Goal: Task Accomplishment & Management: Manage account settings

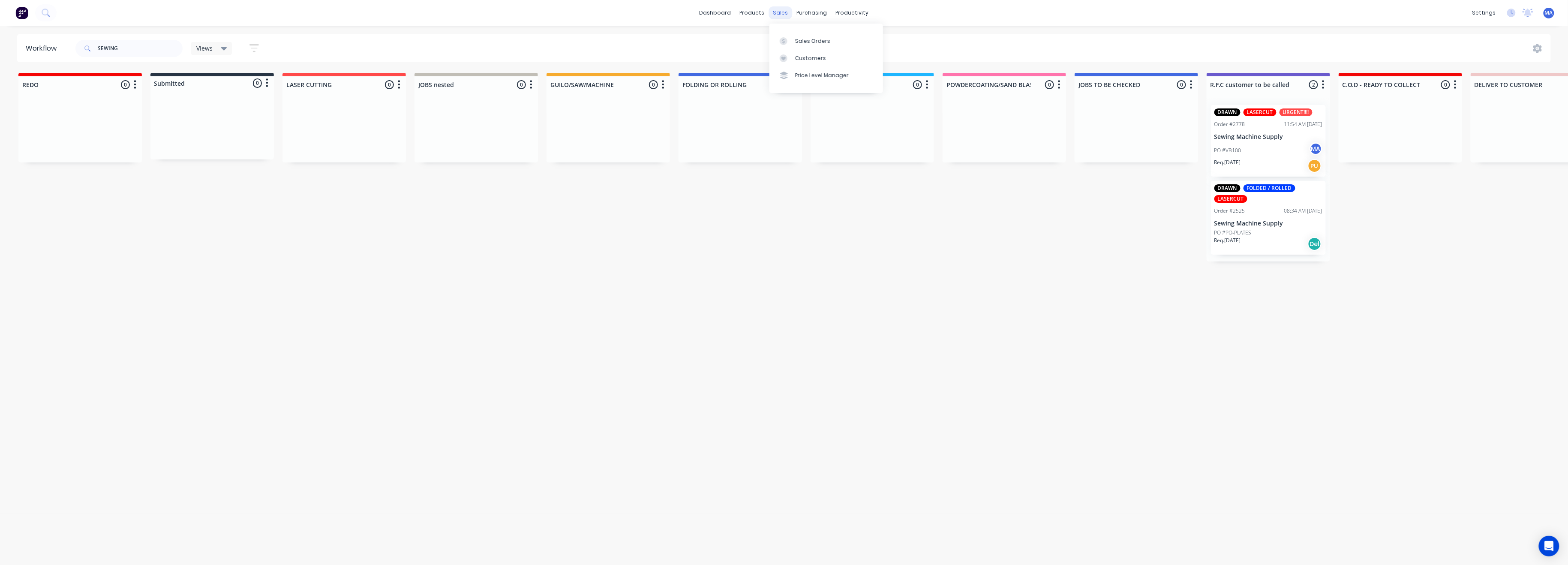
click at [785, 12] on div "sales" at bounding box center [780, 13] width 24 height 13
click at [780, 13] on div "sales" at bounding box center [780, 13] width 24 height 13
click at [807, 40] on div "Sales Orders" at bounding box center [813, 41] width 35 height 8
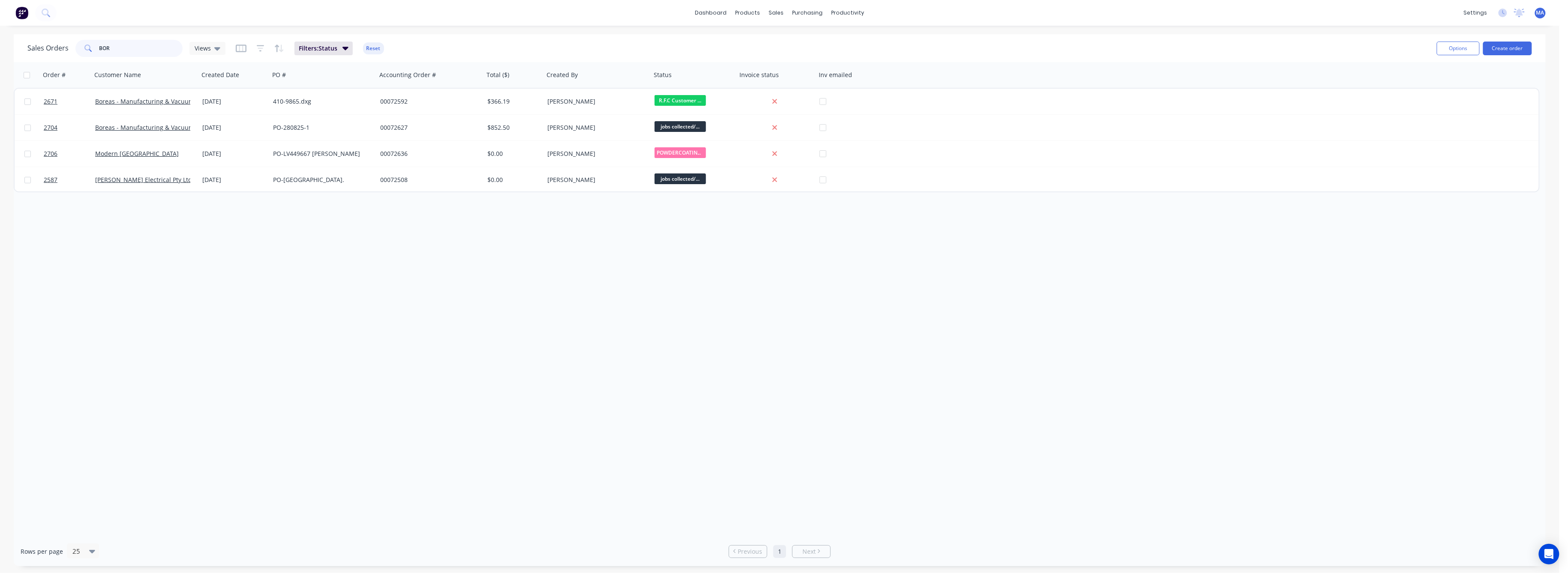
drag, startPoint x: 112, startPoint y: 46, endPoint x: 73, endPoint y: 54, distance: 39.8
click at [75, 52] on div "BOR" at bounding box center [129, 48] width 107 height 17
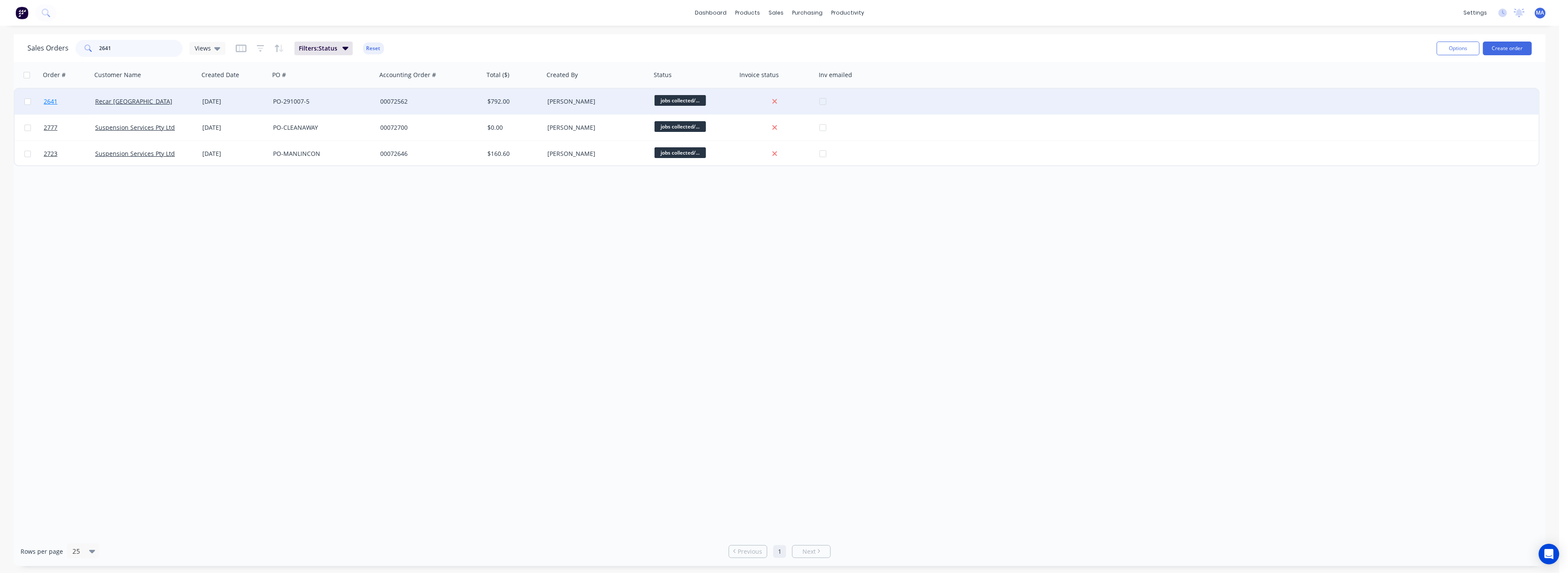
type input "2641"
click at [53, 101] on span "2641" at bounding box center [51, 102] width 14 height 9
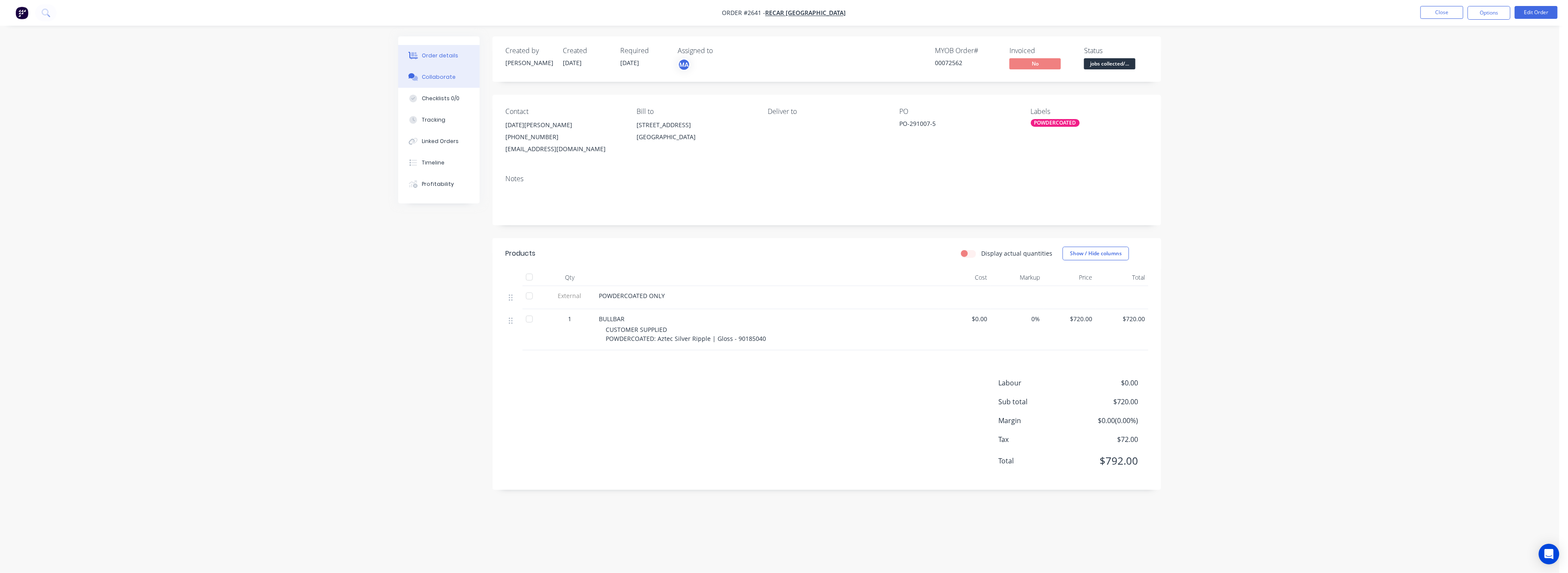
click at [431, 73] on div "Collaborate" at bounding box center [439, 77] width 34 height 8
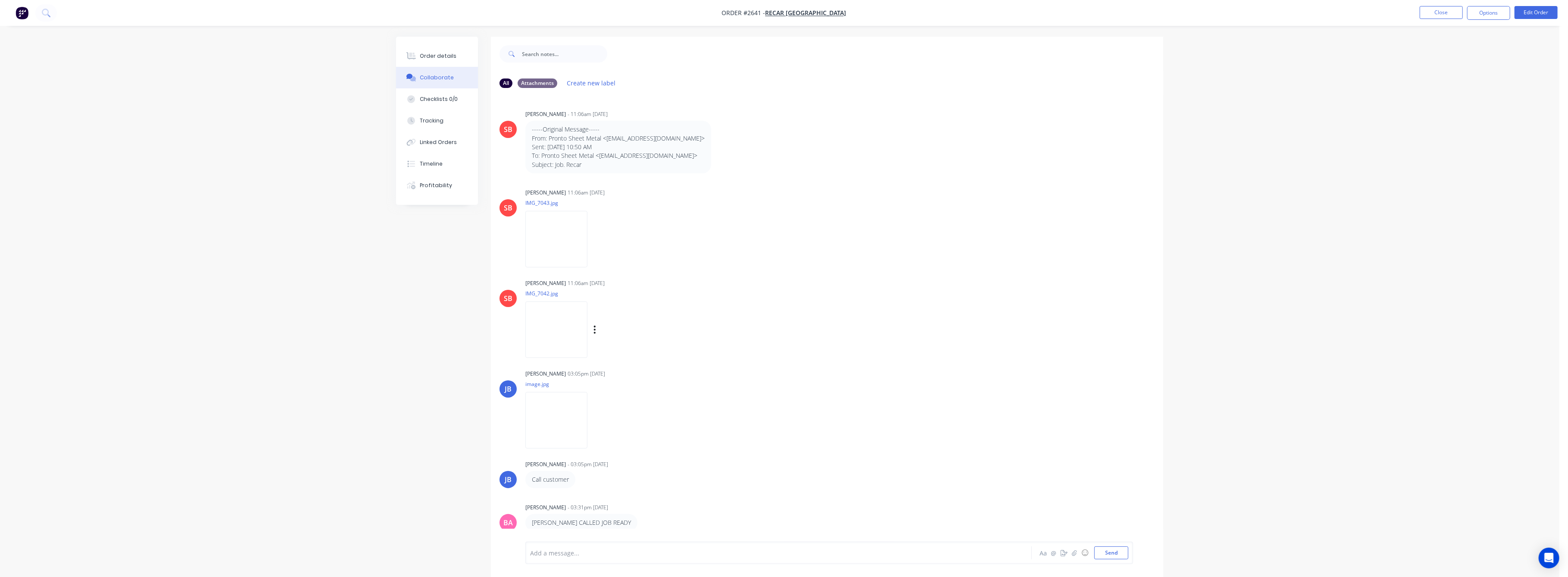
click at [550, 345] on img at bounding box center [556, 330] width 62 height 56
click at [435, 53] on div "Order details" at bounding box center [439, 56] width 37 height 8
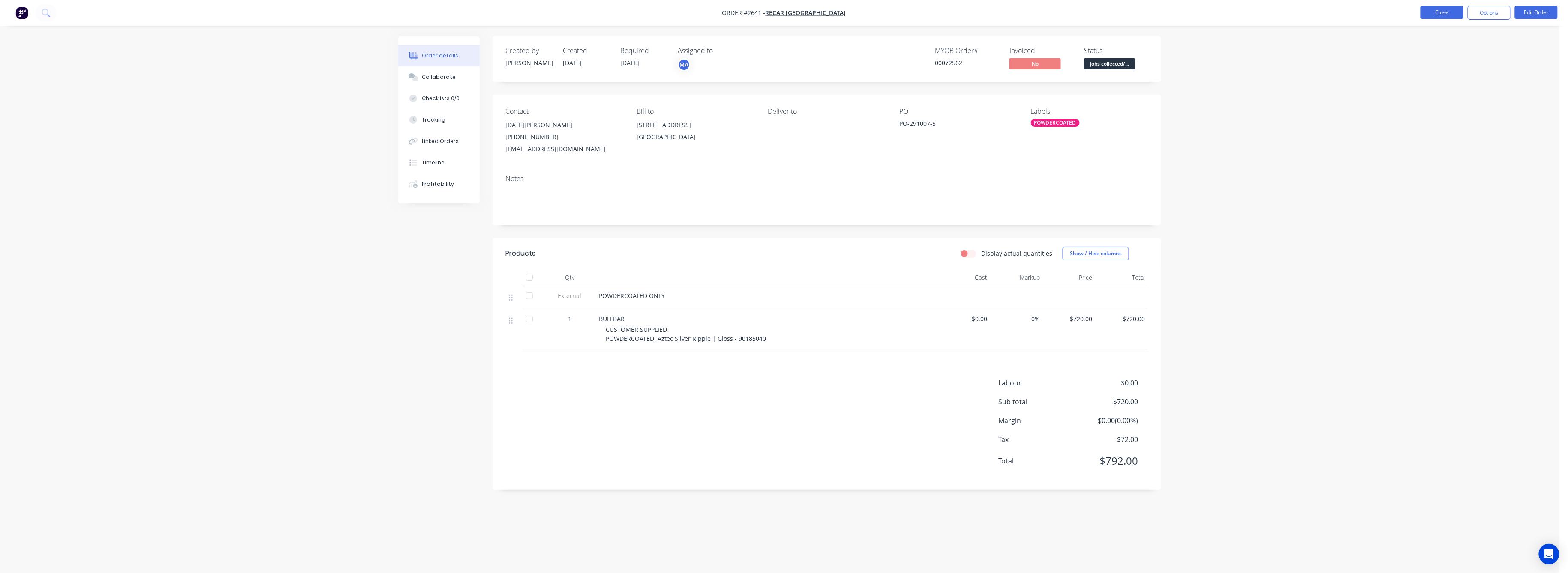
click at [1437, 12] on button "Close" at bounding box center [1442, 12] width 43 height 13
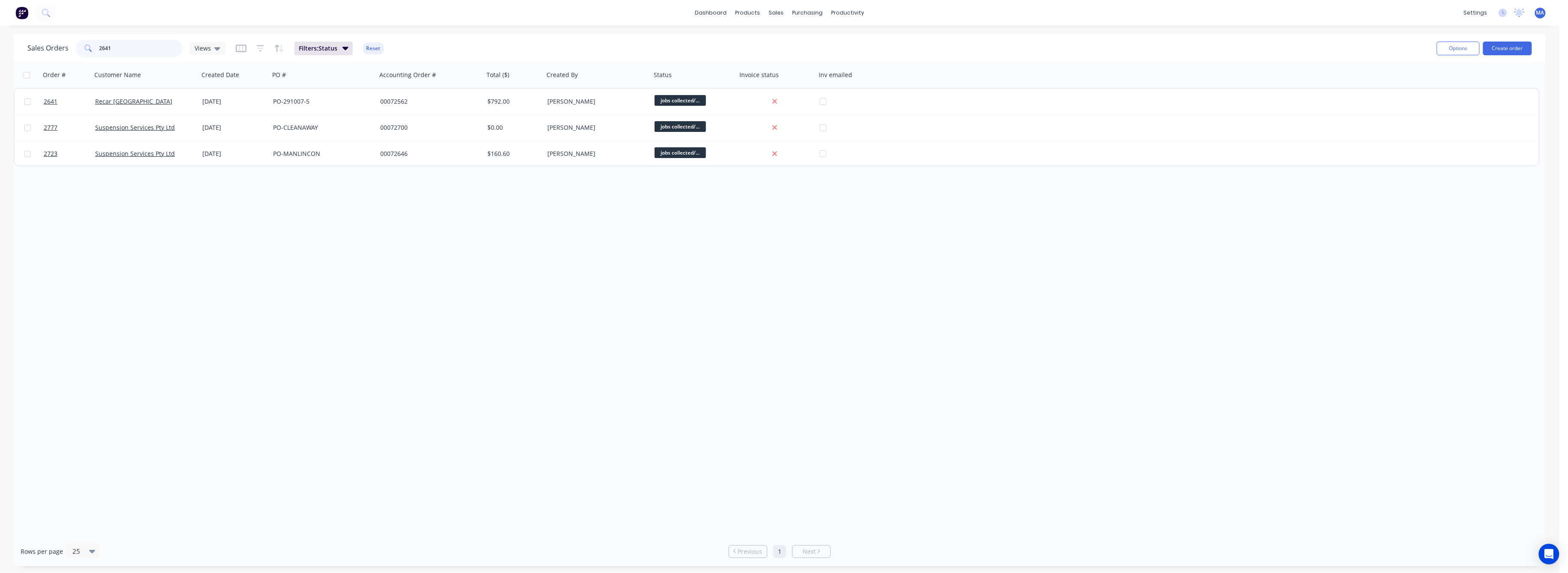
drag, startPoint x: 113, startPoint y: 50, endPoint x: 60, endPoint y: 52, distance: 53.0
click at [65, 52] on div "Sales Orders 2641 Views" at bounding box center [126, 48] width 198 height 17
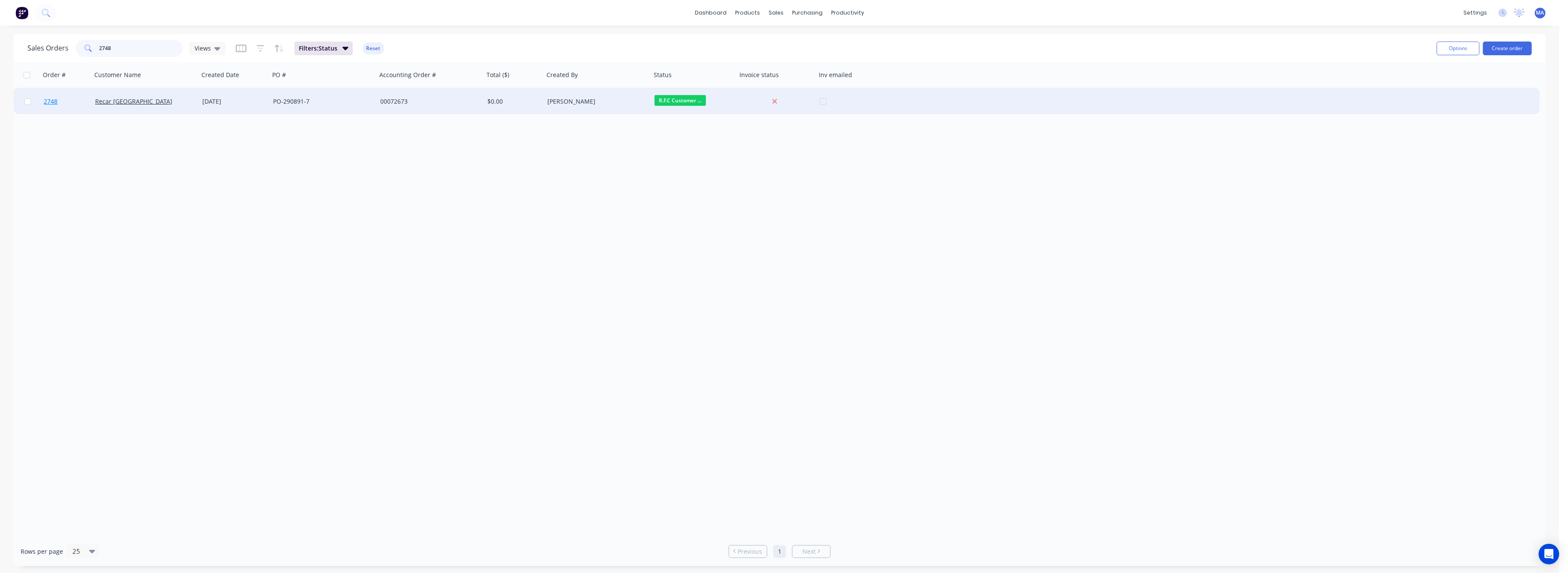
type input "2748"
click at [55, 99] on span "2748" at bounding box center [51, 102] width 14 height 9
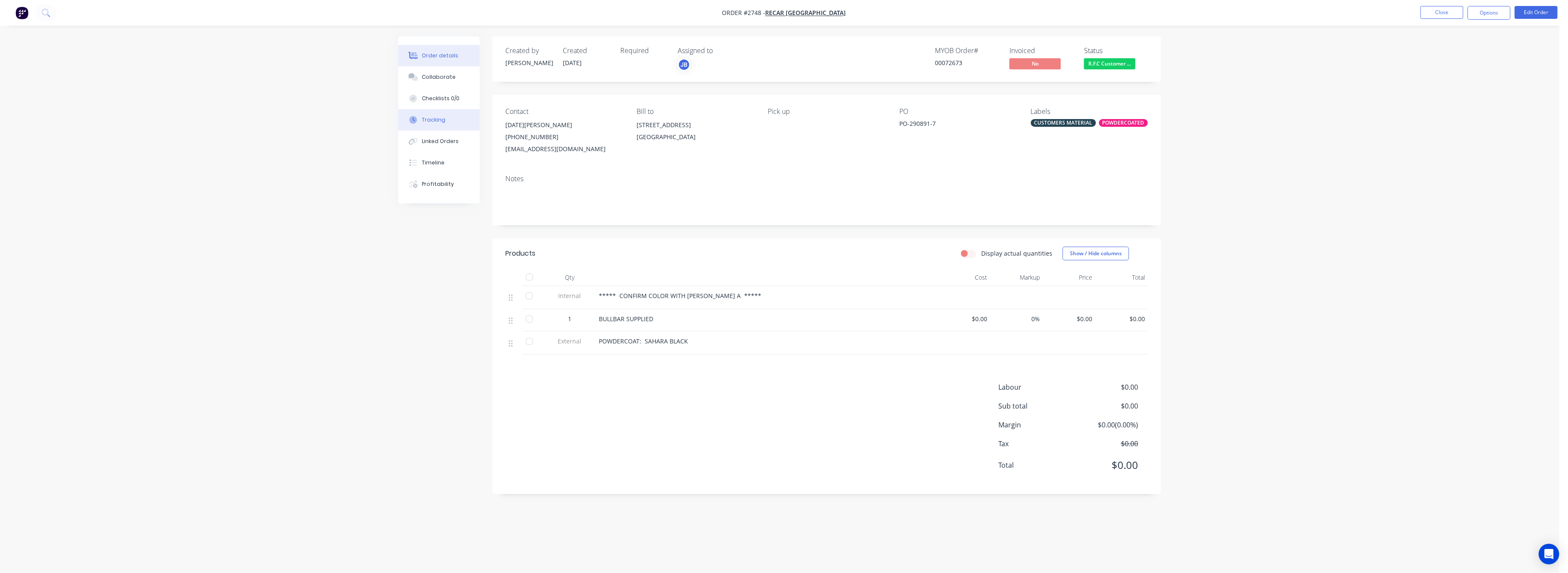
click at [436, 119] on div "Tracking" at bounding box center [434, 120] width 24 height 8
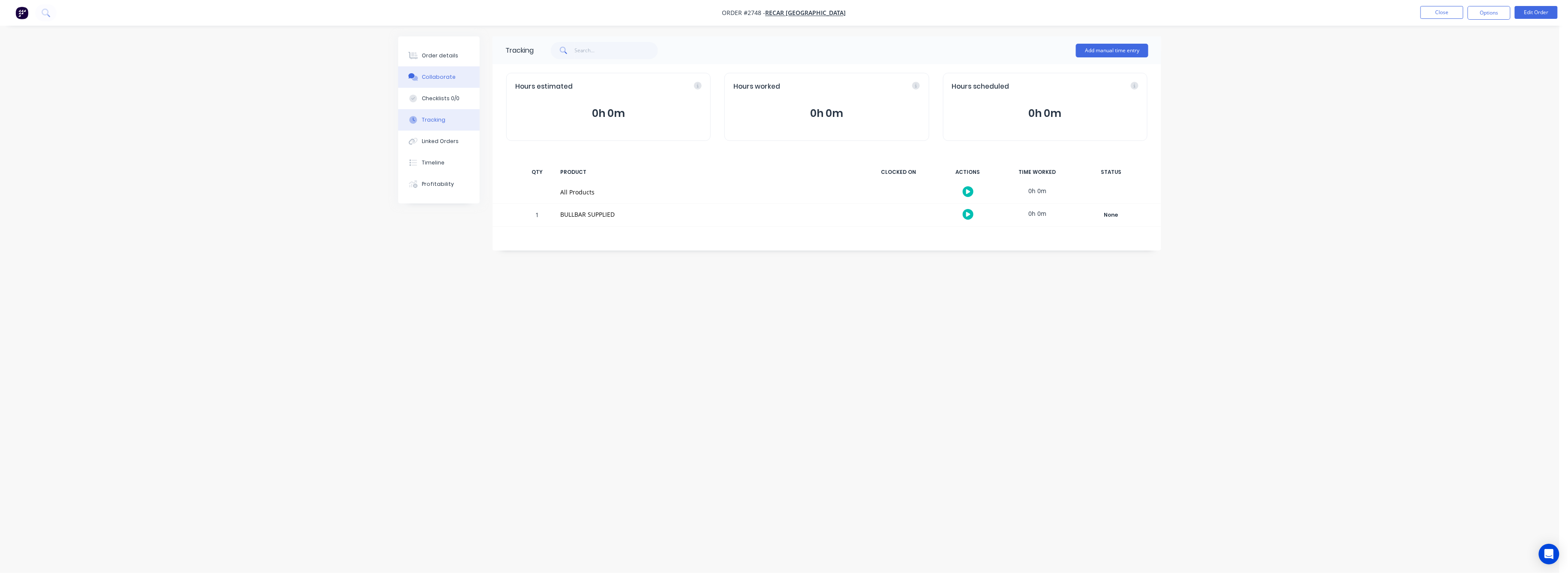
click at [441, 75] on div "Collaborate" at bounding box center [439, 77] width 34 height 8
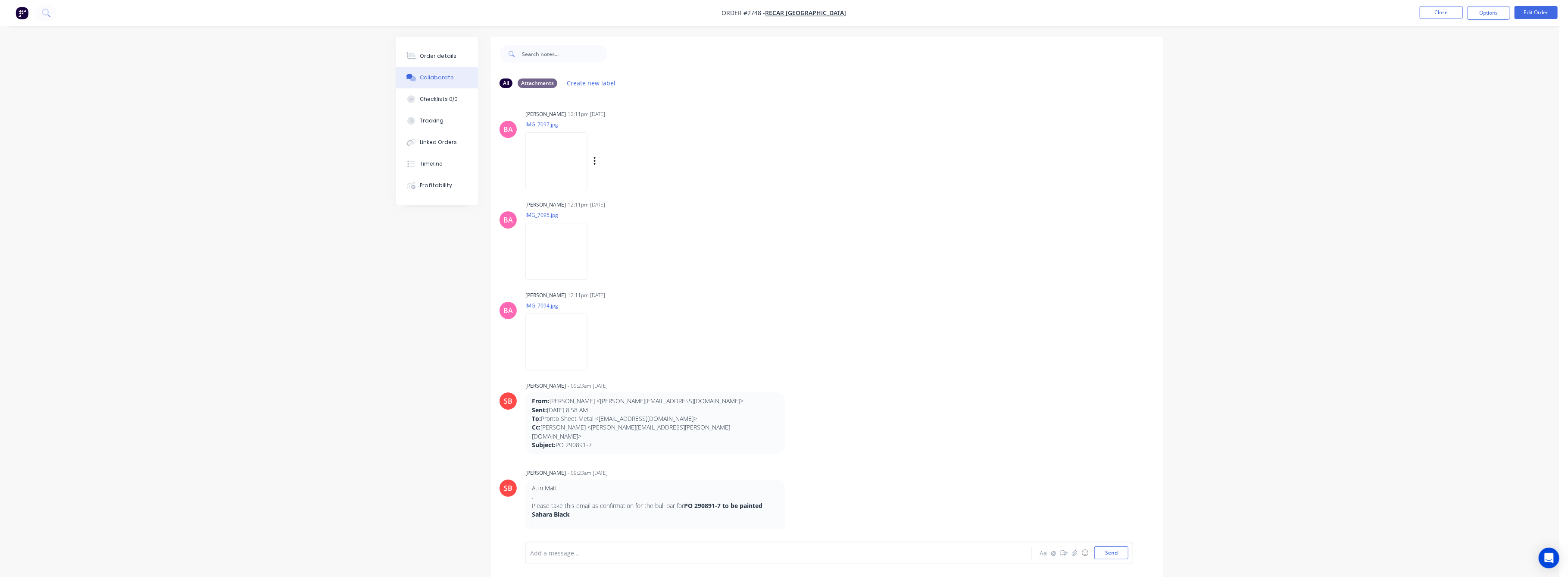
click at [558, 151] on img at bounding box center [556, 160] width 62 height 56
click at [450, 59] on div "Order details" at bounding box center [439, 56] width 37 height 8
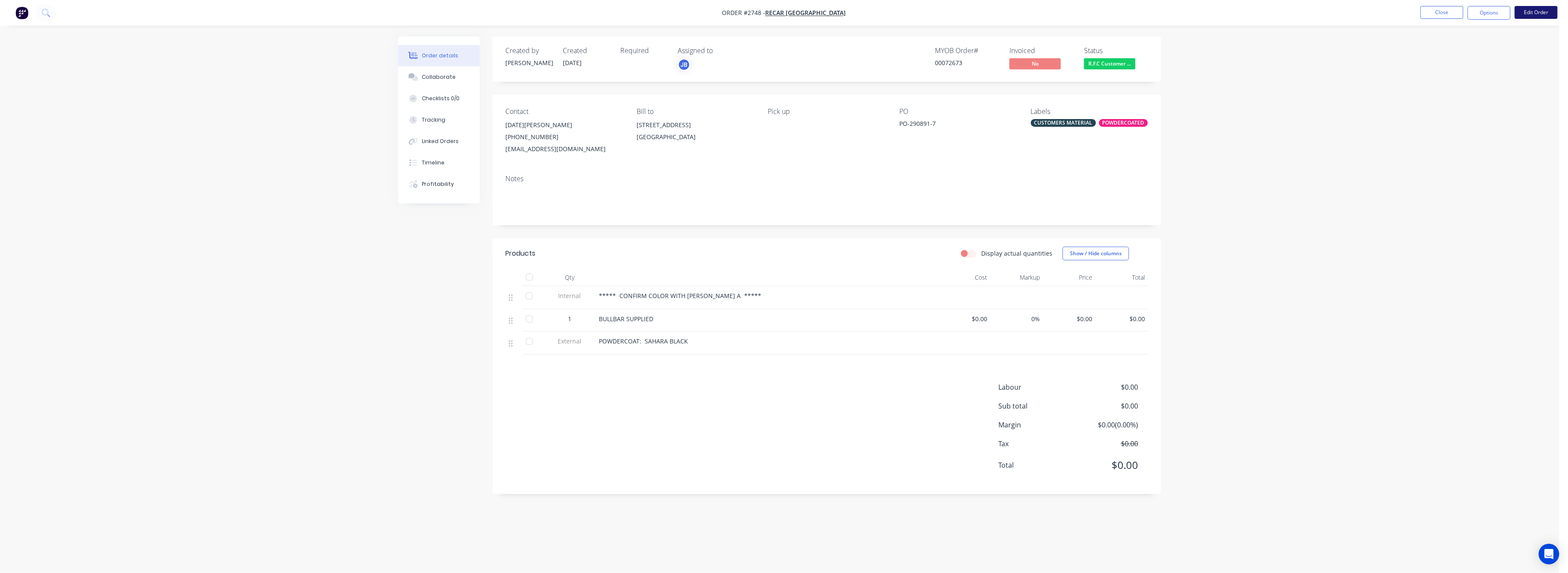
click at [1528, 7] on button "Edit Order" at bounding box center [1536, 12] width 43 height 13
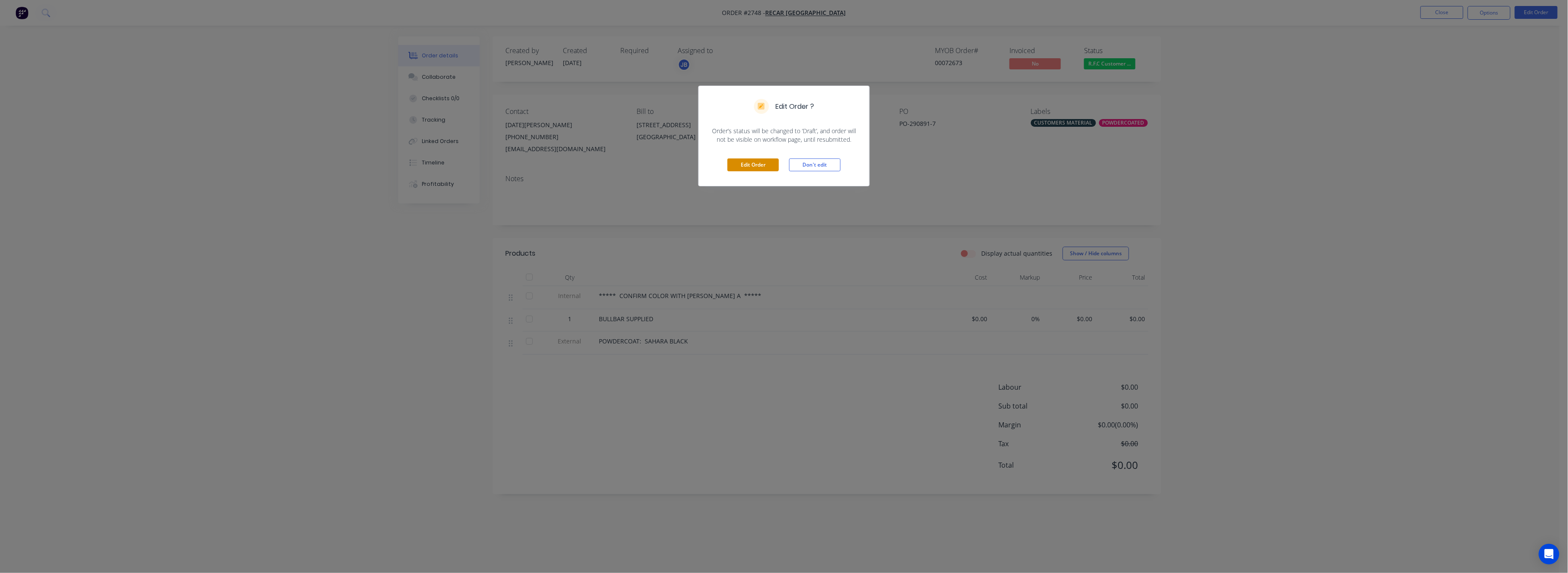
click at [753, 163] on button "Edit Order" at bounding box center [753, 165] width 52 height 13
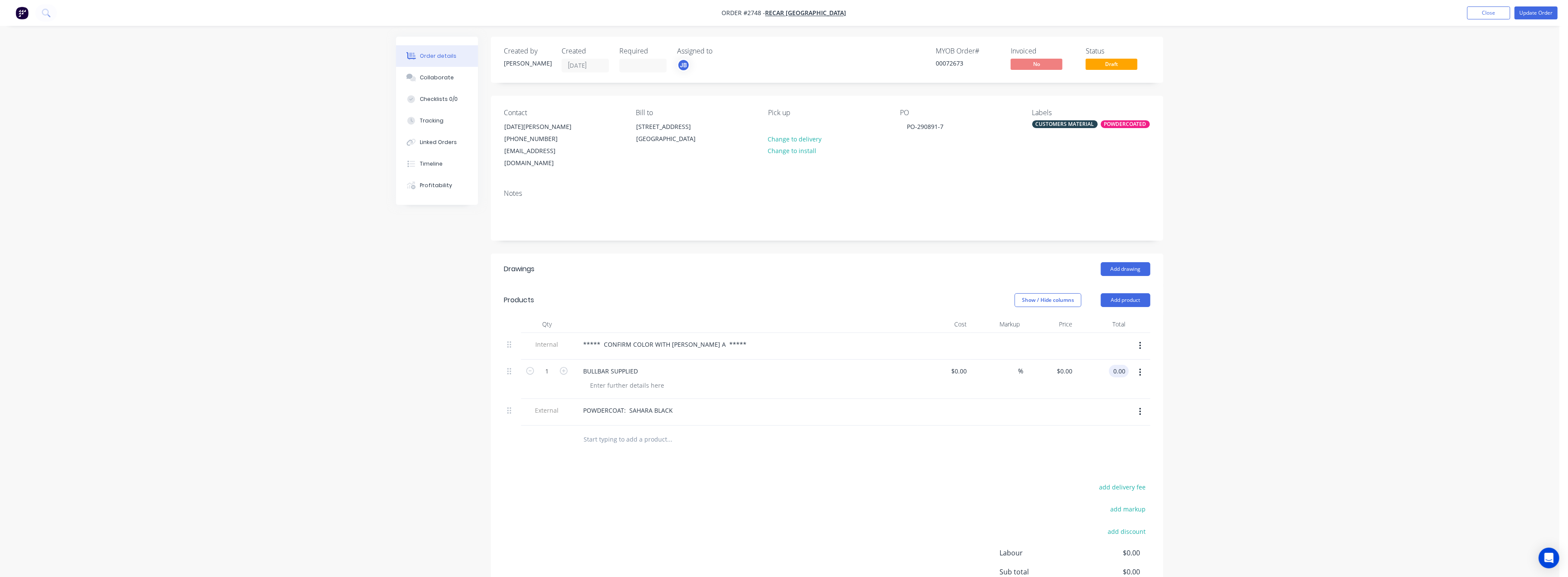
click at [1114, 365] on input "0.00" at bounding box center [1121, 371] width 17 height 12
type input "680"
type input "$680.00"
drag, startPoint x: 1433, startPoint y: 344, endPoint x: 1480, endPoint y: 175, distance: 175.4
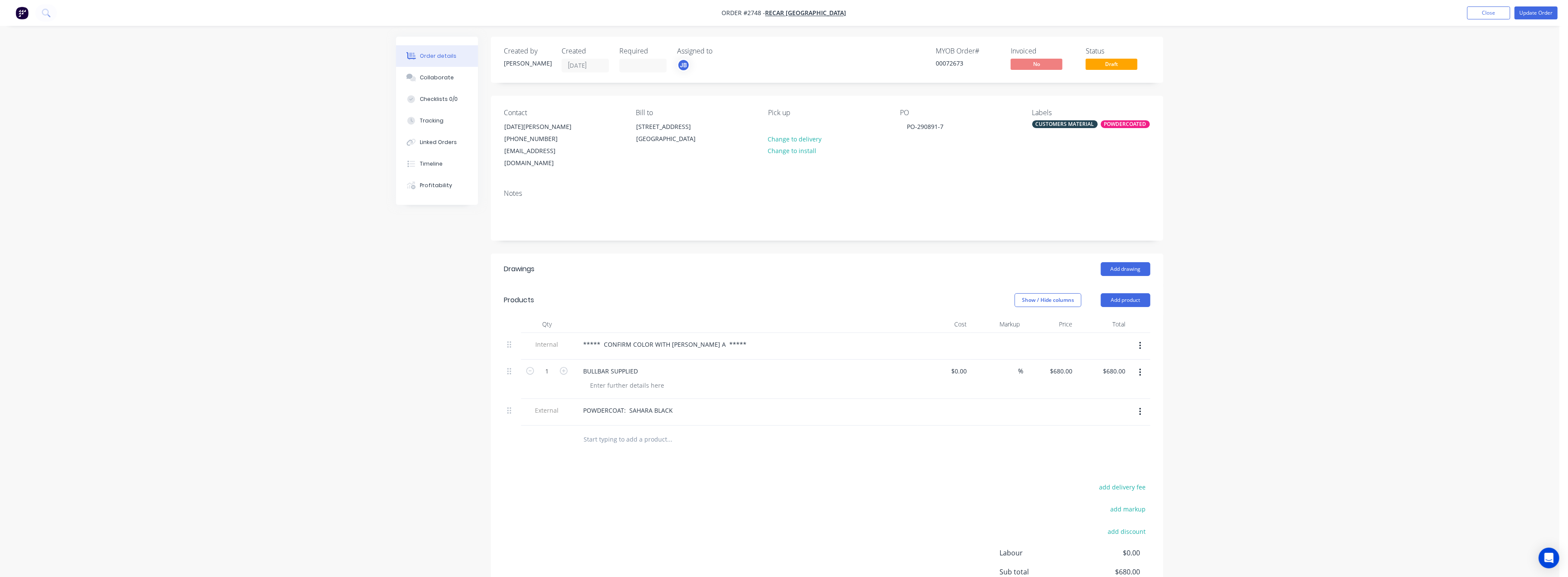
click at [1436, 336] on div "Order details Collaborate Checklists 0/0 Tracking Linked Orders Timeline Profit…" at bounding box center [780, 337] width 1559 height 674
click at [1531, 10] on button "Update Order" at bounding box center [1536, 13] width 43 height 13
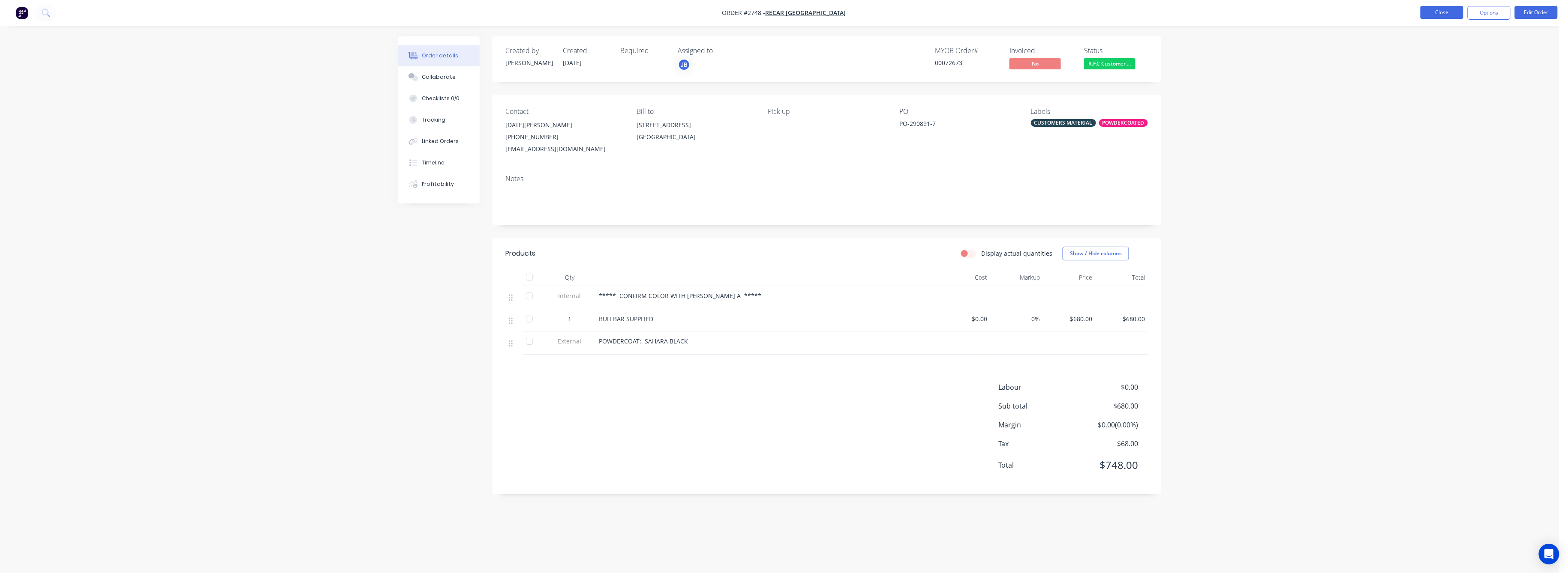
click at [1434, 15] on button "Close" at bounding box center [1442, 12] width 43 height 13
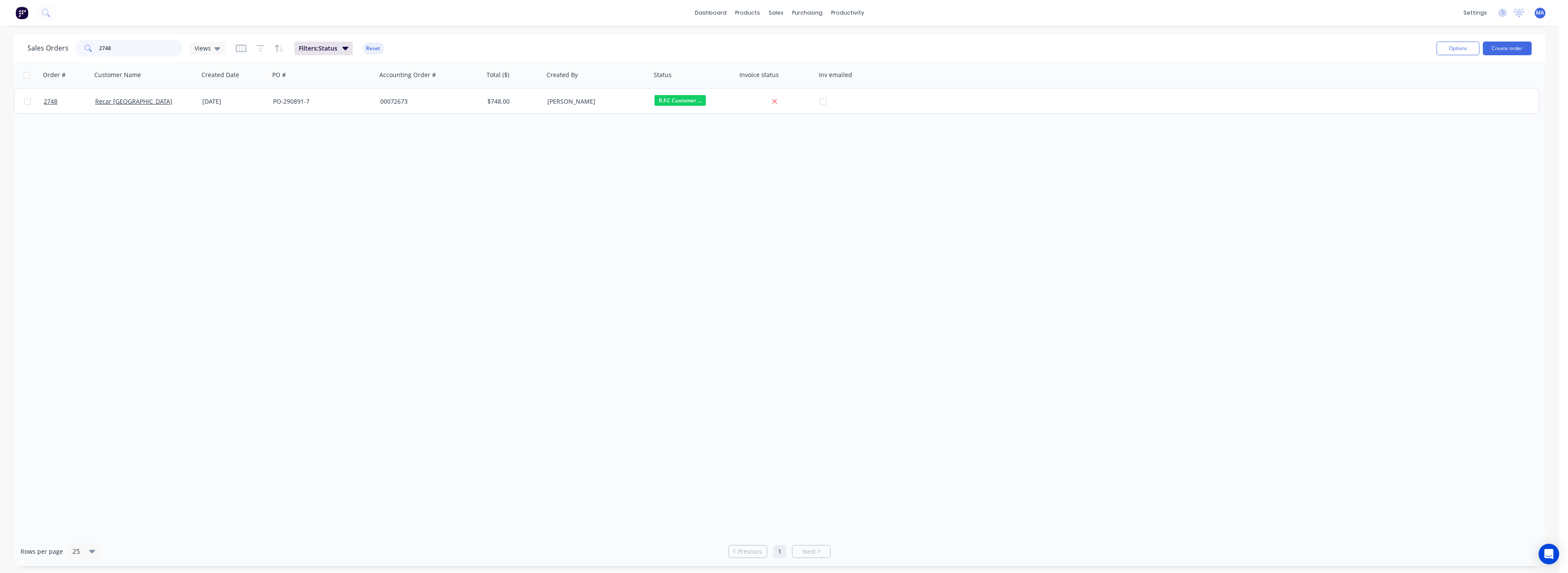
drag, startPoint x: 114, startPoint y: 51, endPoint x: 80, endPoint y: 55, distance: 34.2
click at [80, 55] on div "2748" at bounding box center [129, 48] width 107 height 17
click at [257, 47] on icon "button" at bounding box center [261, 49] width 8 height 9
click at [383, 94] on icon at bounding box center [383, 93] width 5 height 3
click at [436, 203] on div "Order # Customer Name Created Date PO # Accounting Order # Total ($) Created By…" at bounding box center [780, 299] width 1532 height 474
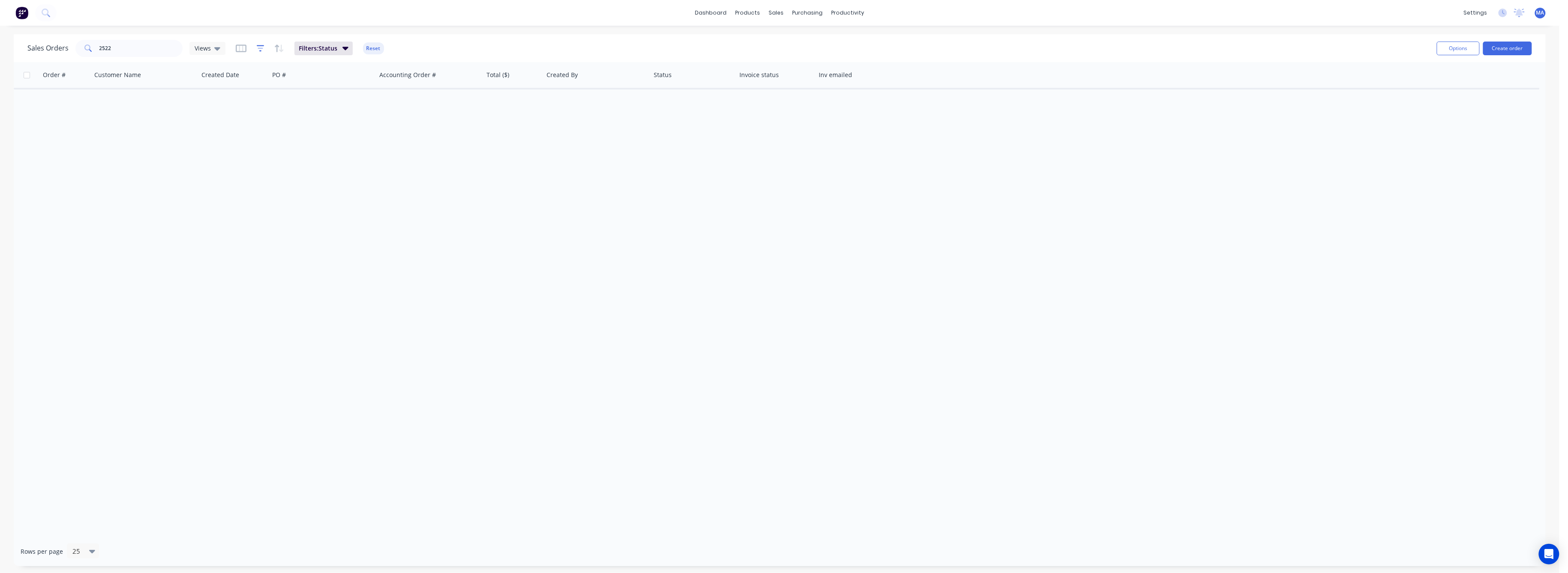
click at [258, 47] on icon "button" at bounding box center [261, 49] width 8 height 9
click at [513, 92] on icon at bounding box center [512, 92] width 6 height 9
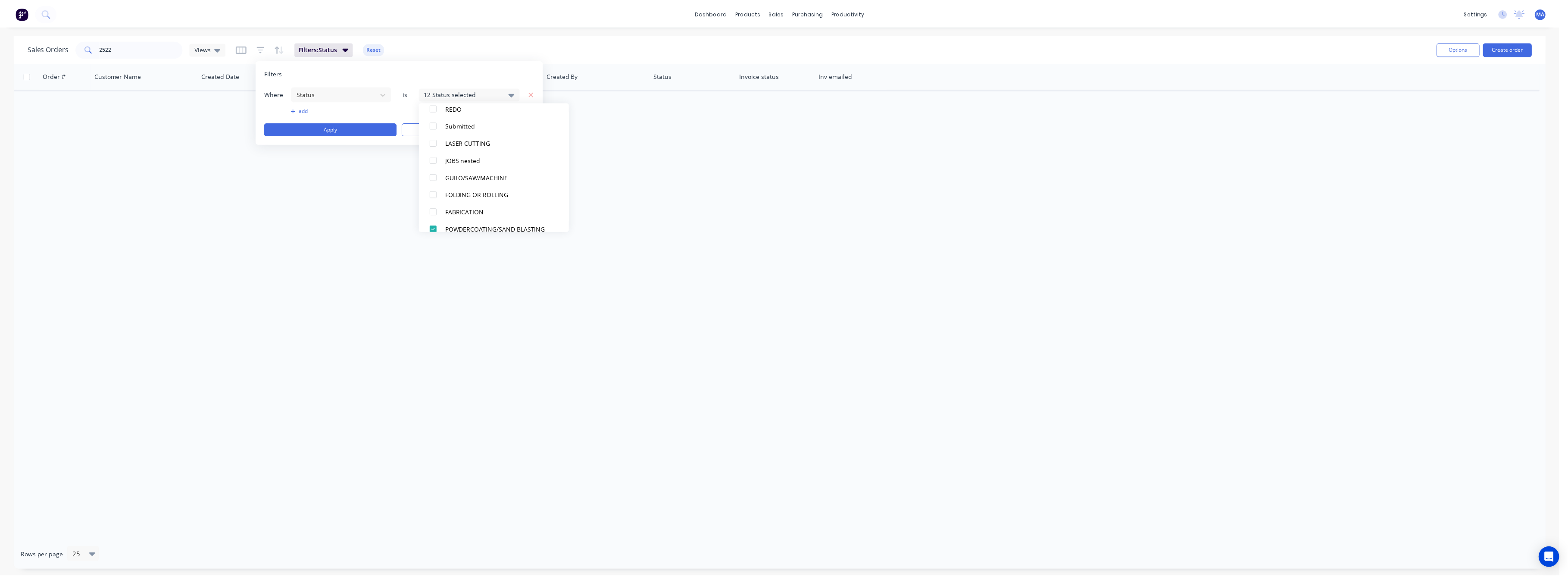
scroll to position [173, 0]
click at [431, 137] on div at bounding box center [435, 141] width 17 height 17
click at [435, 125] on div at bounding box center [435, 124] width 17 height 17
drag, startPoint x: 433, startPoint y: 107, endPoint x: 501, endPoint y: 106, distance: 68.0
click at [436, 107] on div at bounding box center [435, 107] width 17 height 17
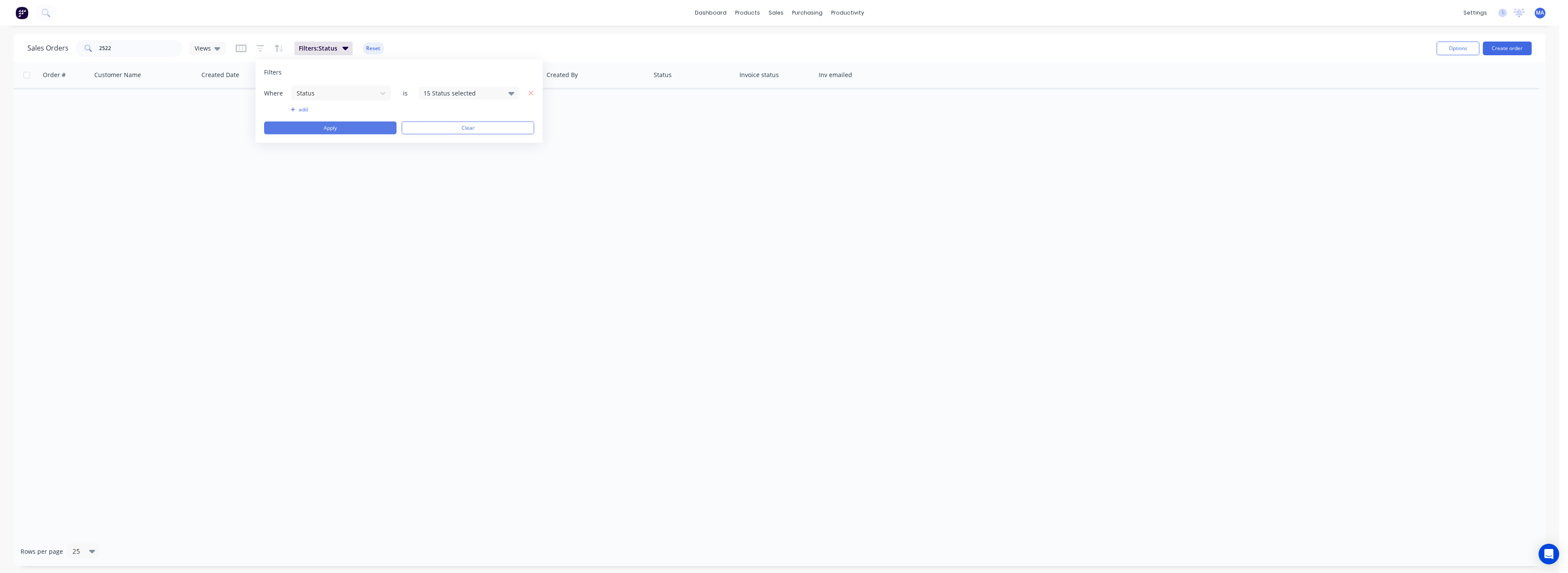
click at [362, 126] on button "Apply" at bounding box center [331, 128] width 133 height 13
drag, startPoint x: 116, startPoint y: 49, endPoint x: 100, endPoint y: 49, distance: 16.0
click at [100, 49] on input "2522" at bounding box center [141, 48] width 83 height 17
click at [113, 47] on input "2522" at bounding box center [141, 48] width 83 height 17
drag, startPoint x: 114, startPoint y: 48, endPoint x: 95, endPoint y: 56, distance: 20.6
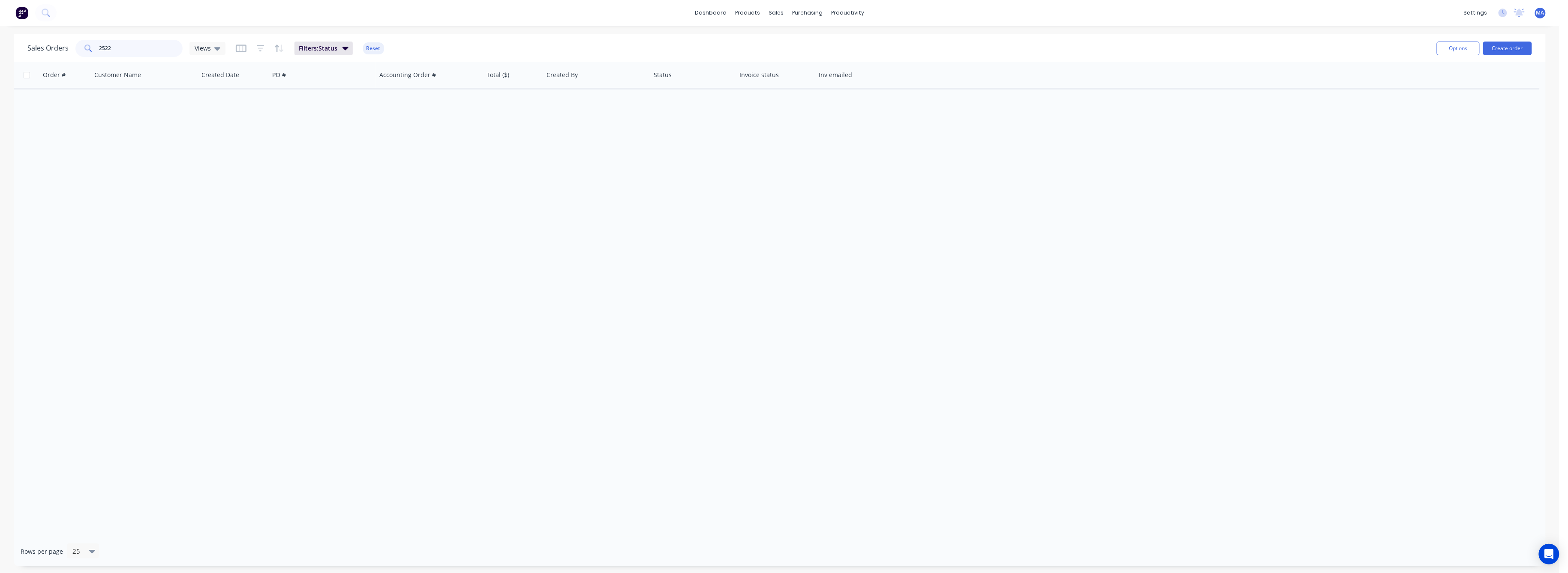
click at [93, 48] on div "2522" at bounding box center [129, 48] width 107 height 17
type input "2522"
click at [257, 48] on icon "button" at bounding box center [260, 48] width 5 height 1
click at [511, 92] on icon at bounding box center [512, 92] width 6 height 9
click at [431, 137] on div at bounding box center [433, 140] width 17 height 17
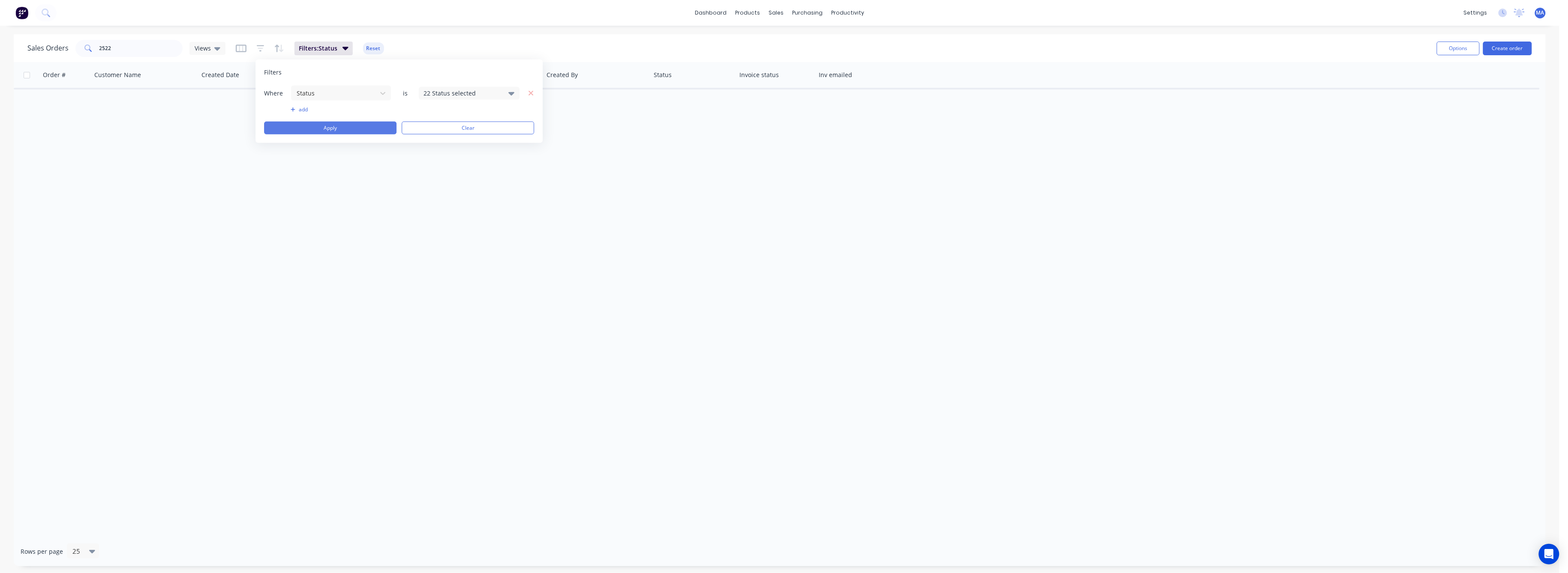
click at [350, 127] on button "Apply" at bounding box center [331, 128] width 133 height 13
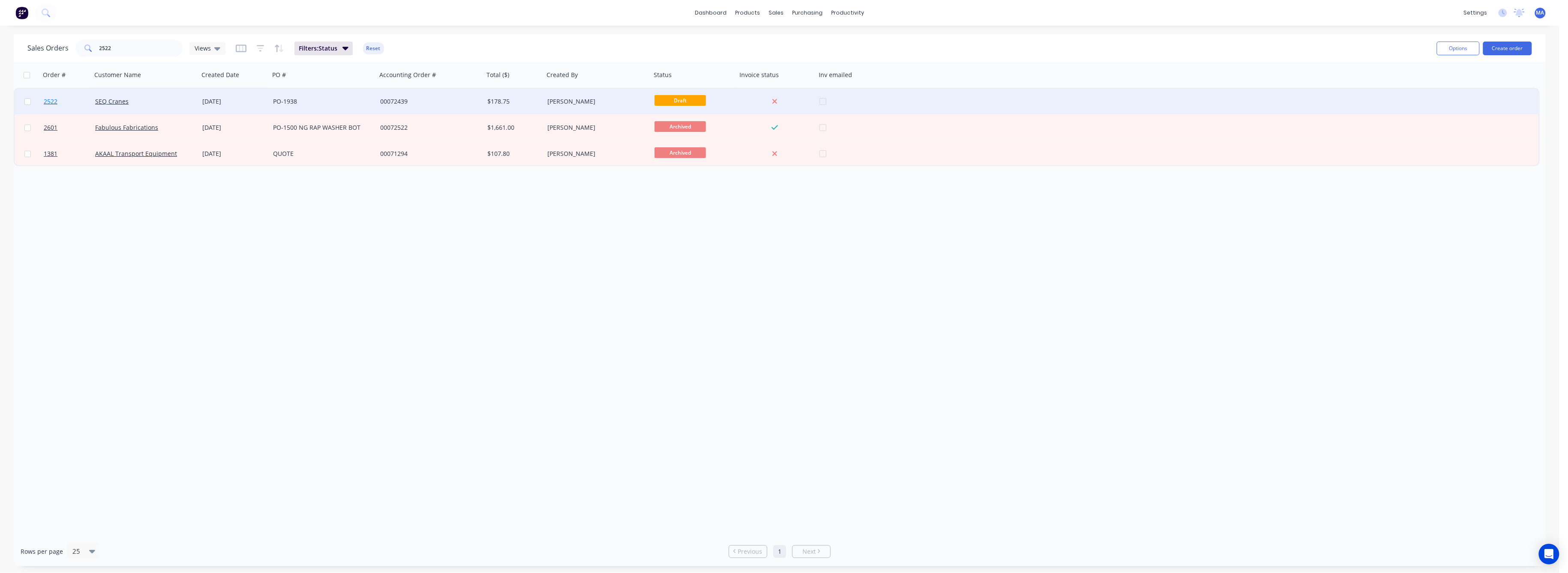
click at [51, 100] on span "2522" at bounding box center [51, 102] width 14 height 9
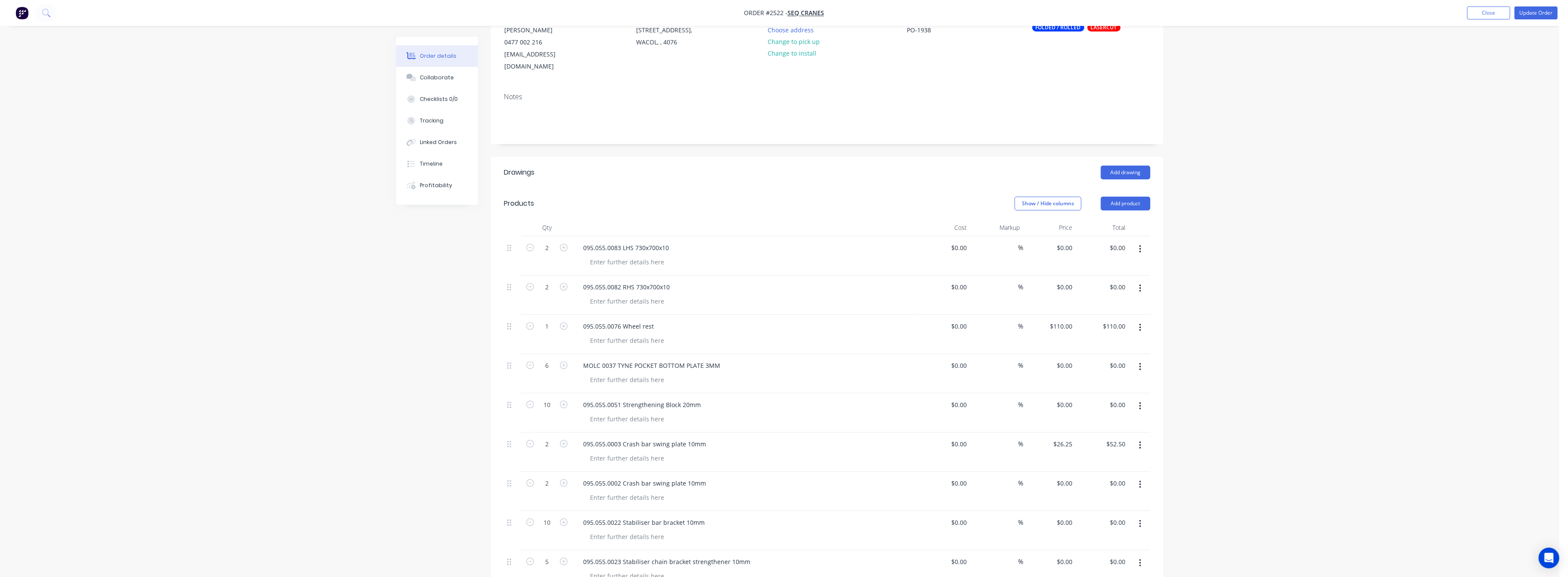
scroll to position [115, 0]
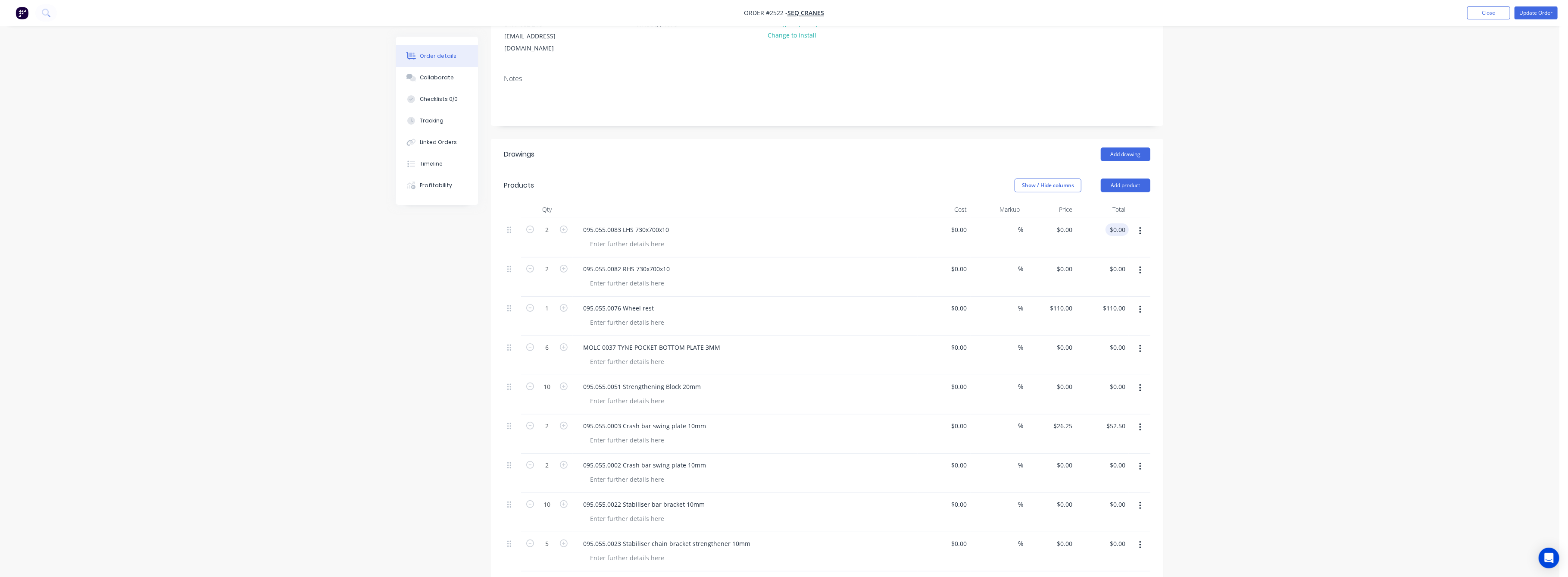
type input "0.00"
click at [1122, 224] on input "0.00" at bounding box center [1121, 230] width 17 height 12
type input "0"
type input "$0.00"
drag, startPoint x: 1054, startPoint y: 219, endPoint x: 1072, endPoint y: 225, distance: 19.0
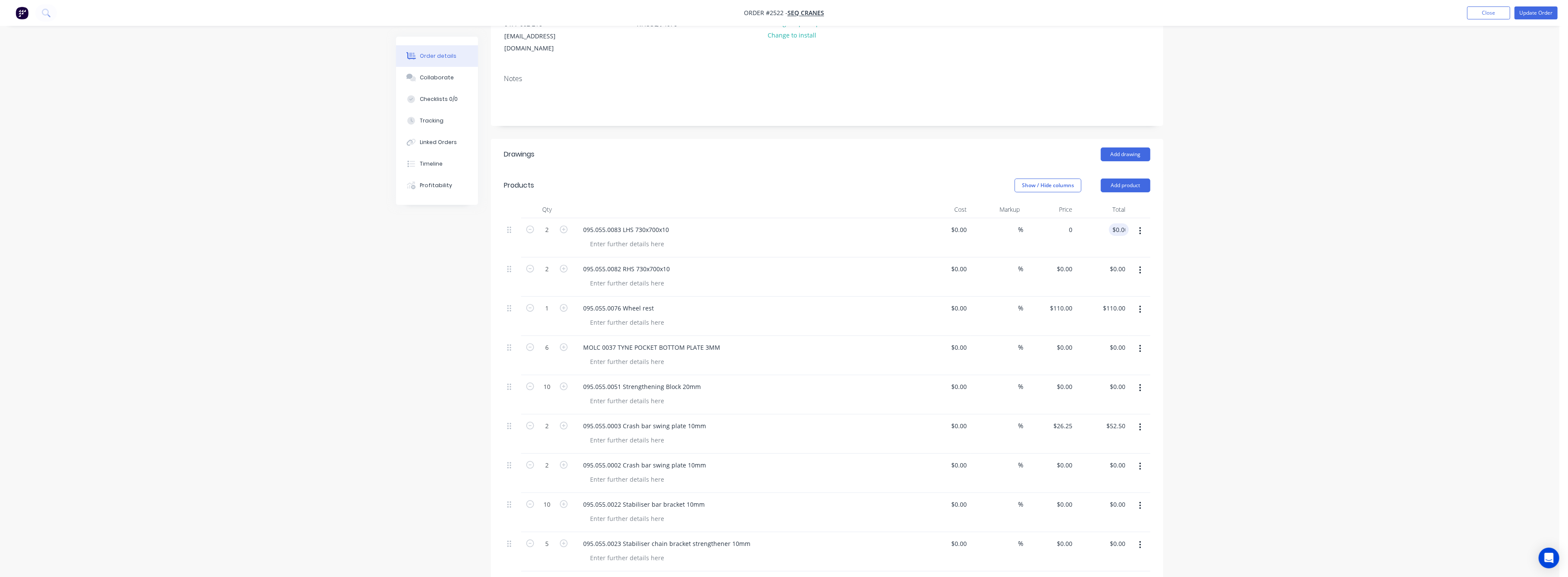
click at [1056, 219] on div "0 $0.00" at bounding box center [1050, 238] width 53 height 39
type input "$237.00"
type input "$474.00"
click at [1219, 273] on div "Order details Collaborate Checklists 0/0 Tracking Linked Orders Timeline Profit…" at bounding box center [780, 412] width 1559 height 1052
click at [1069, 263] on input "0" at bounding box center [1071, 269] width 10 height 12
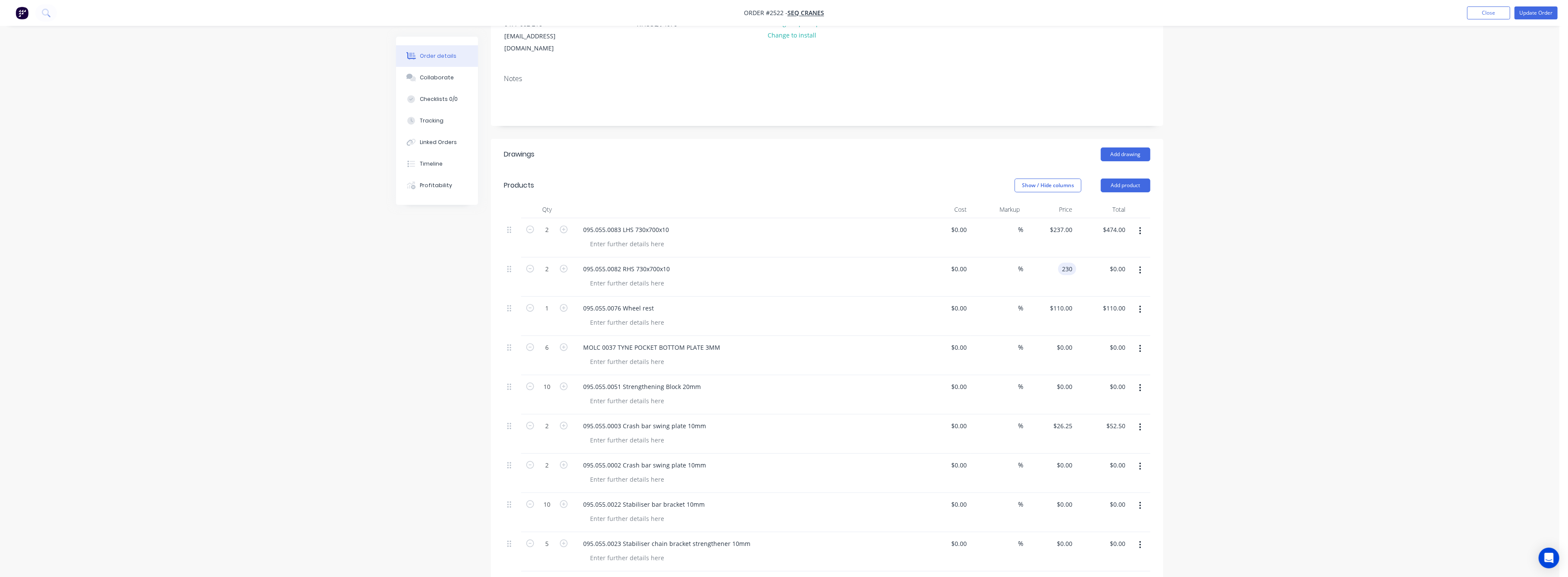
type input "$230.00"
type input "$460.00"
click at [1076, 218] on div "$474.00 $474.00" at bounding box center [1102, 238] width 53 height 39
drag, startPoint x: 1057, startPoint y: 219, endPoint x: 1085, endPoint y: 235, distance: 32.2
click at [1061, 224] on div "237 237" at bounding box center [1069, 230] width 15 height 12
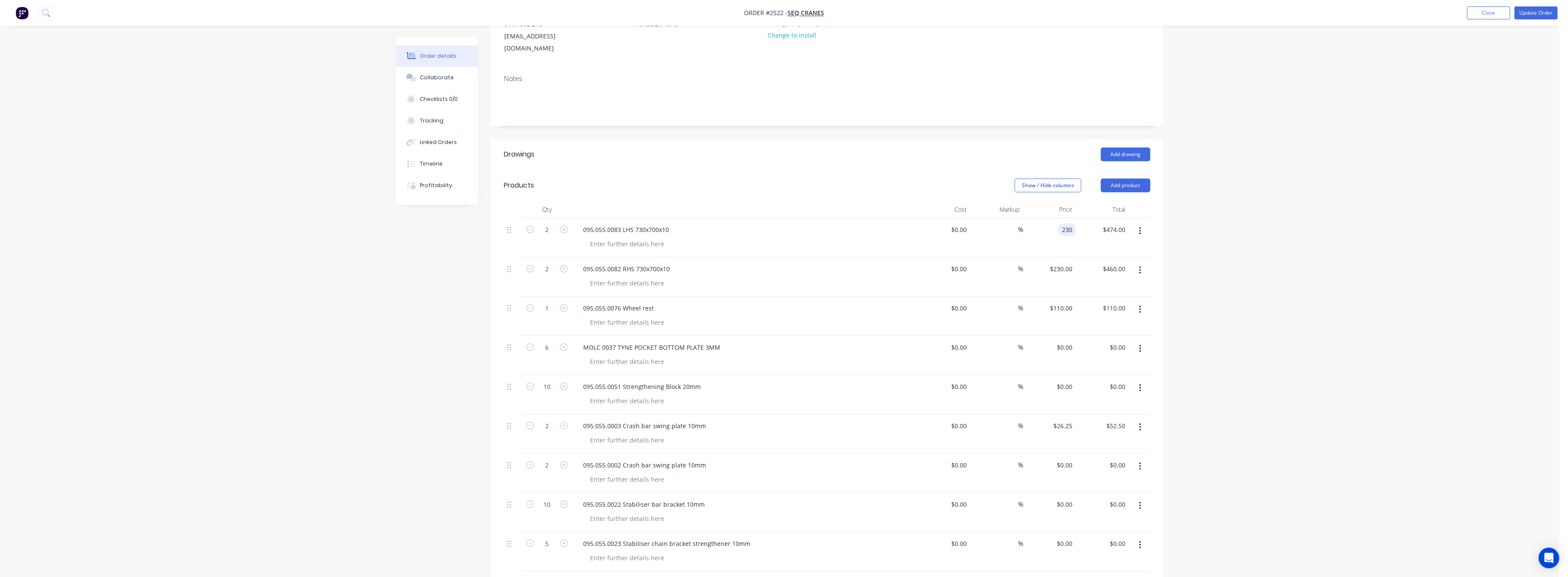
type input "$230.00"
type input "$460.00"
click at [1270, 277] on div "Order details Collaborate Checklists 0/0 Tracking Linked Orders Timeline Profit…" at bounding box center [780, 412] width 1559 height 1052
click at [1067, 341] on input "0" at bounding box center [1066, 347] width 20 height 12
type input "$32.50"
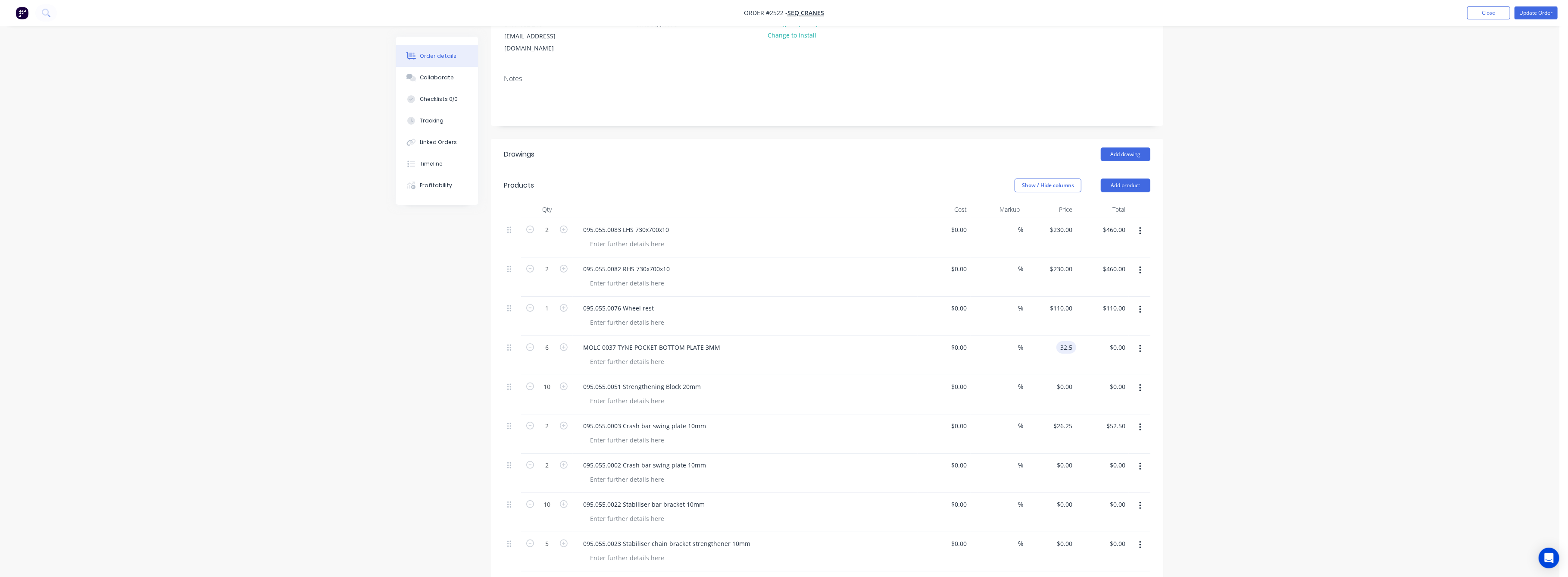
type input "$195.00"
click at [1323, 399] on div "Order details Collaborate Checklists 0/0 Tracking Linked Orders Timeline Profit…" at bounding box center [780, 412] width 1559 height 1052
click at [1065, 380] on div "0 $0.00" at bounding box center [1064, 387] width 23 height 12
type input "$10.00"
type input "$100.00"
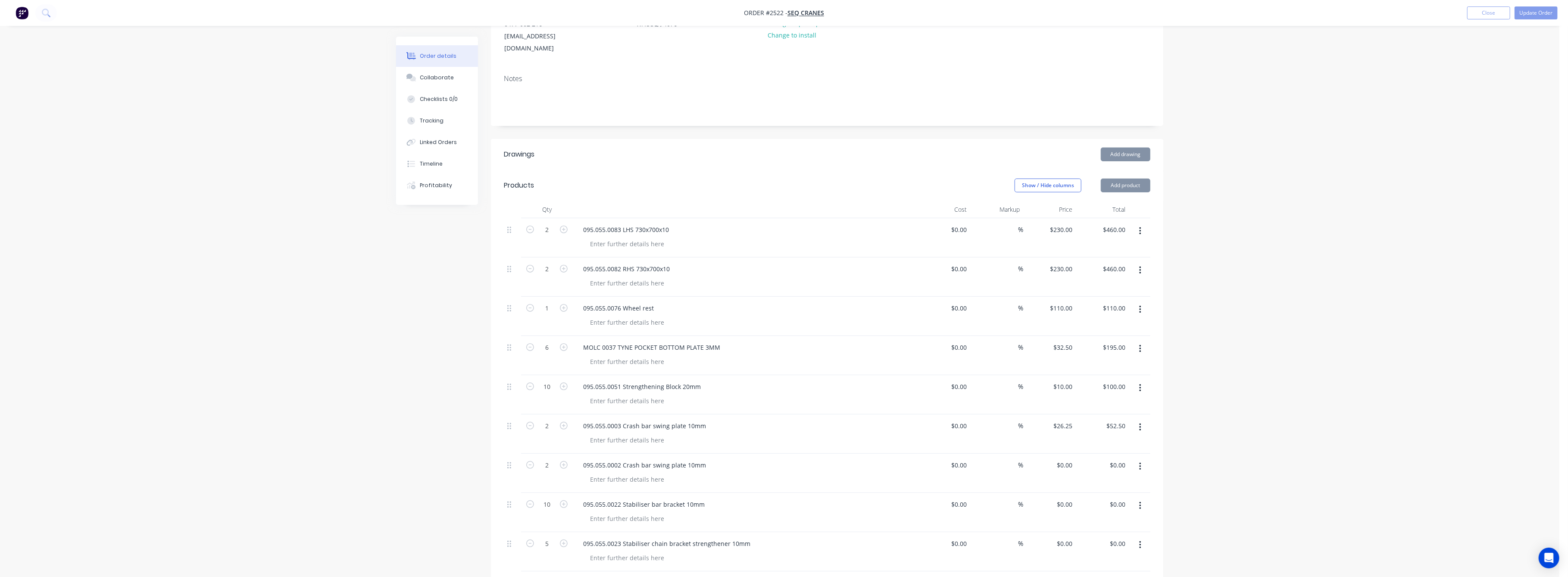
click at [1172, 415] on div "Order details Collaborate Checklists 0/0 Tracking Linked Orders Timeline Profit…" at bounding box center [780, 412] width 1559 height 1052
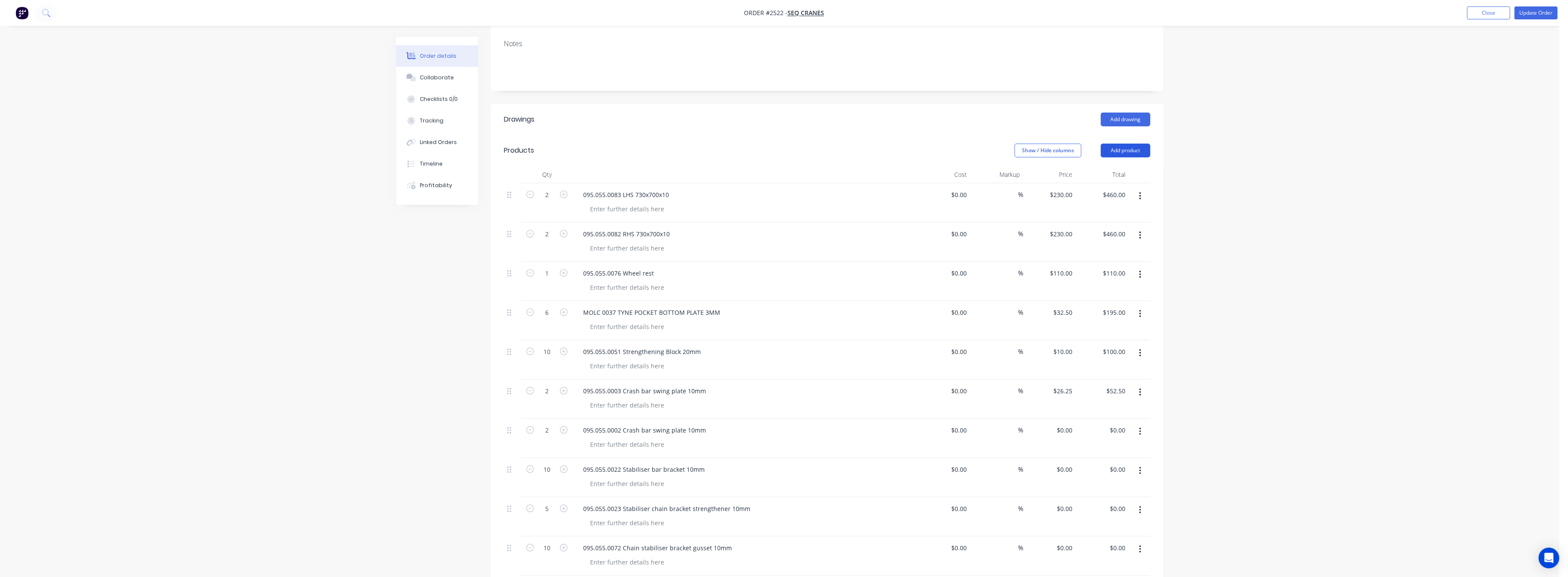
scroll to position [0, 0]
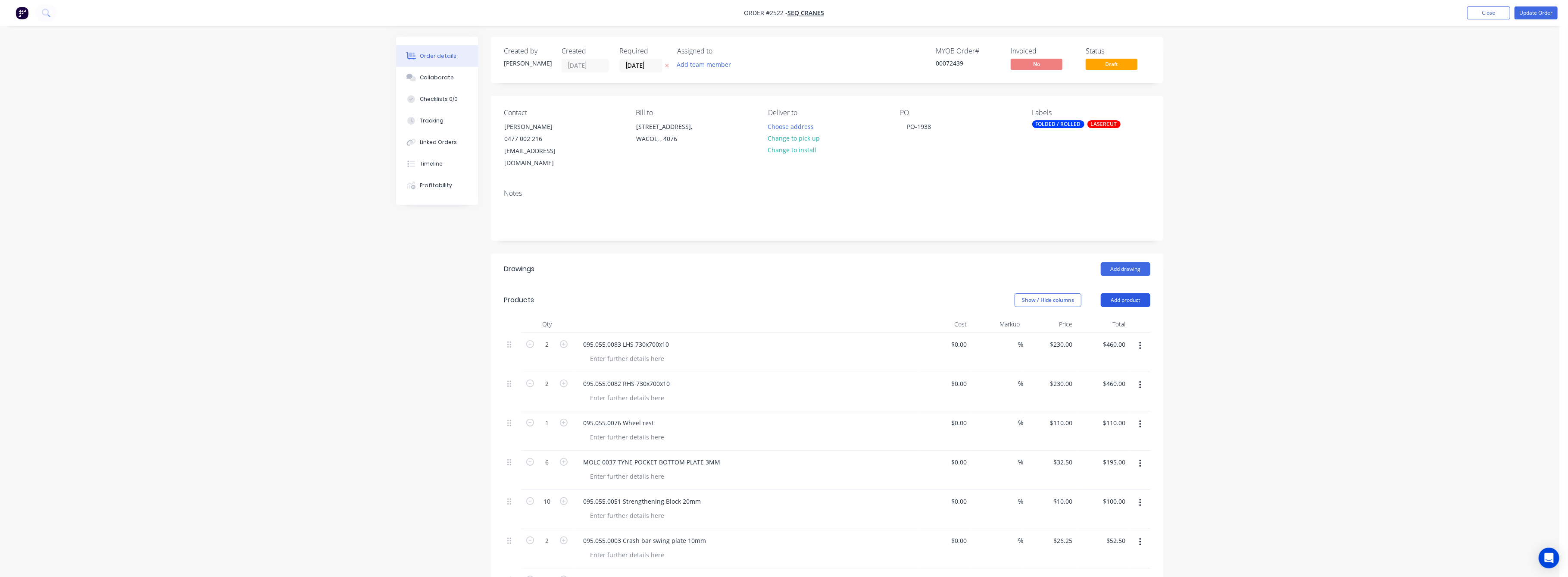
drag, startPoint x: 1182, startPoint y: 405, endPoint x: 1141, endPoint y: 287, distance: 124.9
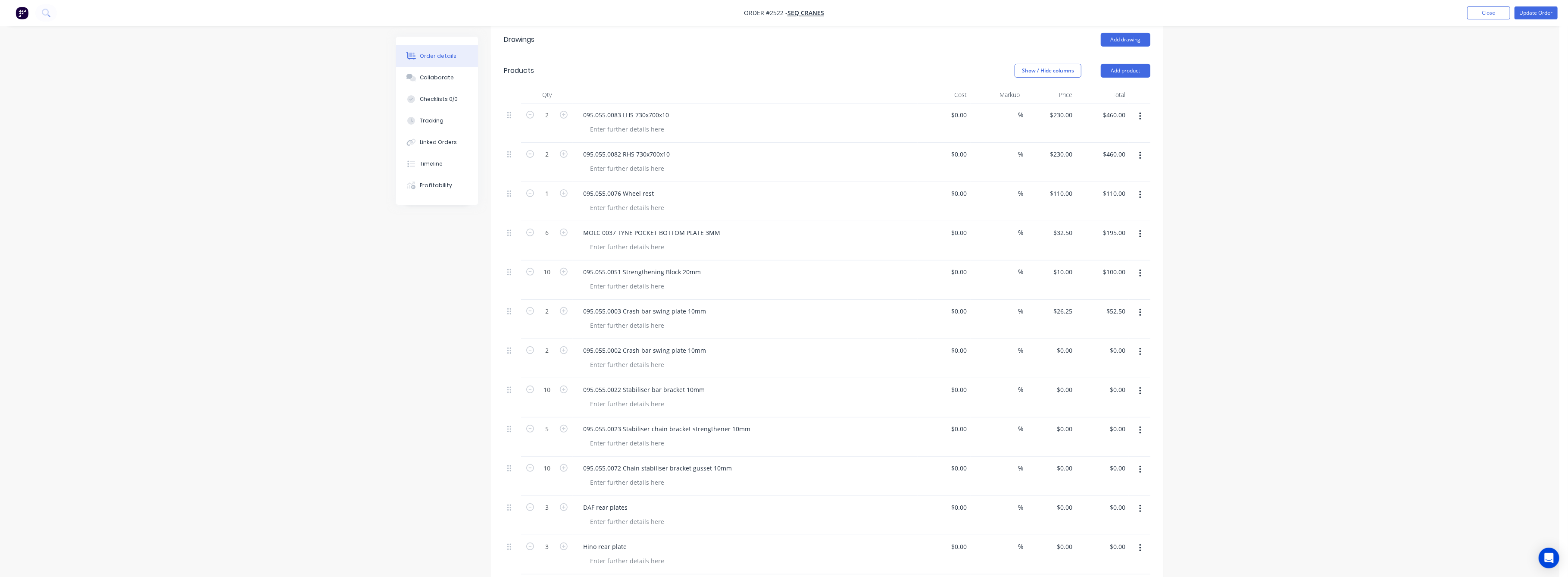
scroll to position [230, 0]
click at [1067, 344] on input "0" at bounding box center [1066, 350] width 20 height 12
type input "$19.37"
type input "$38.74"
click at [1376, 374] on div "Order details Collaborate Checklists 0/0 Tracking Linked Orders Timeline Profit…" at bounding box center [780, 296] width 1559 height 1052
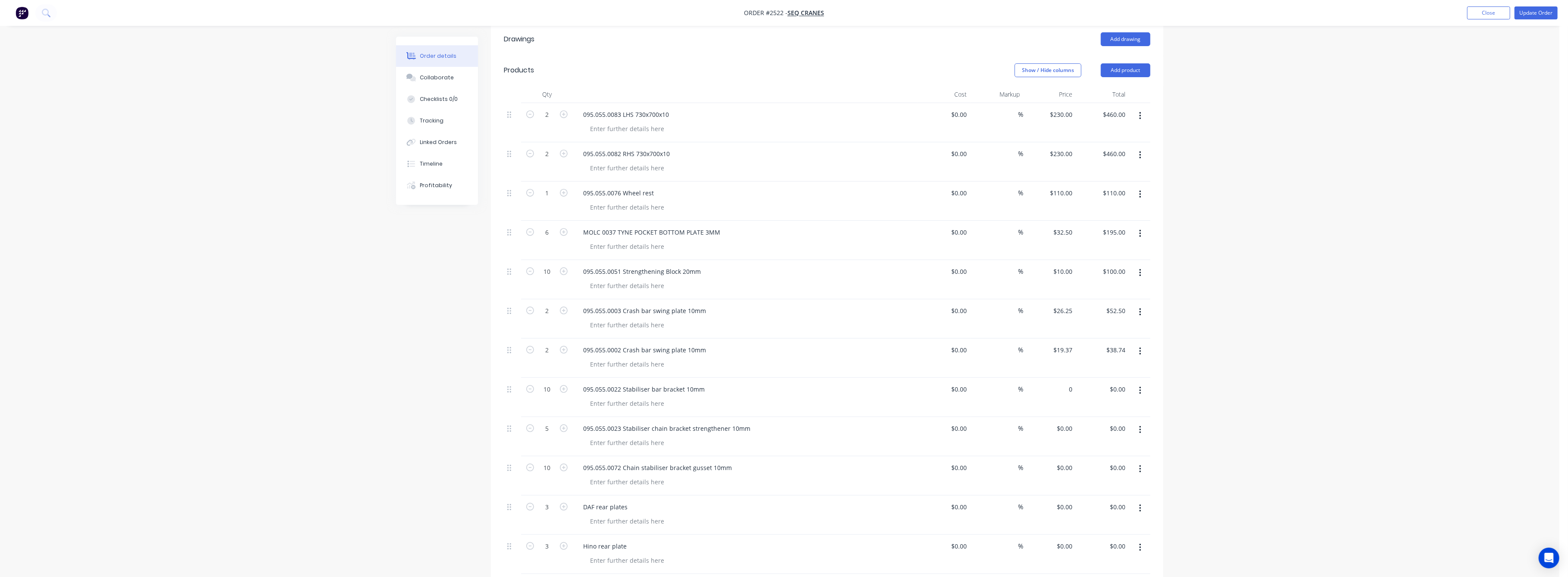
drag, startPoint x: 1064, startPoint y: 377, endPoint x: 1068, endPoint y: 388, distance: 11.7
click at [1066, 383] on div "0 $0.00" at bounding box center [1064, 389] width 23 height 12
type input "$10.00"
type input "$100.00"
drag, startPoint x: 1402, startPoint y: 428, endPoint x: 1397, endPoint y: 419, distance: 10.3
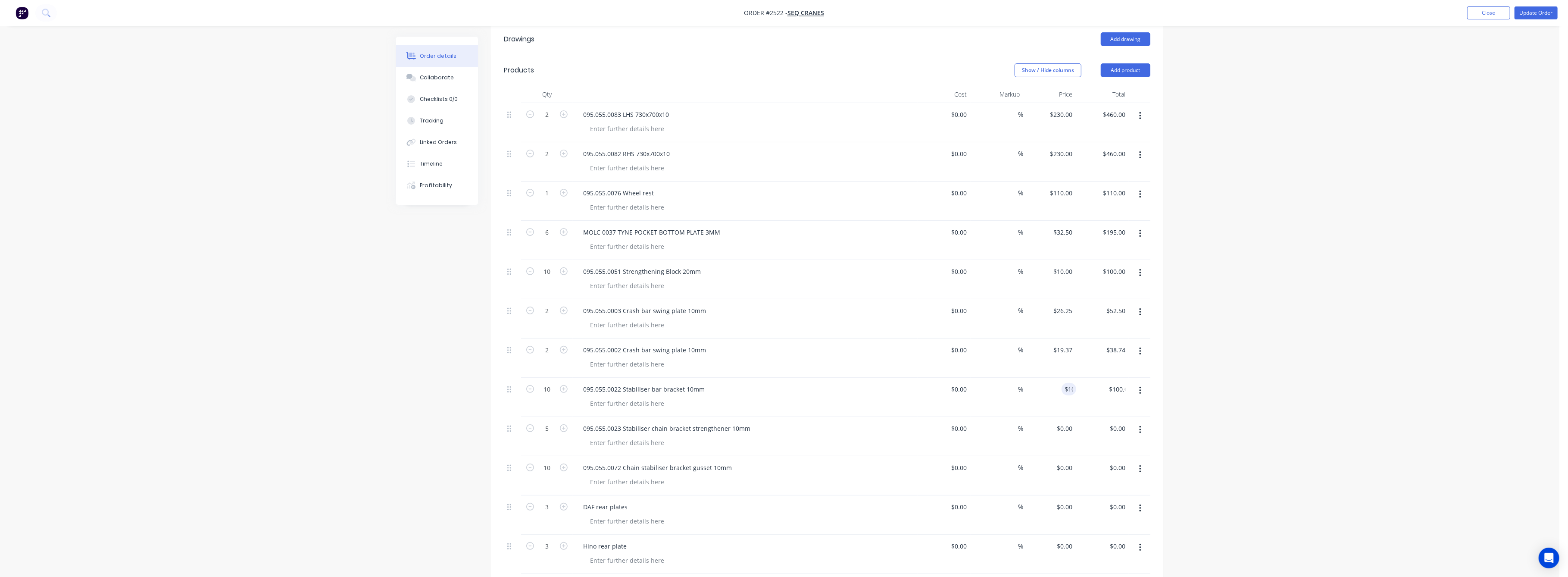
click at [1401, 423] on div "Order details Collaborate Checklists 0/0 Tracking Linked Orders Timeline Profit…" at bounding box center [780, 296] width 1559 height 1052
click at [1068, 422] on input "0" at bounding box center [1071, 428] width 10 height 12
type input "$12.00"
type input "$60.00"
click at [1208, 436] on div "Order details Collaborate Checklists 0/0 Tracking Linked Orders Timeline Profit…" at bounding box center [780, 296] width 1559 height 1052
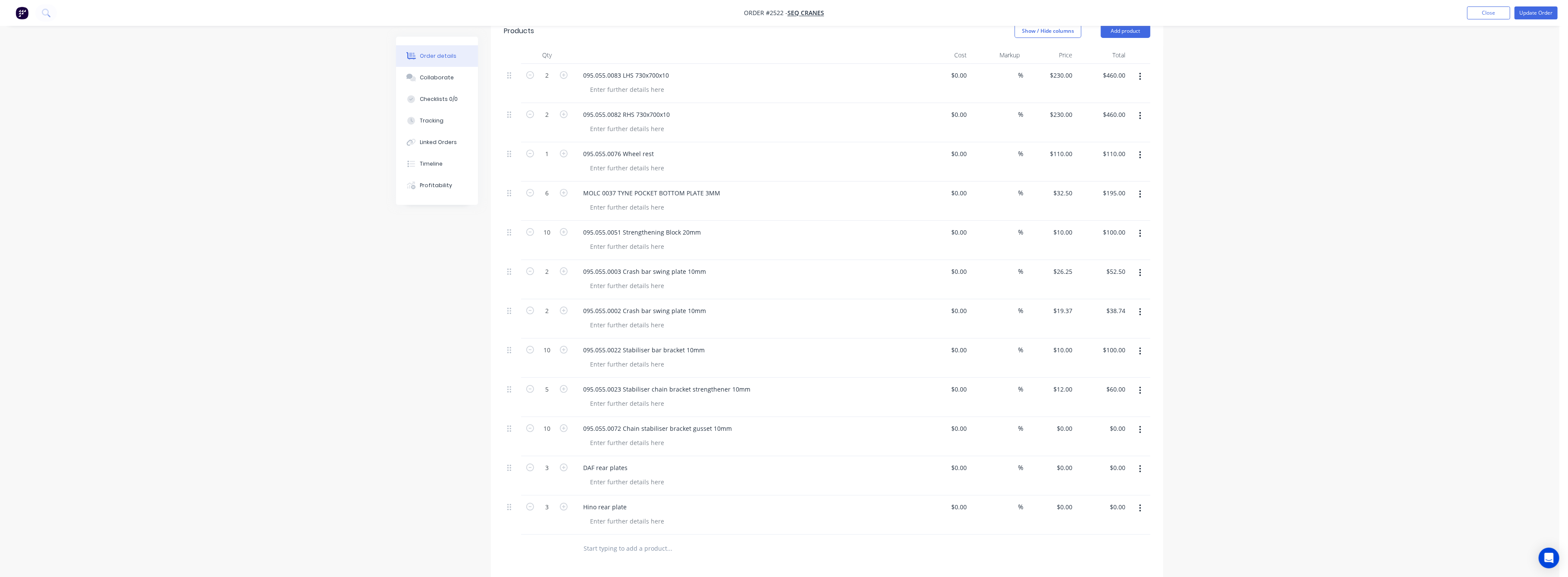
scroll to position [287, 0]
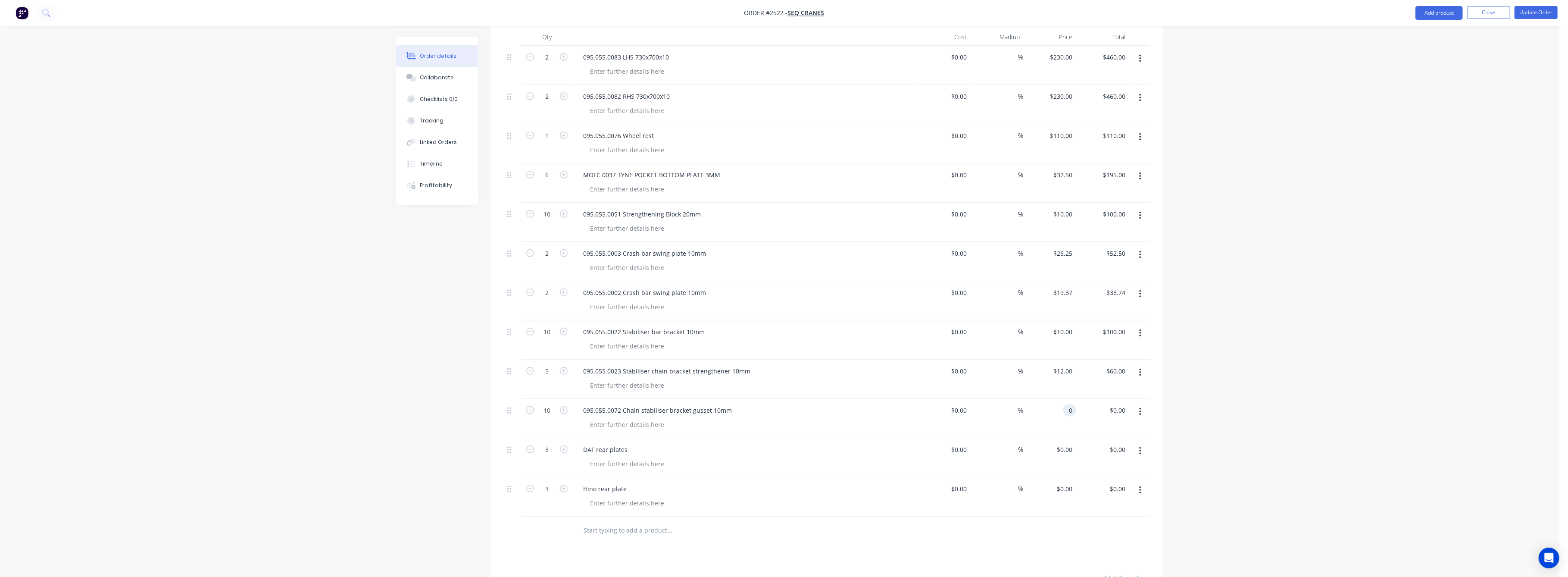
drag, startPoint x: 1067, startPoint y: 394, endPoint x: 1072, endPoint y: 401, distance: 8.6
click at [1067, 404] on input "0" at bounding box center [1071, 410] width 10 height 12
type input "$5.00"
type input "$50.00"
drag, startPoint x: 1263, startPoint y: 456, endPoint x: 1260, endPoint y: 447, distance: 9.5
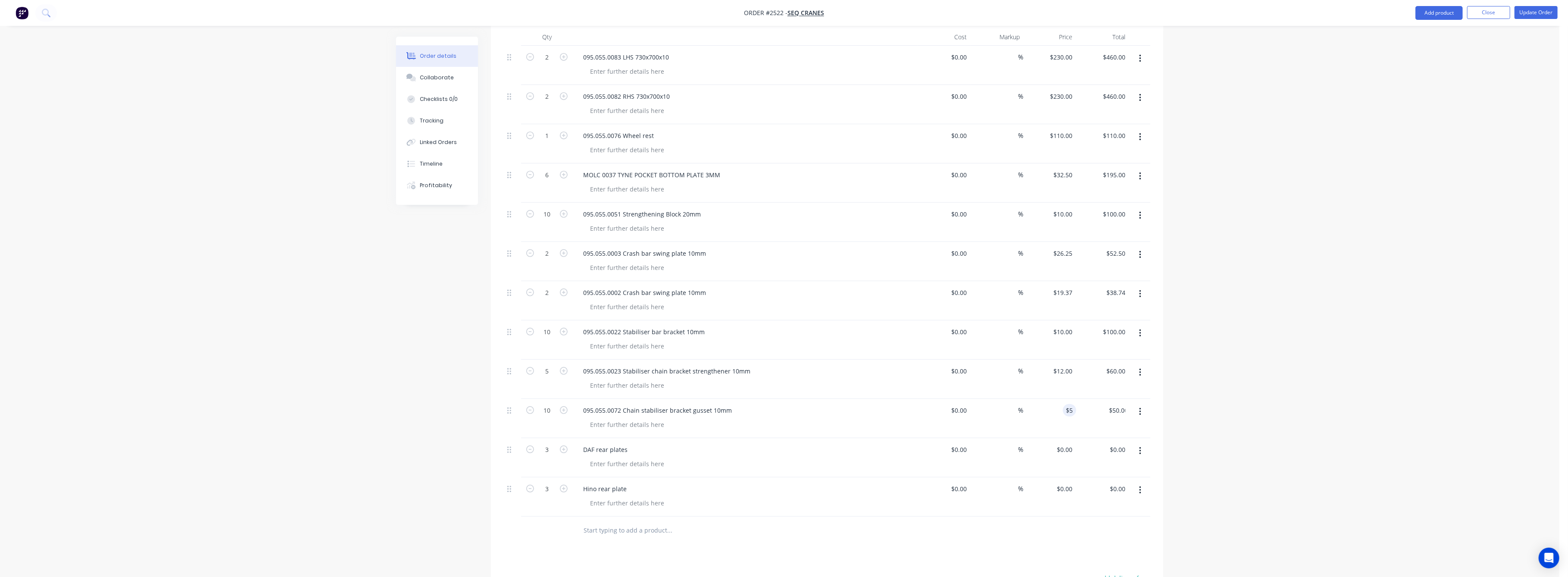
click at [1263, 453] on div "Order details Collaborate Checklists 0/0 Tracking Linked Orders Timeline Profit…" at bounding box center [780, 239] width 1559 height 1052
drag, startPoint x: 1062, startPoint y: 436, endPoint x: 1070, endPoint y: 446, distance: 12.8
click at [1064, 443] on div "0 0" at bounding box center [1070, 450] width 13 height 12
type input "$80.00"
type input "$240.00"
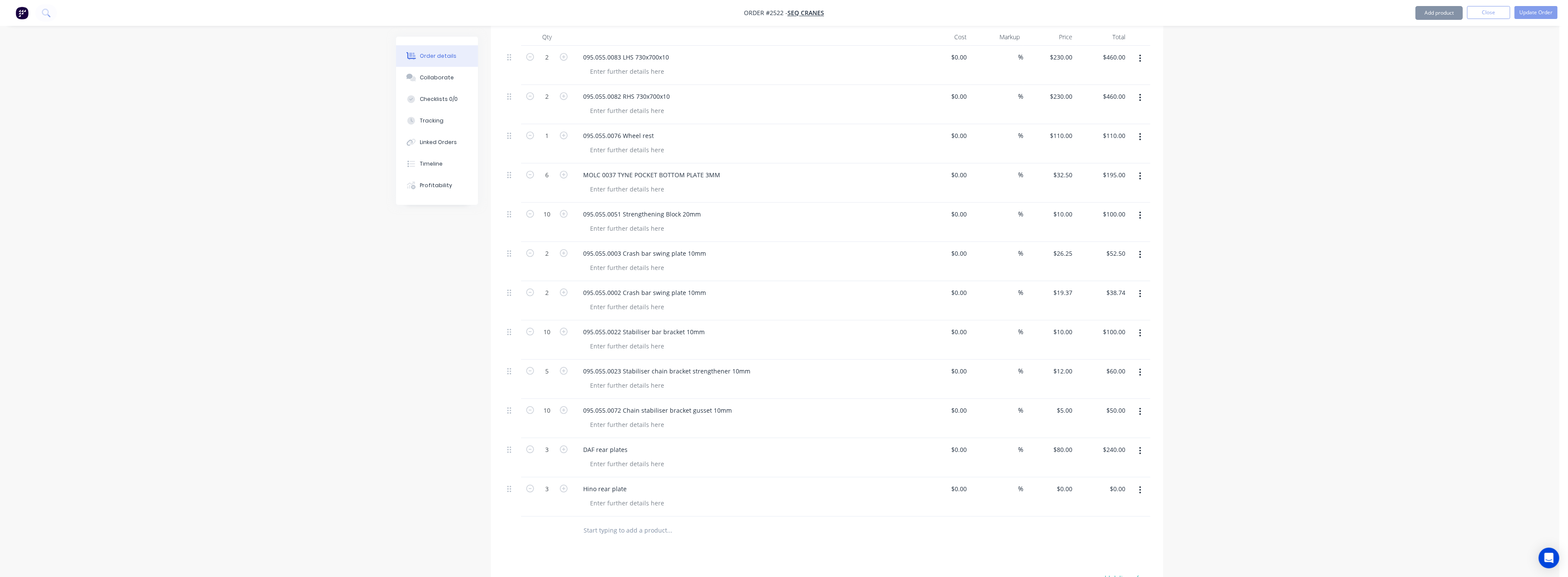
click at [1185, 477] on div "Order details Collaborate Checklists 0/0 Tracking Linked Orders Timeline Profit…" at bounding box center [780, 239] width 1559 height 1052
drag, startPoint x: 1059, startPoint y: 478, endPoint x: 1081, endPoint y: 507, distance: 36.4
click at [1065, 483] on div "0 $0.00" at bounding box center [1064, 489] width 23 height 12
type input "$83.75"
type input "$251.25"
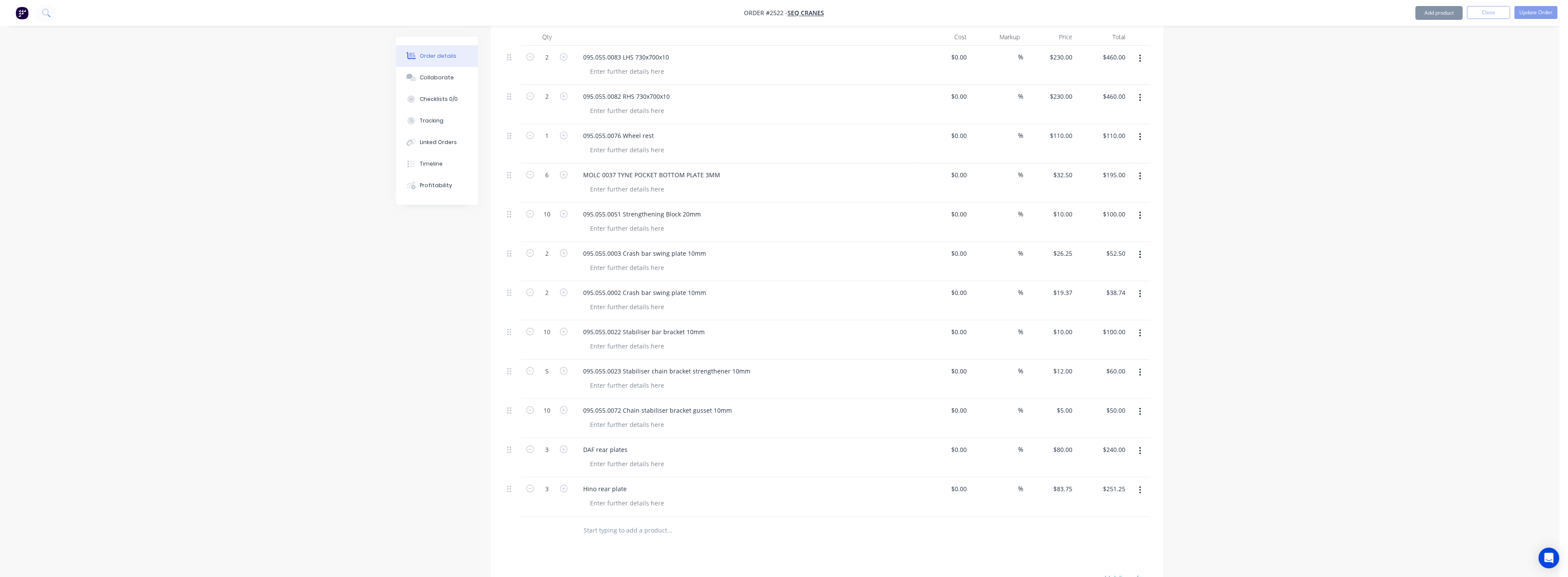
drag, startPoint x: 1285, startPoint y: 491, endPoint x: 1233, endPoint y: 350, distance: 150.3
click at [1283, 486] on div "Order details Collaborate Checklists 0/0 Tracking Linked Orders Timeline Profit…" at bounding box center [780, 239] width 1559 height 1052
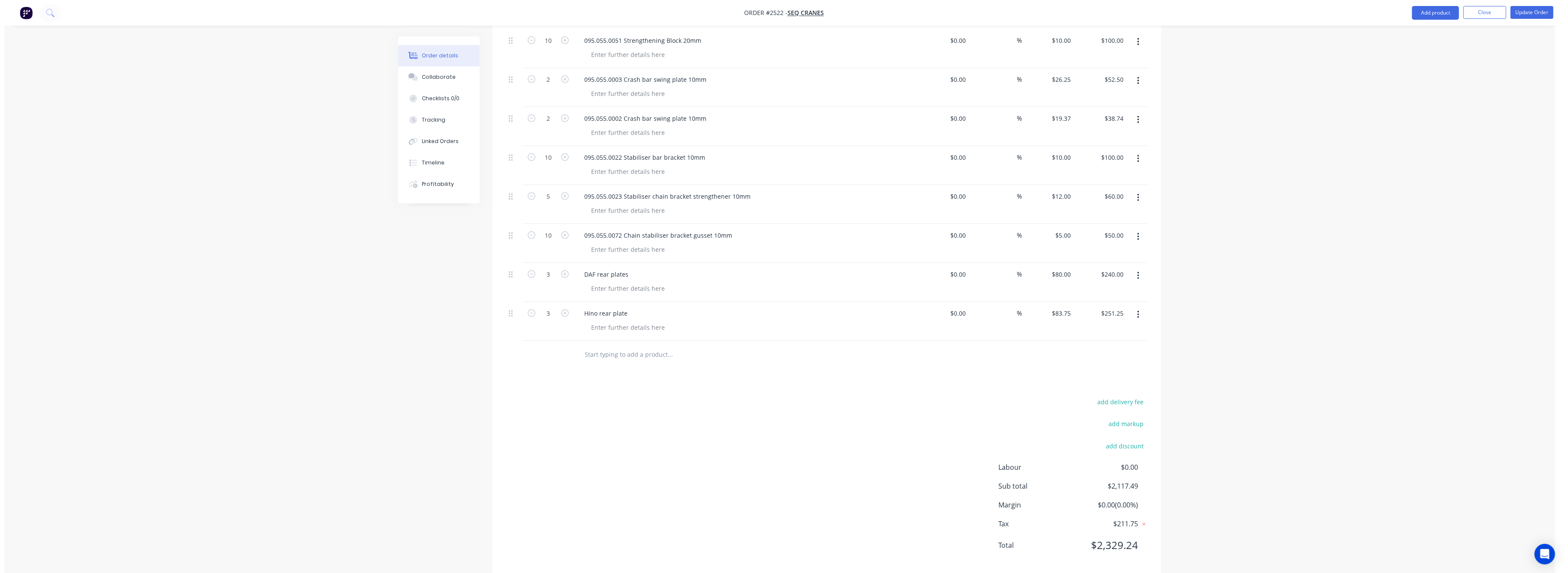
scroll to position [460, 0]
click at [1522, 15] on button "Update Order" at bounding box center [1528, 12] width 43 height 13
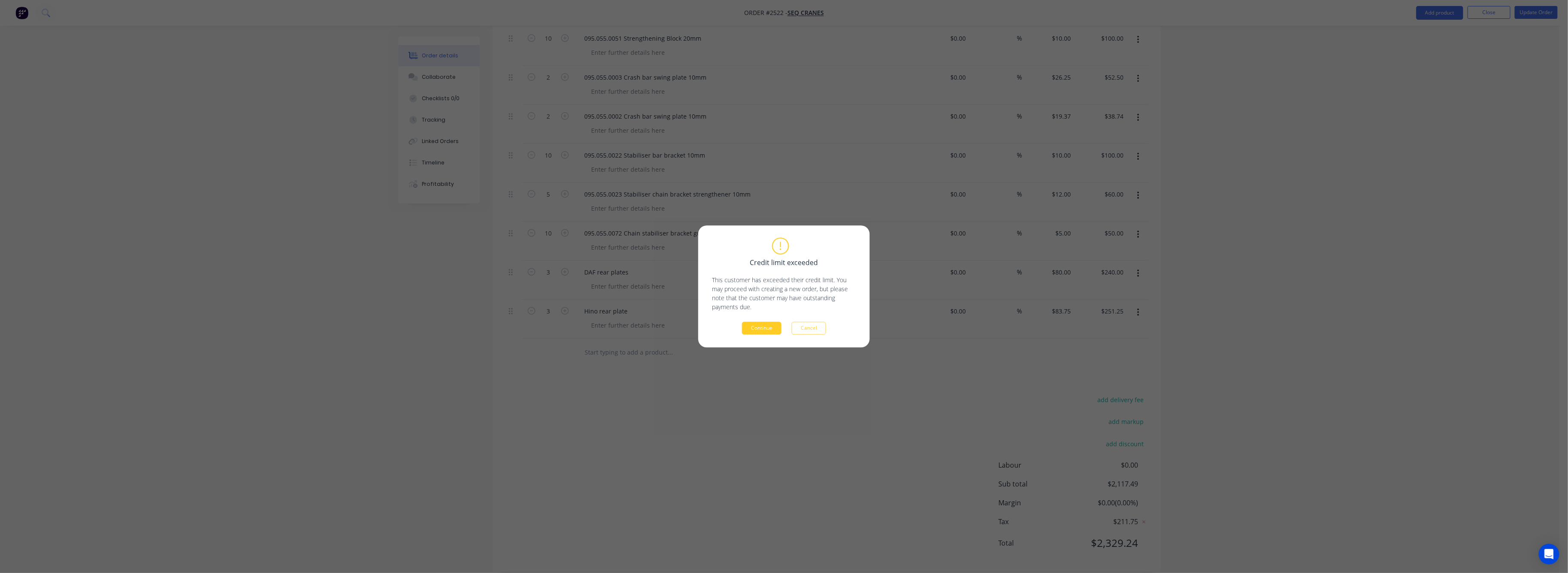
click at [768, 325] on button "Continue" at bounding box center [761, 328] width 40 height 13
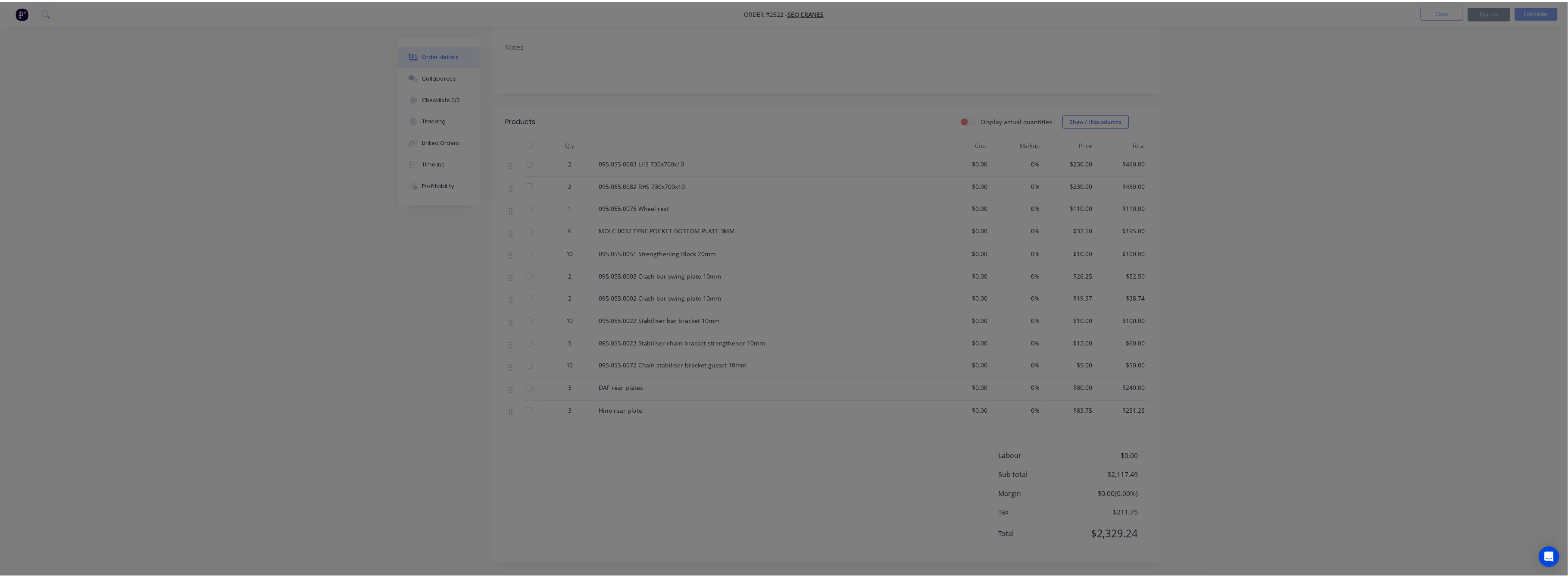
scroll to position [140, 0]
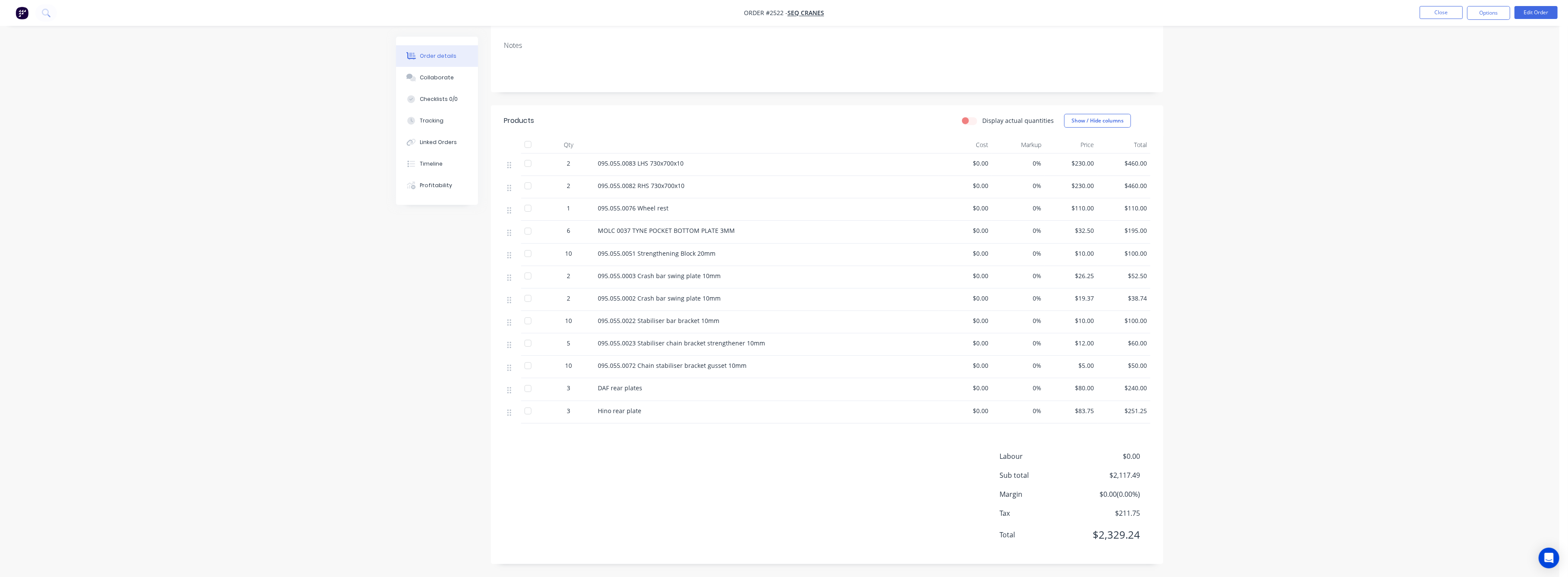
drag, startPoint x: 1432, startPoint y: 14, endPoint x: 1334, endPoint y: 20, distance: 98.2
click at [1414, 14] on ul "Close Options Edit Order" at bounding box center [1488, 13] width 159 height 14
click at [1446, 14] on button "Close" at bounding box center [1441, 12] width 43 height 13
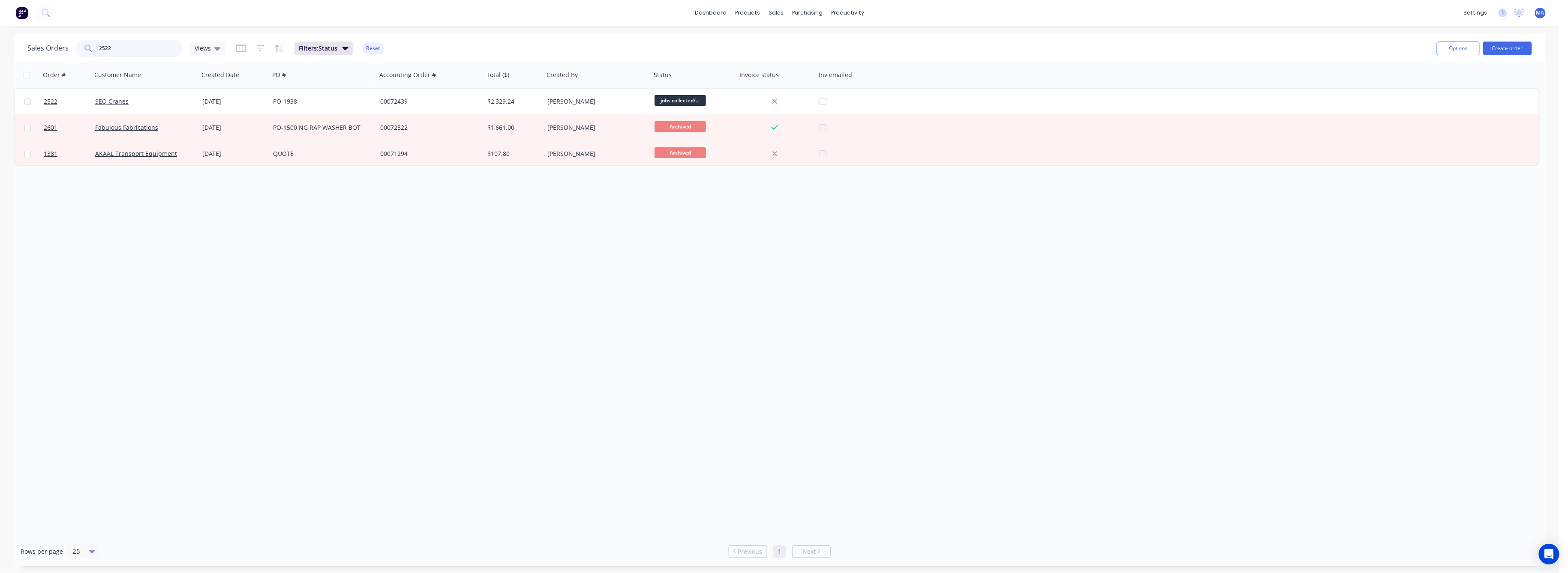
drag, startPoint x: 117, startPoint y: 49, endPoint x: 91, endPoint y: 48, distance: 26.0
click at [91, 48] on div "2522" at bounding box center [129, 48] width 107 height 17
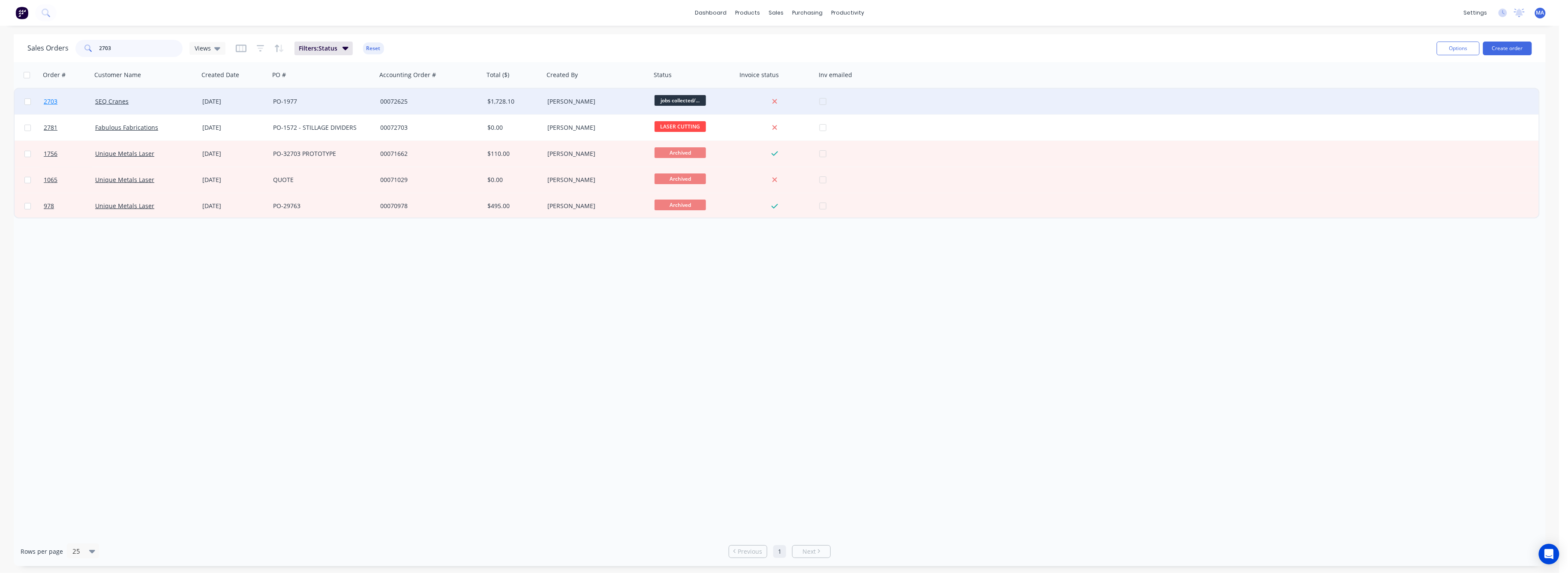
type input "2703"
click at [46, 100] on span "2703" at bounding box center [51, 102] width 14 height 9
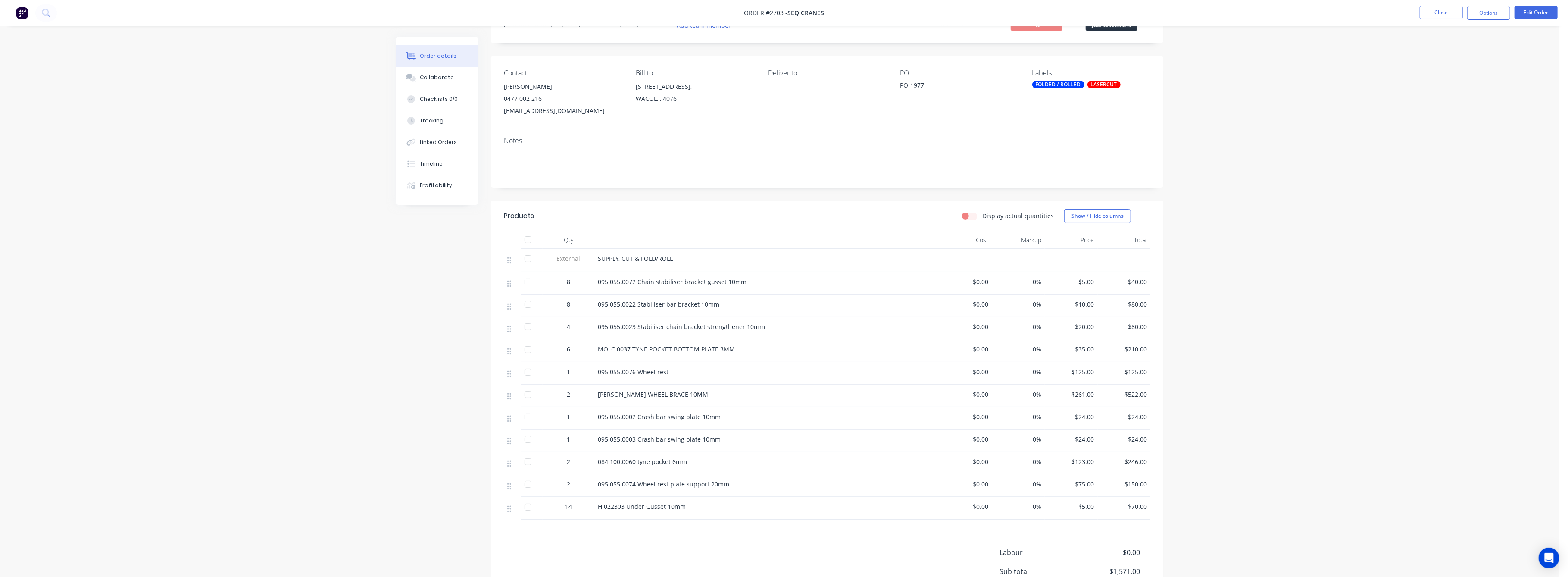
scroll to position [115, 0]
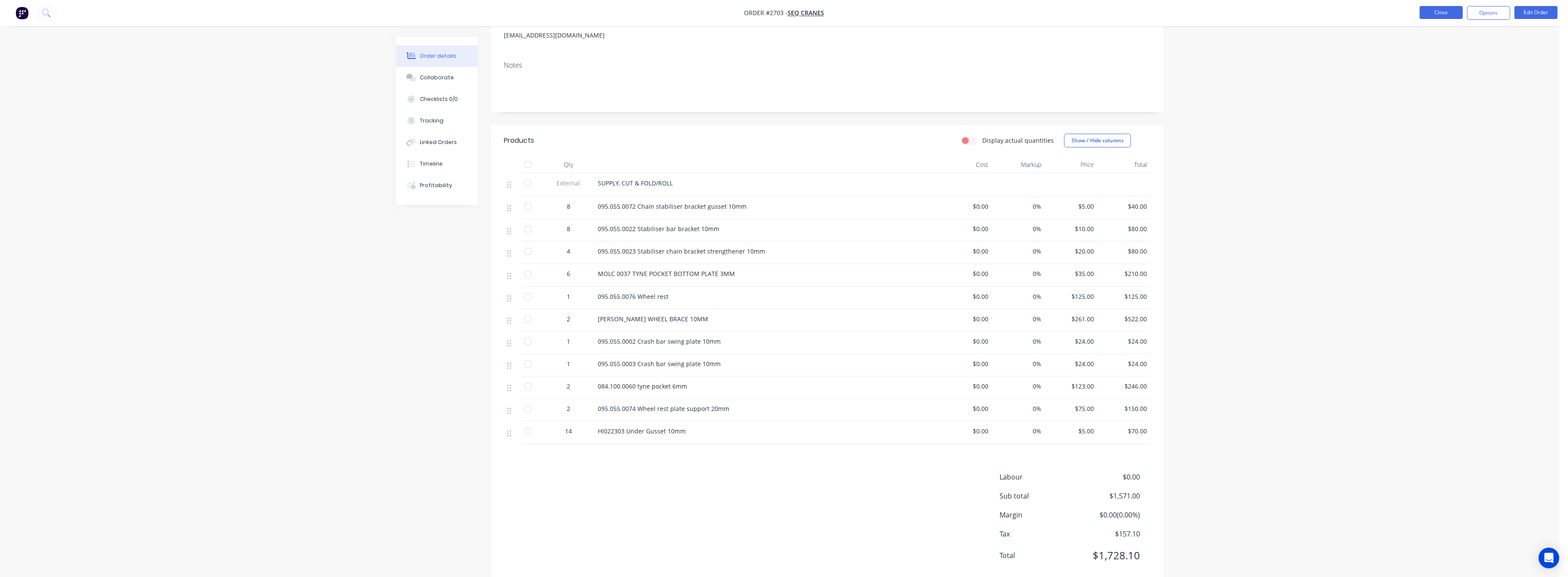
click at [1433, 11] on button "Close" at bounding box center [1441, 12] width 43 height 13
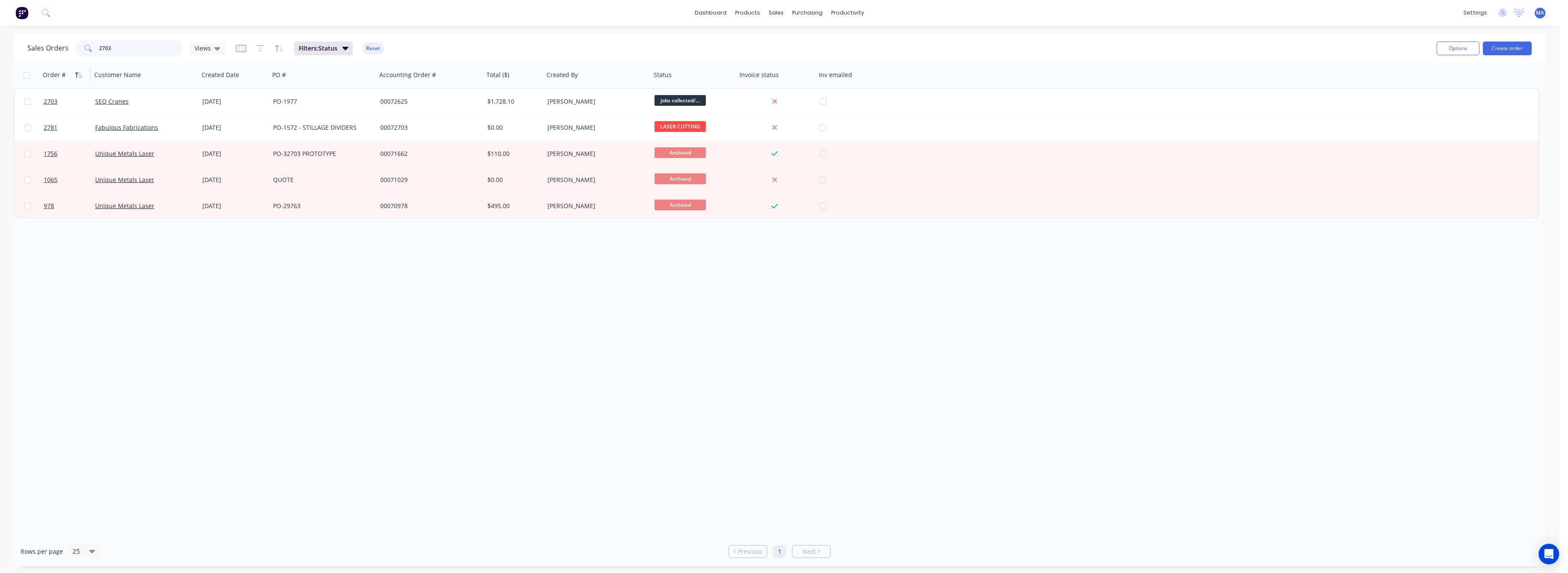
drag, startPoint x: 109, startPoint y: 46, endPoint x: 82, endPoint y: 69, distance: 35.5
click at [80, 49] on div "2703" at bounding box center [129, 48] width 107 height 17
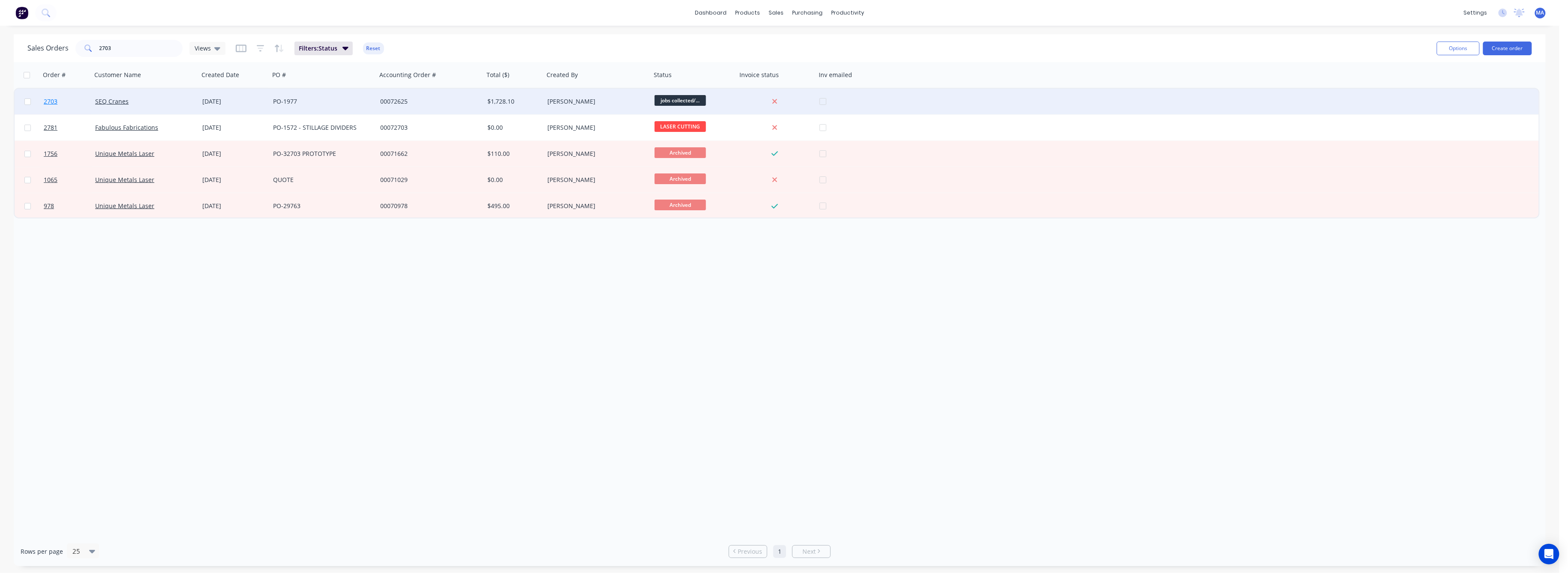
click at [57, 99] on link "2703" at bounding box center [69, 102] width 52 height 26
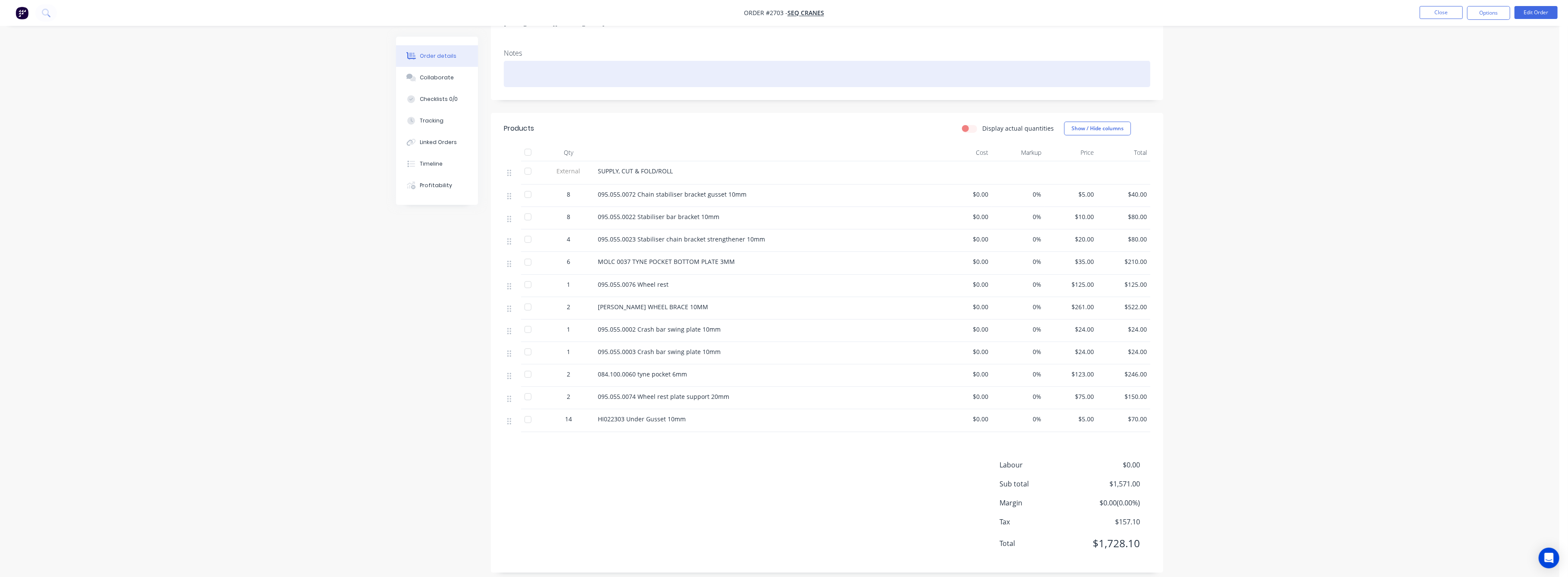
scroll to position [141, 0]
click at [1445, 8] on button "Close" at bounding box center [1441, 12] width 43 height 13
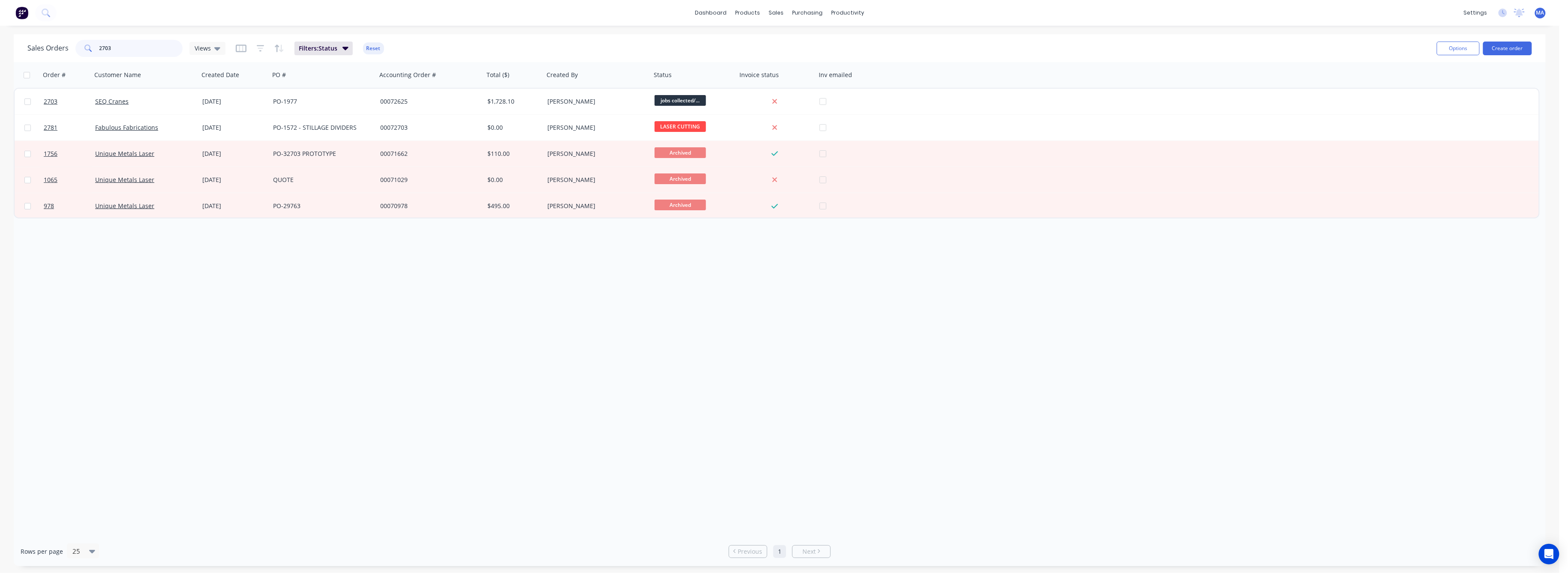
drag, startPoint x: 111, startPoint y: 50, endPoint x: 86, endPoint y: 57, distance: 26.0
click at [88, 53] on div "2703" at bounding box center [129, 48] width 107 height 17
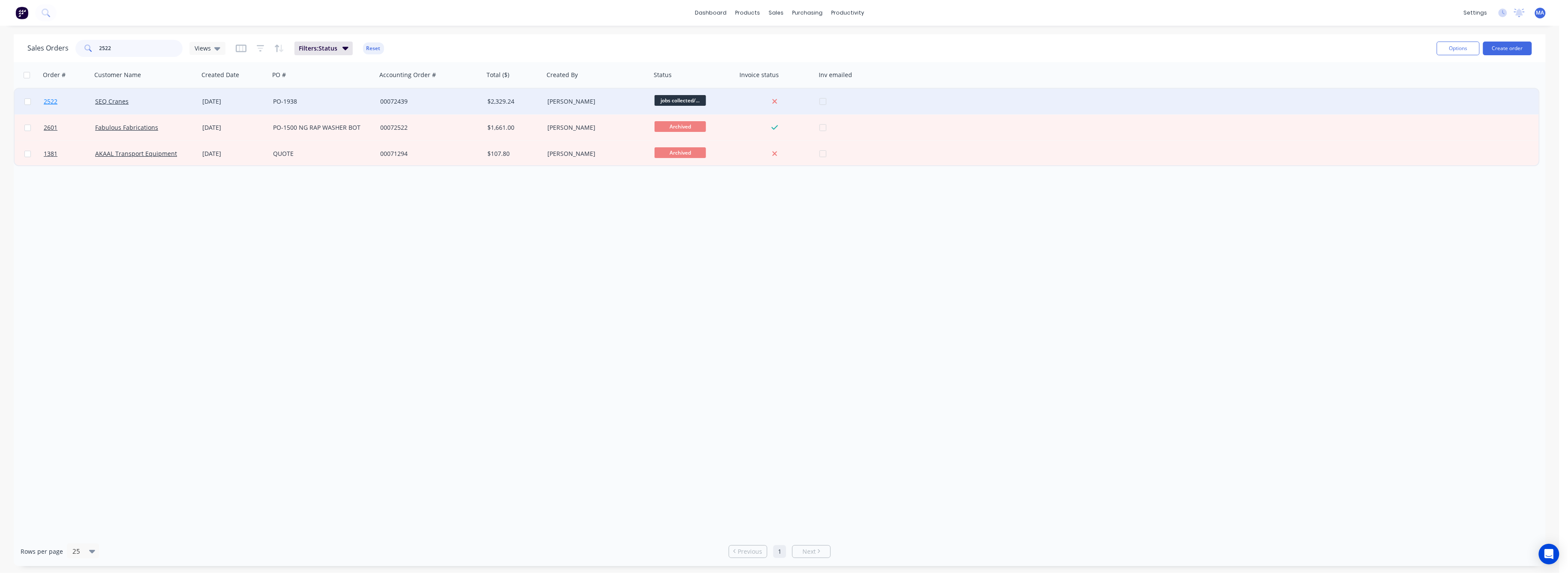
type input "2522"
click at [46, 97] on span "2522" at bounding box center [51, 102] width 14 height 9
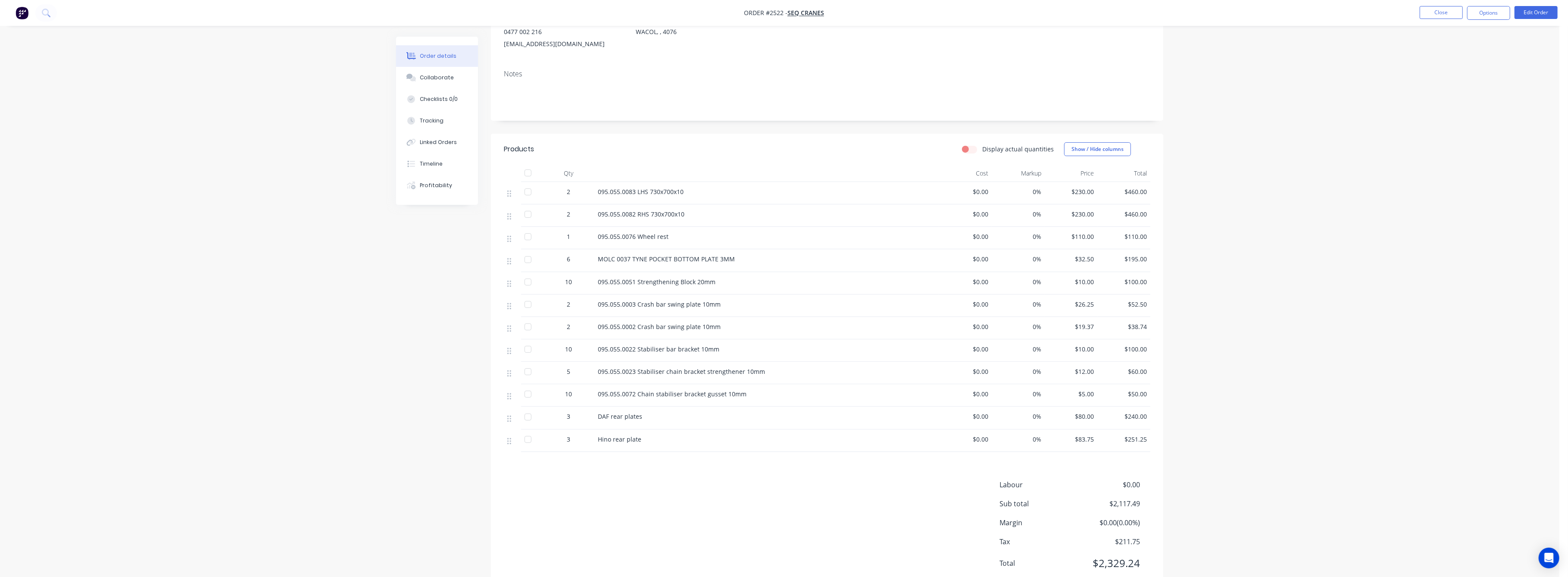
scroll to position [115, 0]
click at [1441, 12] on button "Close" at bounding box center [1441, 12] width 43 height 13
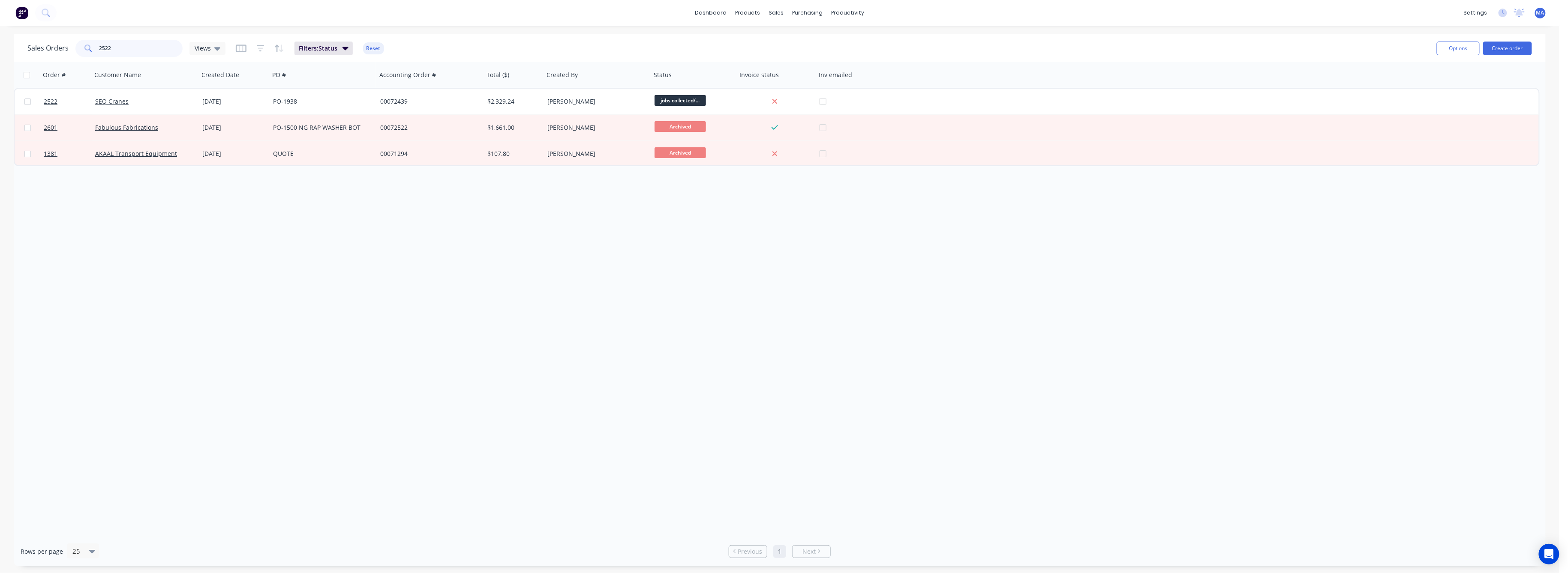
drag, startPoint x: 94, startPoint y: 50, endPoint x: 89, endPoint y: 50, distance: 5.0
click at [89, 50] on div "2522" at bounding box center [129, 48] width 107 height 17
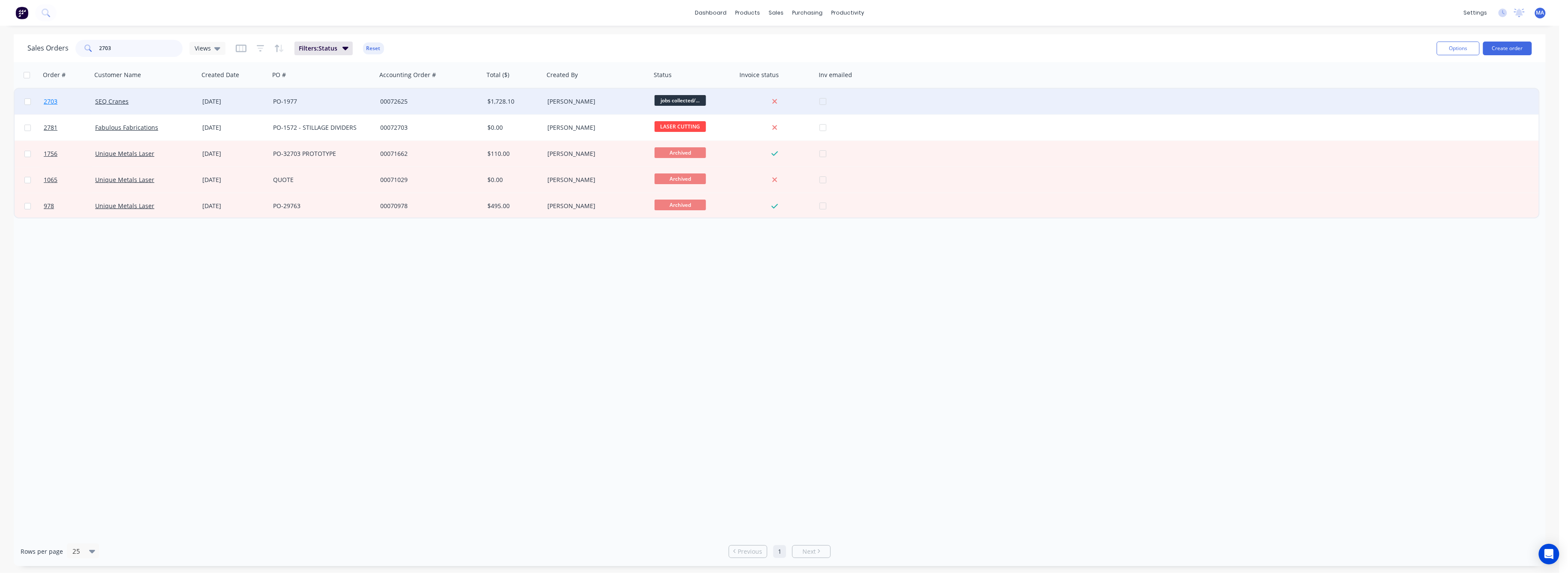
type input "2703"
click at [47, 97] on span "2703" at bounding box center [51, 102] width 14 height 9
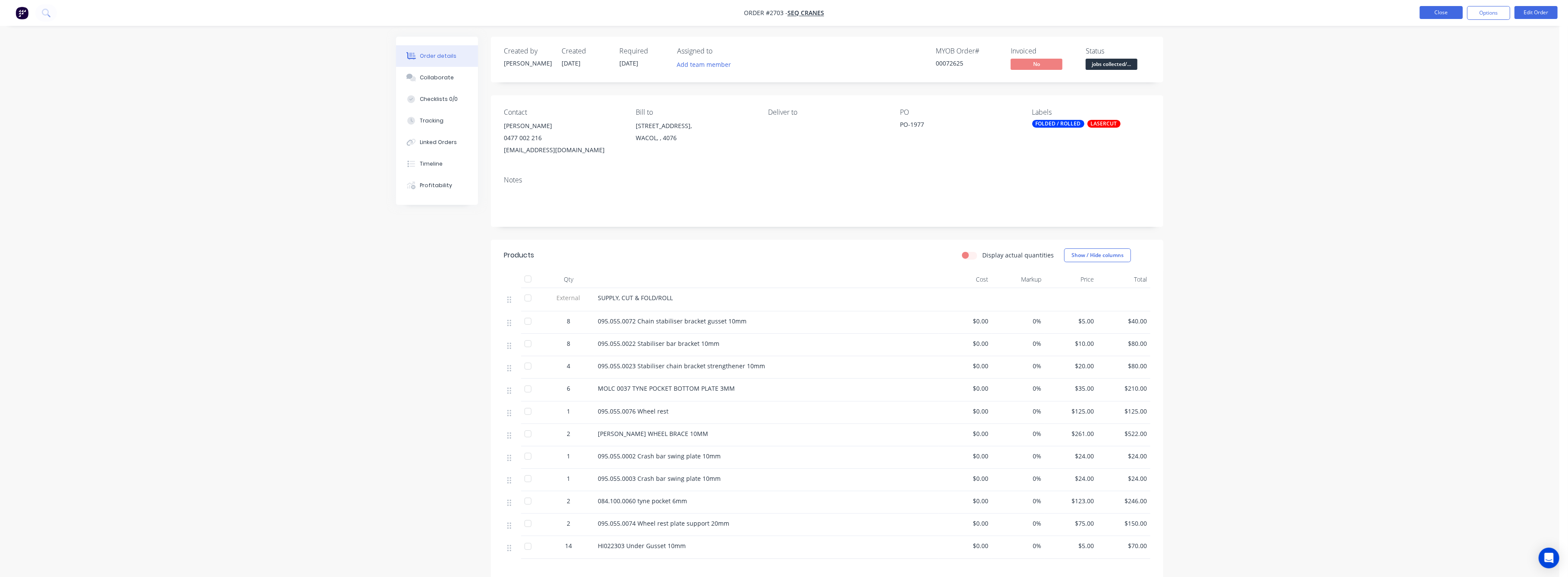
click at [1435, 9] on button "Close" at bounding box center [1441, 12] width 43 height 13
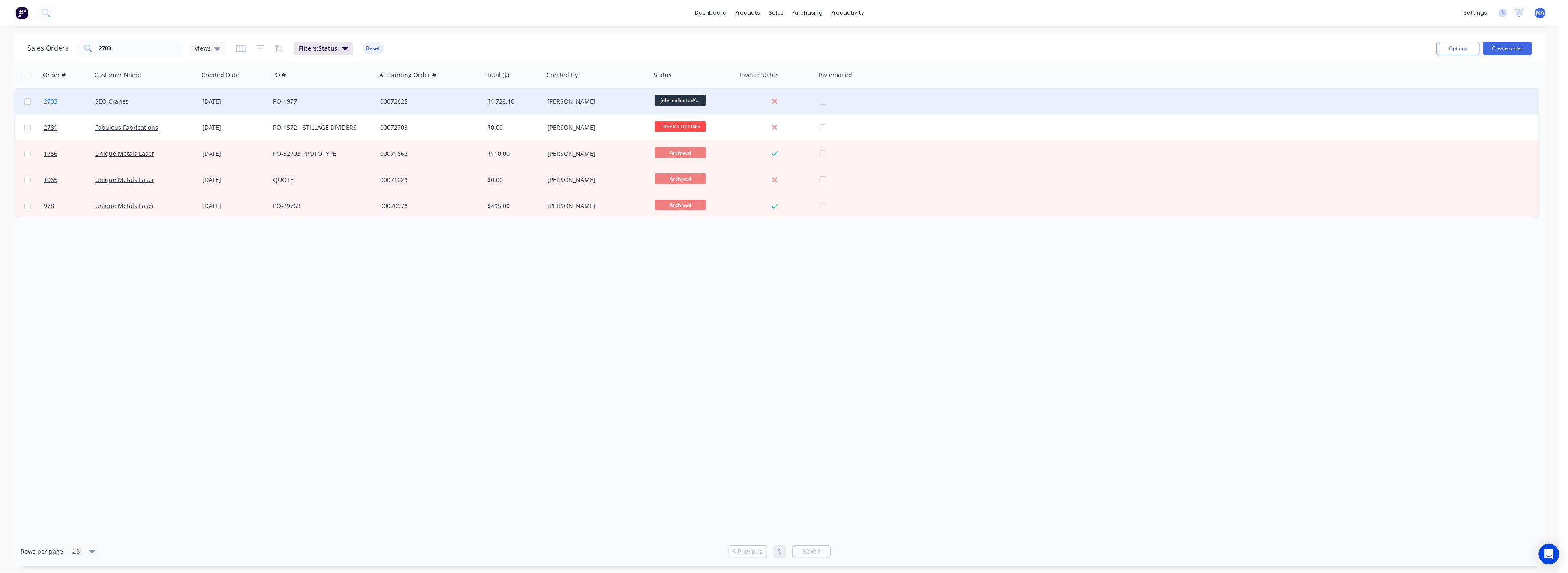
click at [48, 101] on span "2703" at bounding box center [51, 102] width 14 height 9
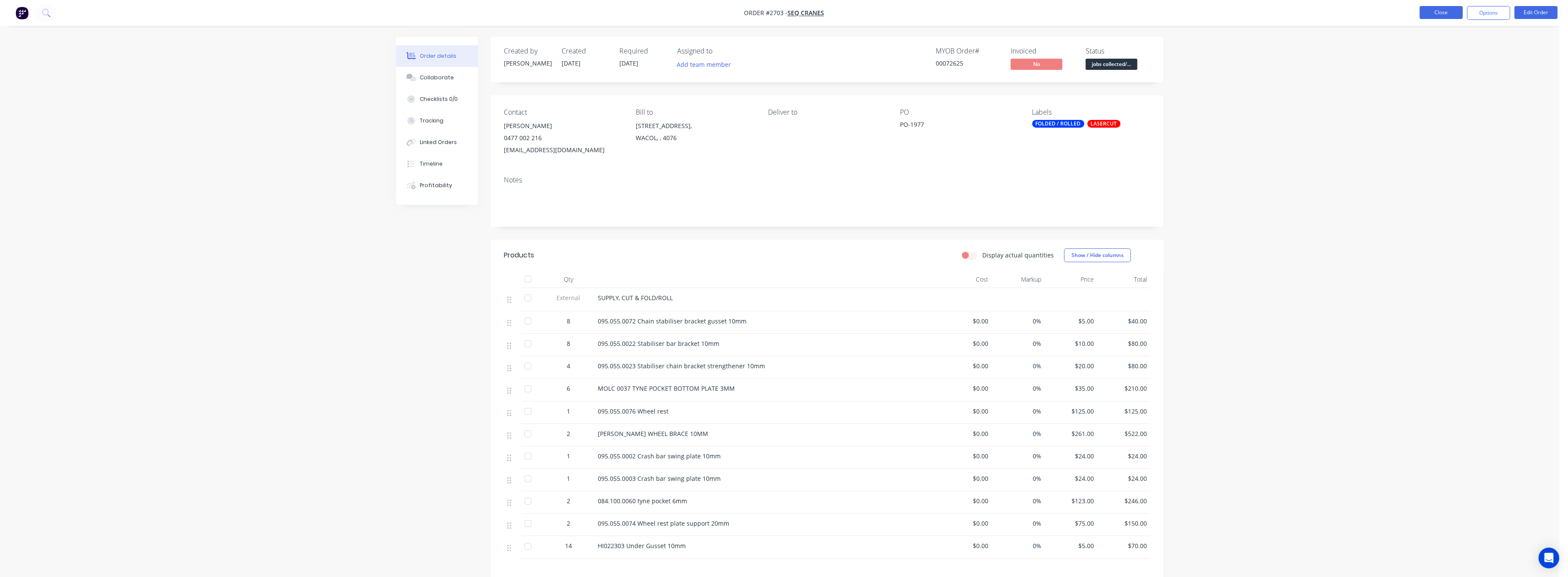
click at [1447, 11] on button "Close" at bounding box center [1441, 12] width 43 height 13
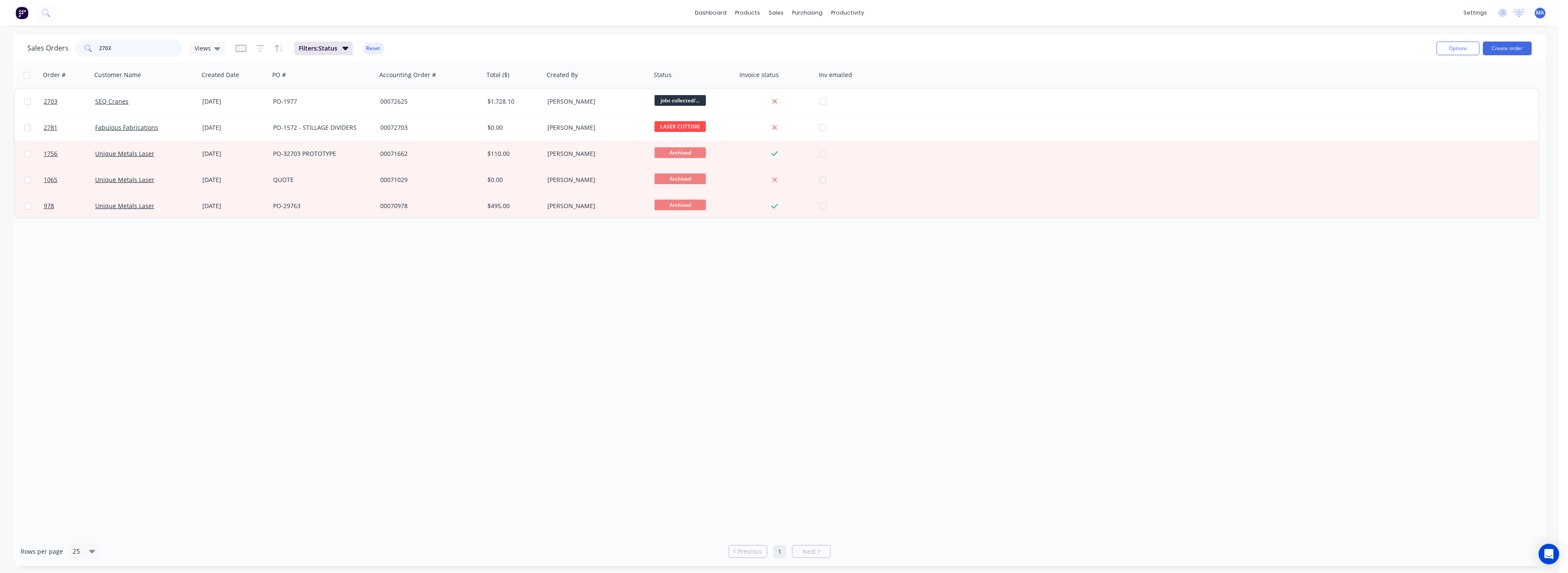
drag, startPoint x: 113, startPoint y: 49, endPoint x: 92, endPoint y: 49, distance: 21.0
click at [92, 49] on div "2703" at bounding box center [129, 48] width 107 height 17
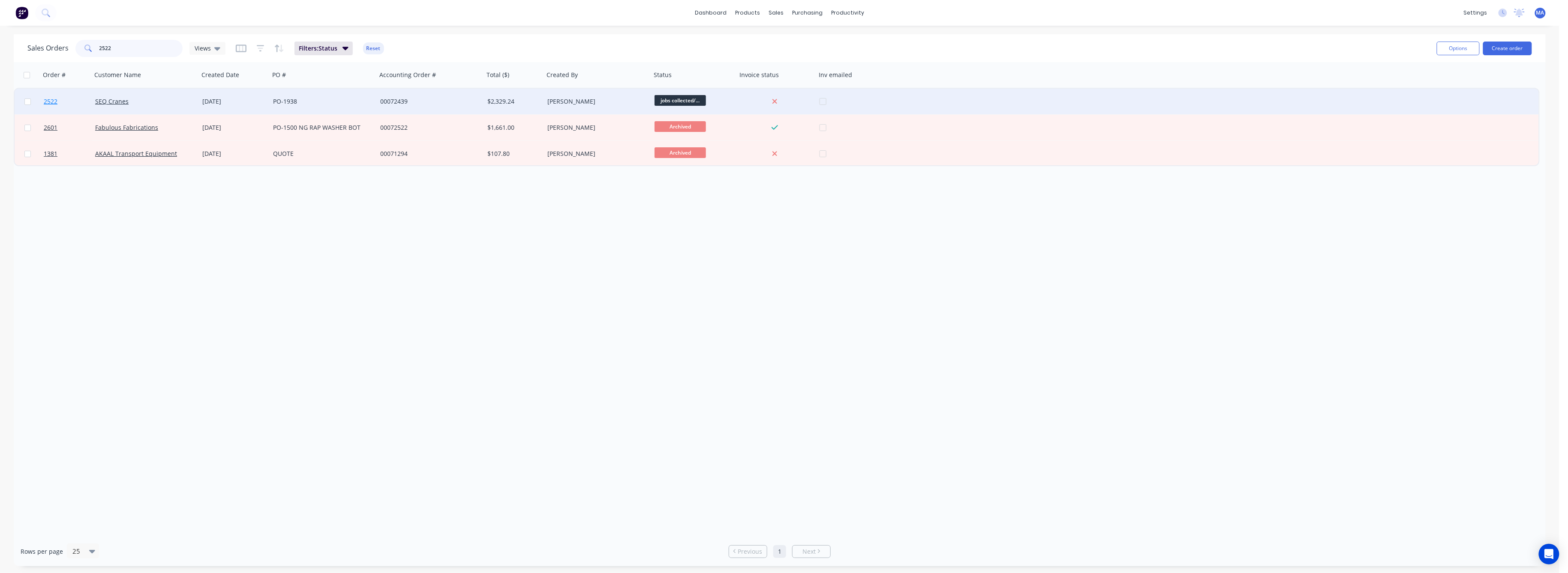
type input "2522"
click at [53, 100] on span "2522" at bounding box center [51, 102] width 14 height 9
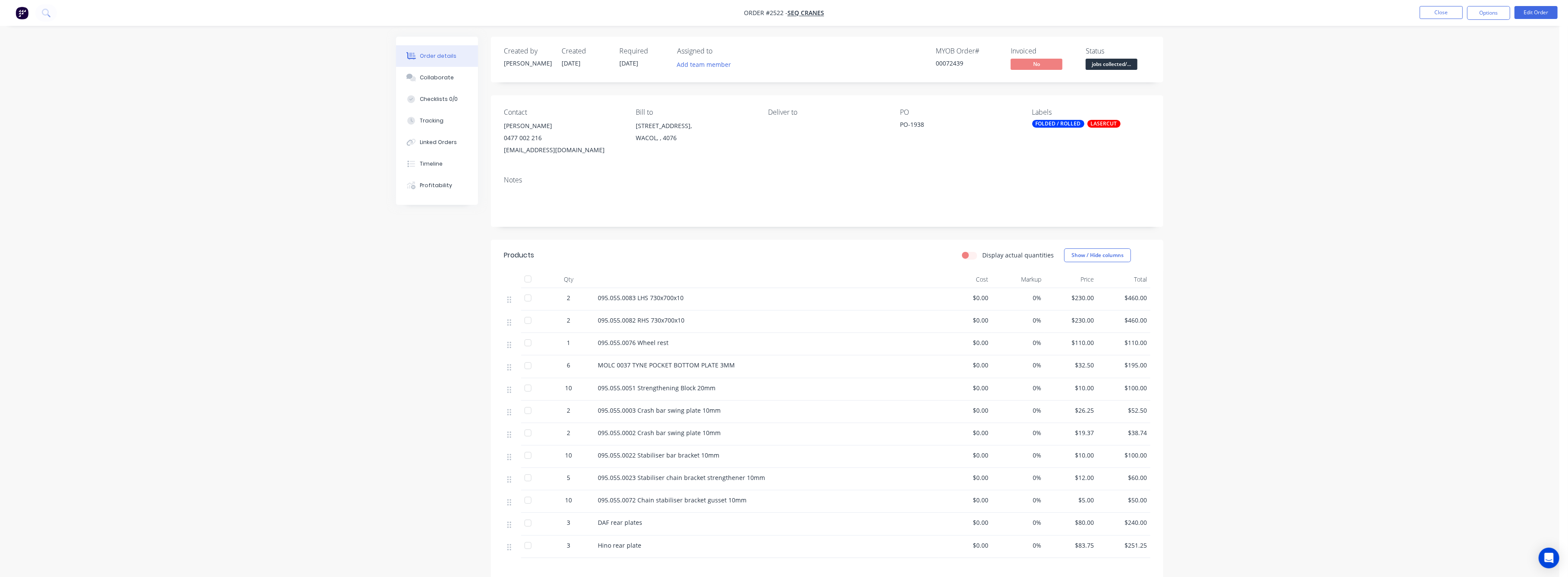
click at [1088, 367] on span "$32.50" at bounding box center [1071, 365] width 46 height 9
click at [1529, 12] on button "Edit Order" at bounding box center [1536, 12] width 43 height 13
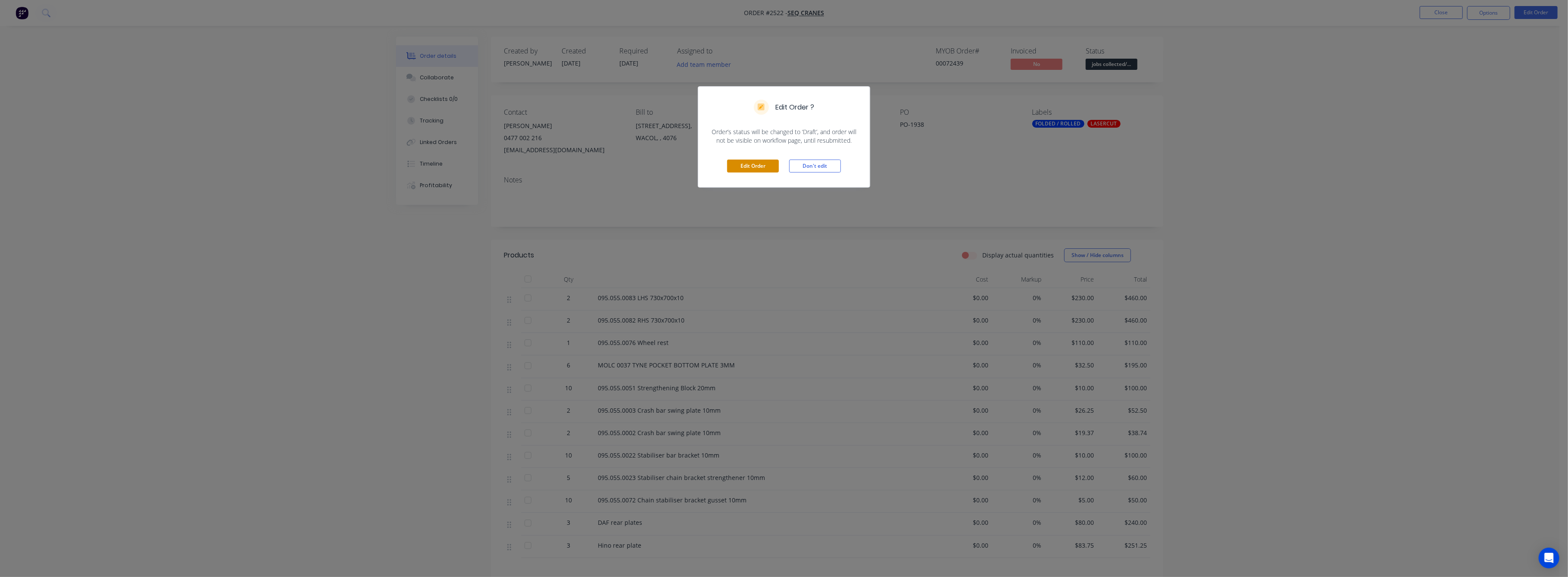
click at [756, 161] on button "Edit Order" at bounding box center [753, 166] width 52 height 13
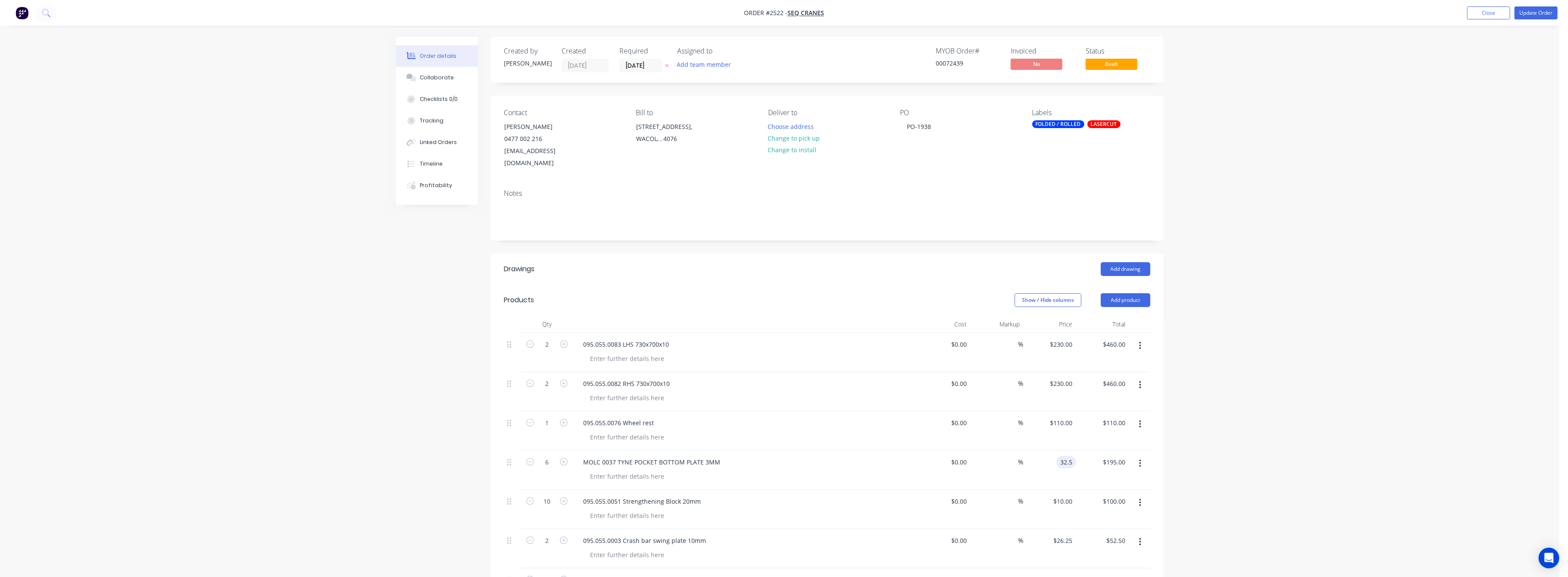
click at [1074, 456] on input "32.5" at bounding box center [1068, 462] width 17 height 12
type input "$35.00"
type input "$210.00"
click at [1222, 467] on div "Order details Collaborate Checklists 0/0 Tracking Linked Orders Timeline Profit…" at bounding box center [780, 526] width 1559 height 1052
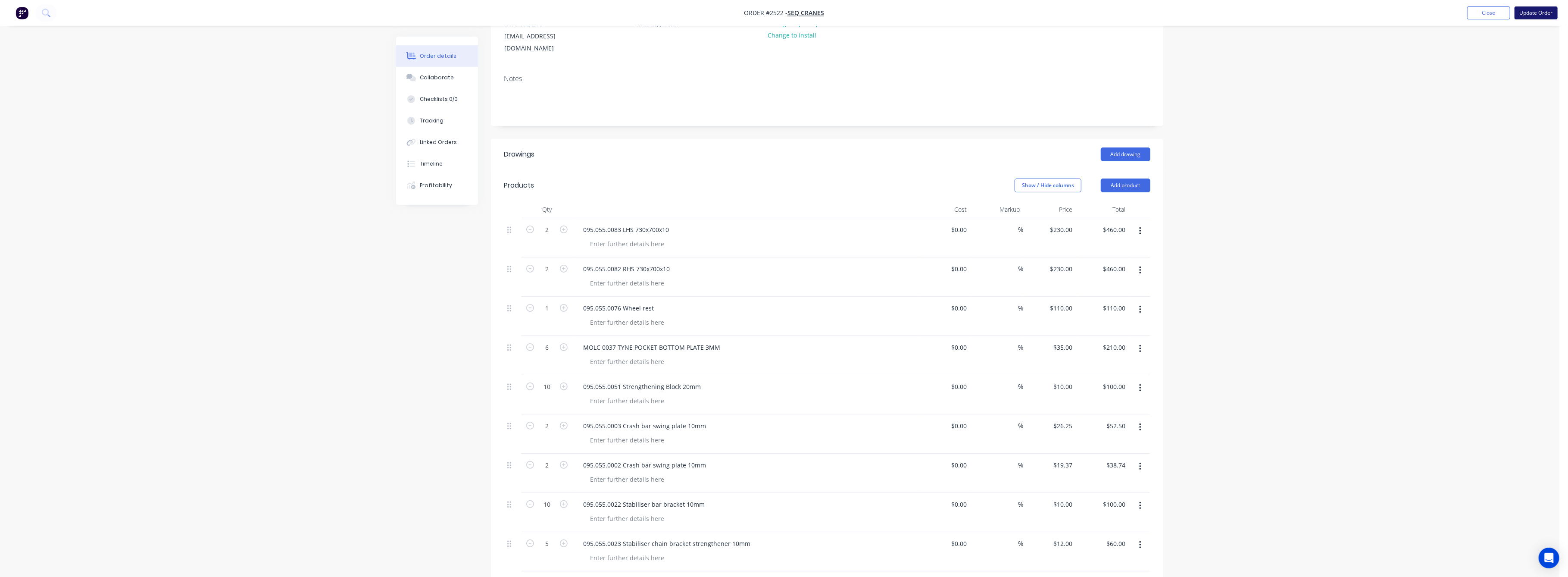
click at [1536, 8] on button "Update Order" at bounding box center [1536, 13] width 43 height 13
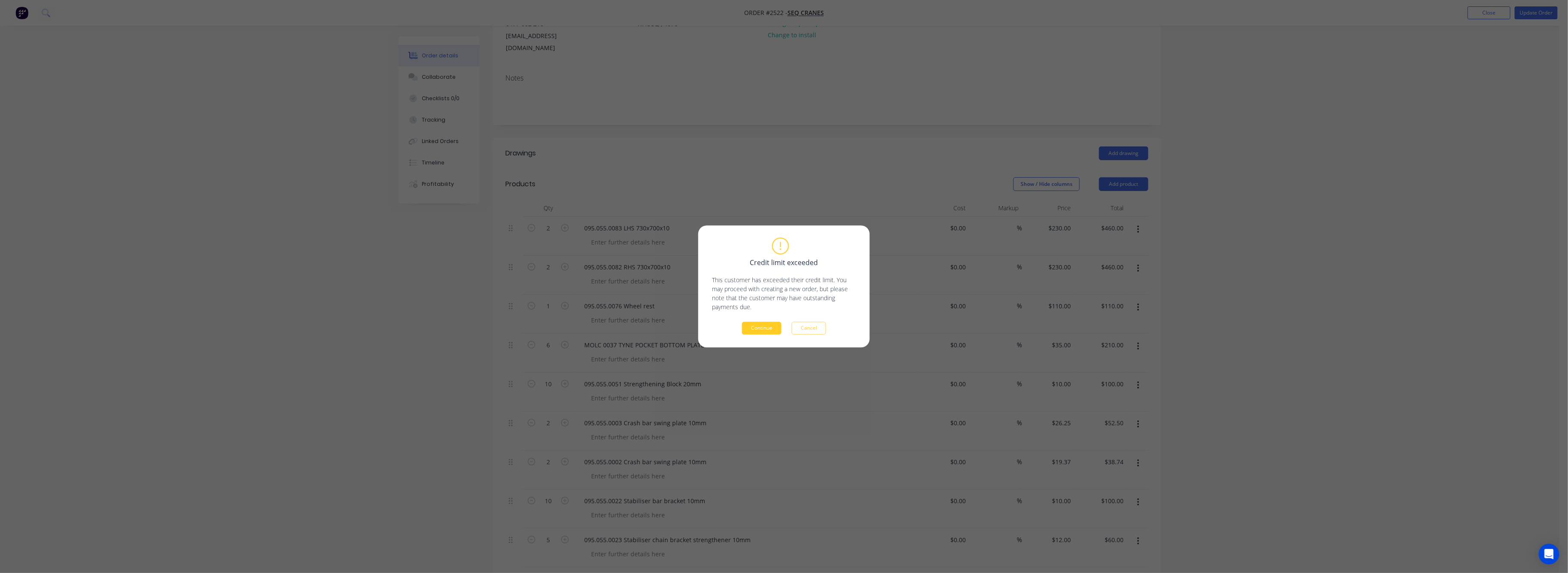
click at [766, 322] on button "Continue" at bounding box center [761, 328] width 40 height 13
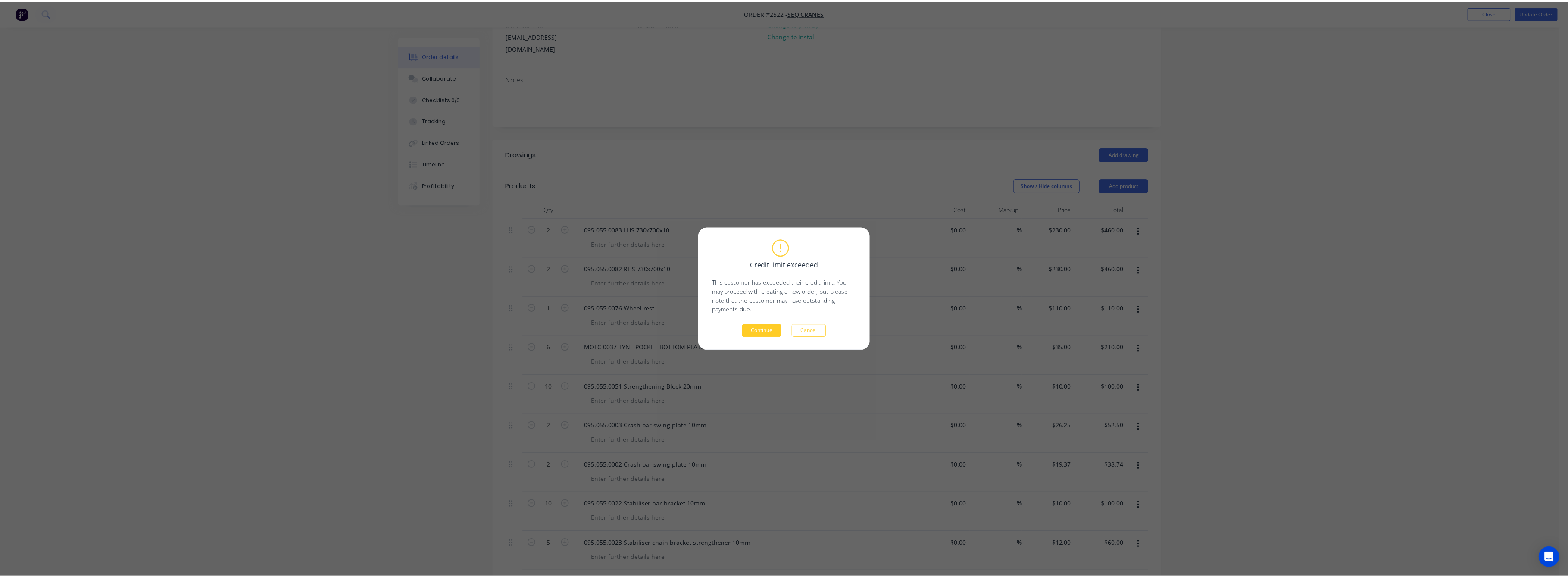
scroll to position [115, 0]
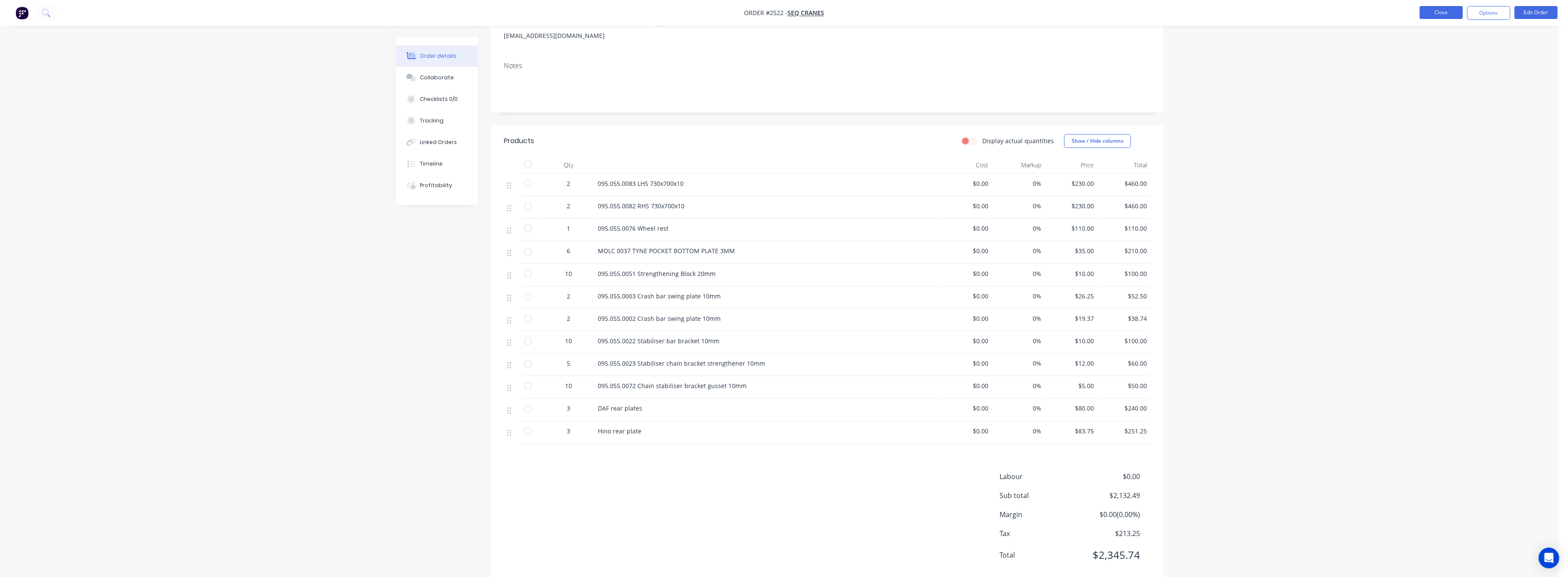
drag, startPoint x: 1446, startPoint y: 7, endPoint x: 1441, endPoint y: 6, distance: 5.1
click at [1441, 6] on button "Close" at bounding box center [1441, 12] width 43 height 13
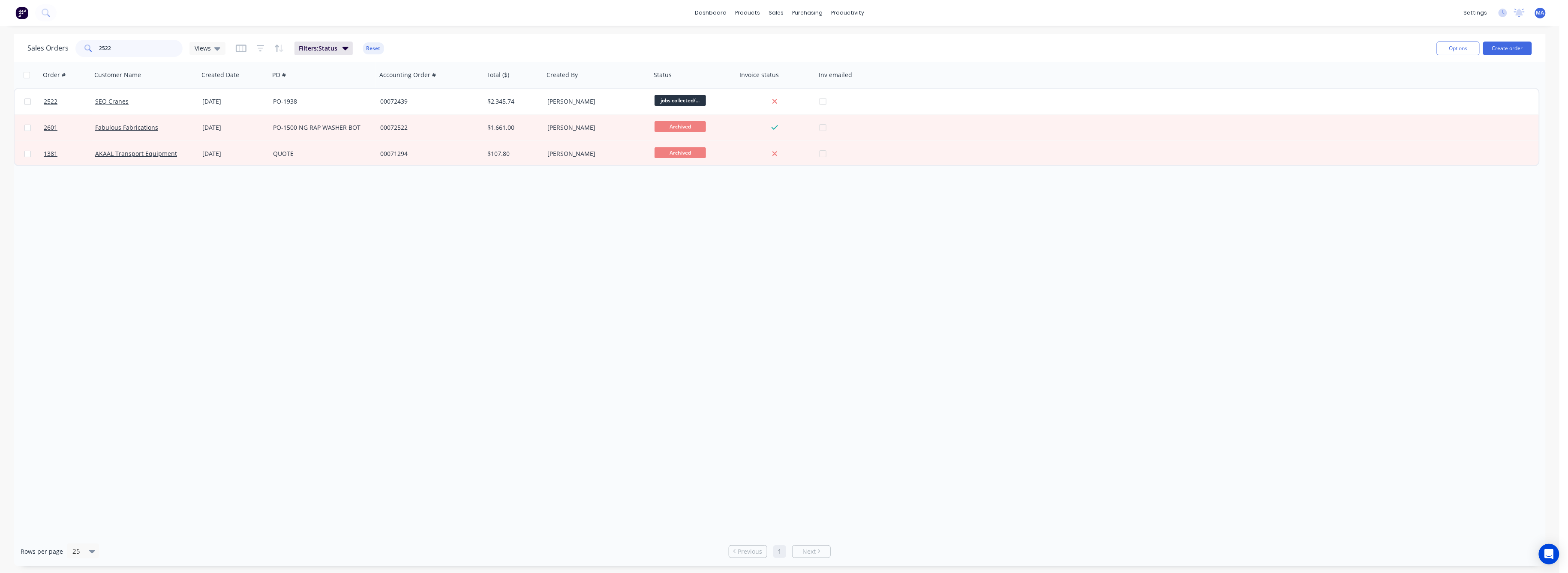
drag, startPoint x: 109, startPoint y: 49, endPoint x: 89, endPoint y: 50, distance: 20.0
click at [90, 49] on div "2522" at bounding box center [129, 48] width 107 height 17
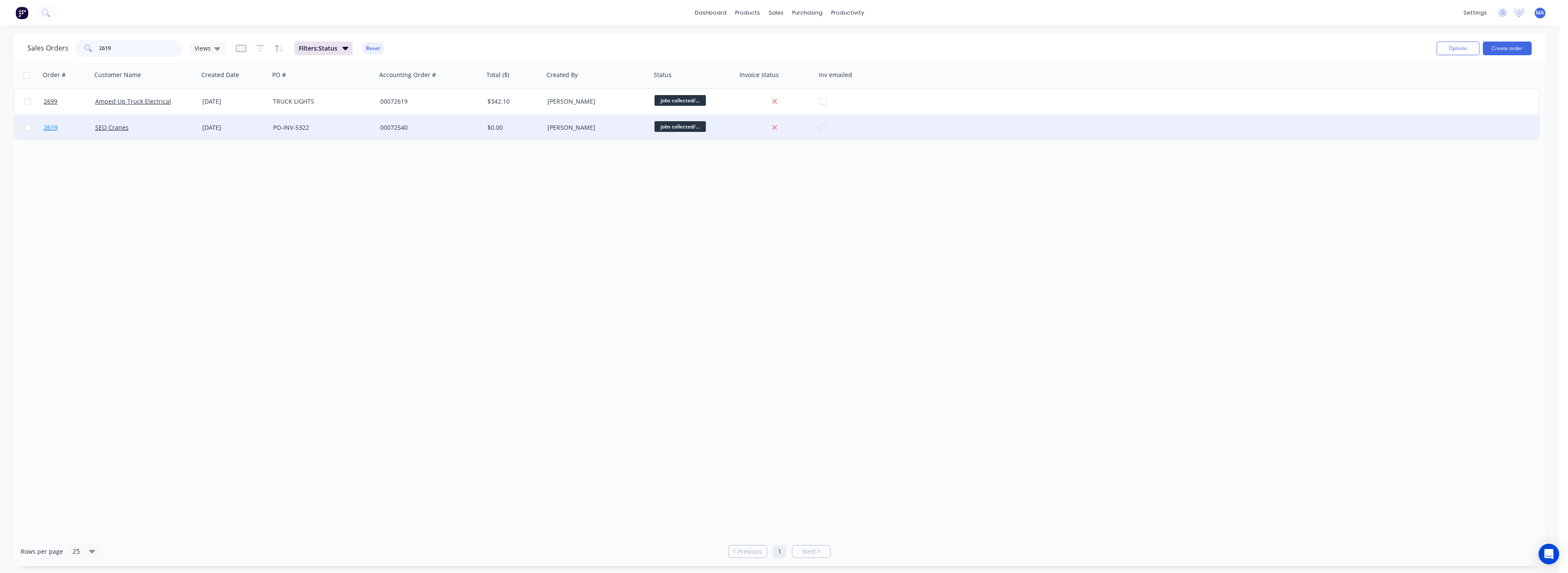
type input "2619"
click at [52, 126] on span "2619" at bounding box center [51, 128] width 14 height 9
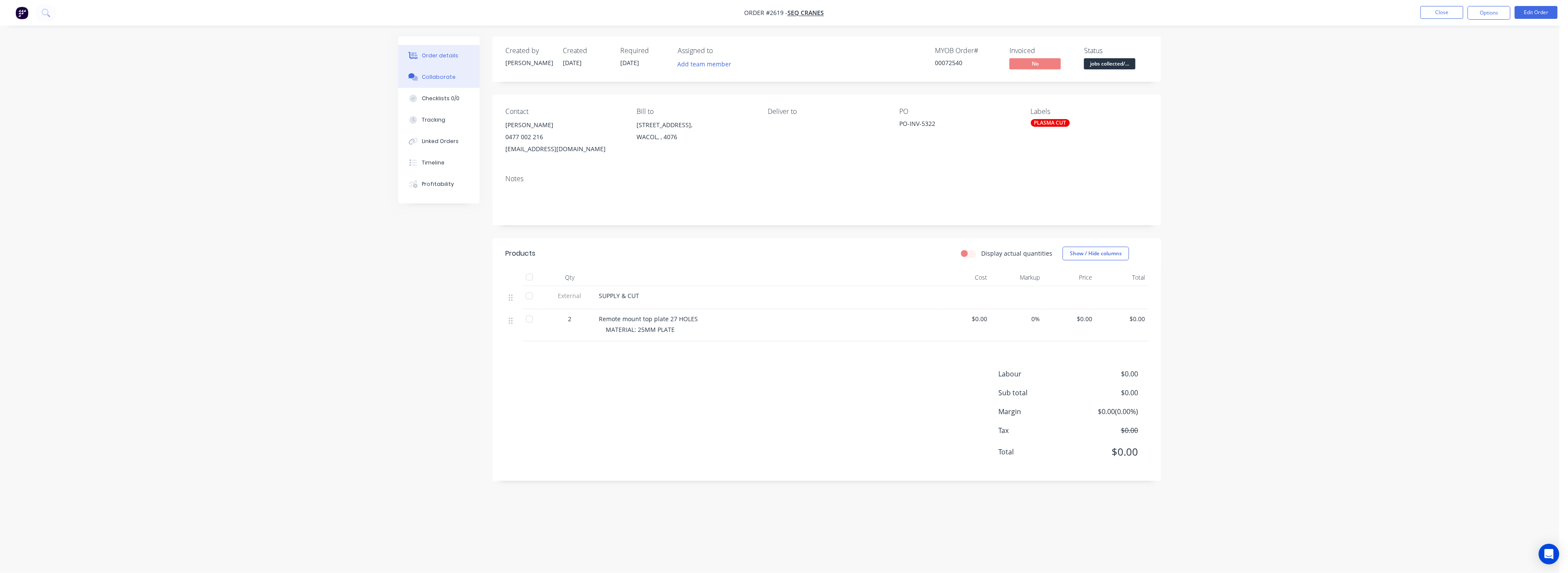
click at [436, 77] on div "Collaborate" at bounding box center [439, 77] width 34 height 8
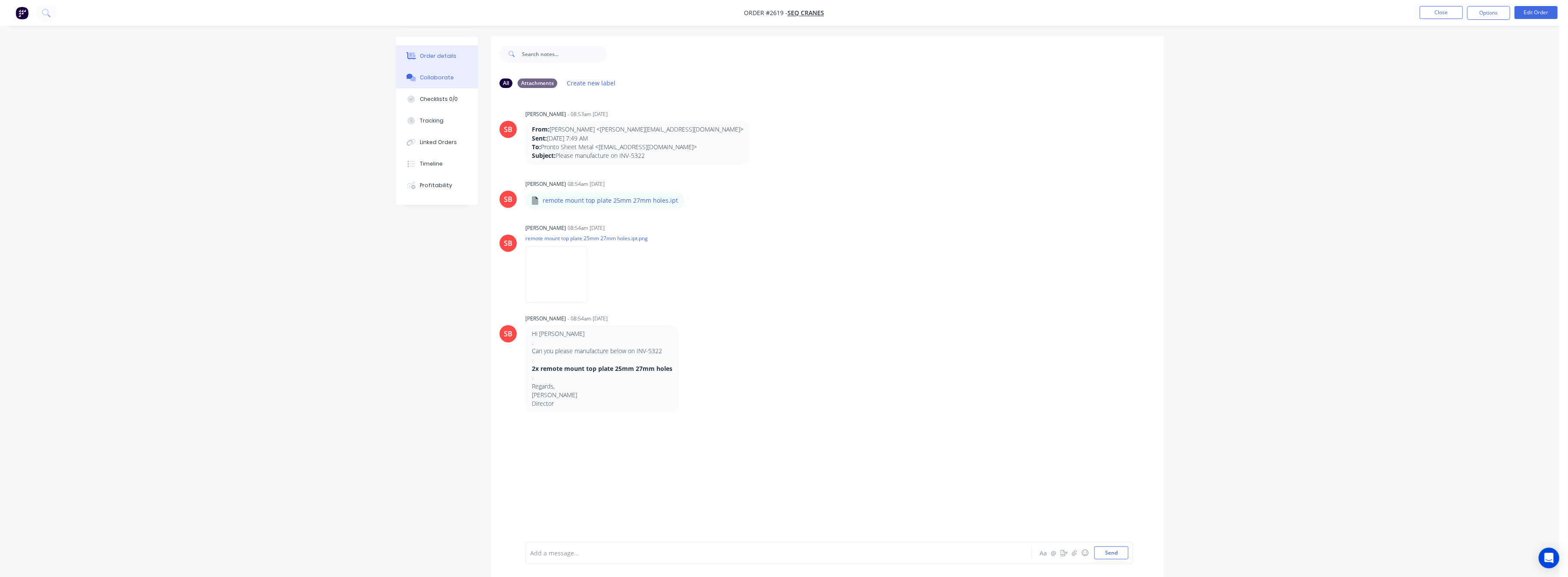
click at [426, 55] on div "Order details" at bounding box center [439, 56] width 37 height 8
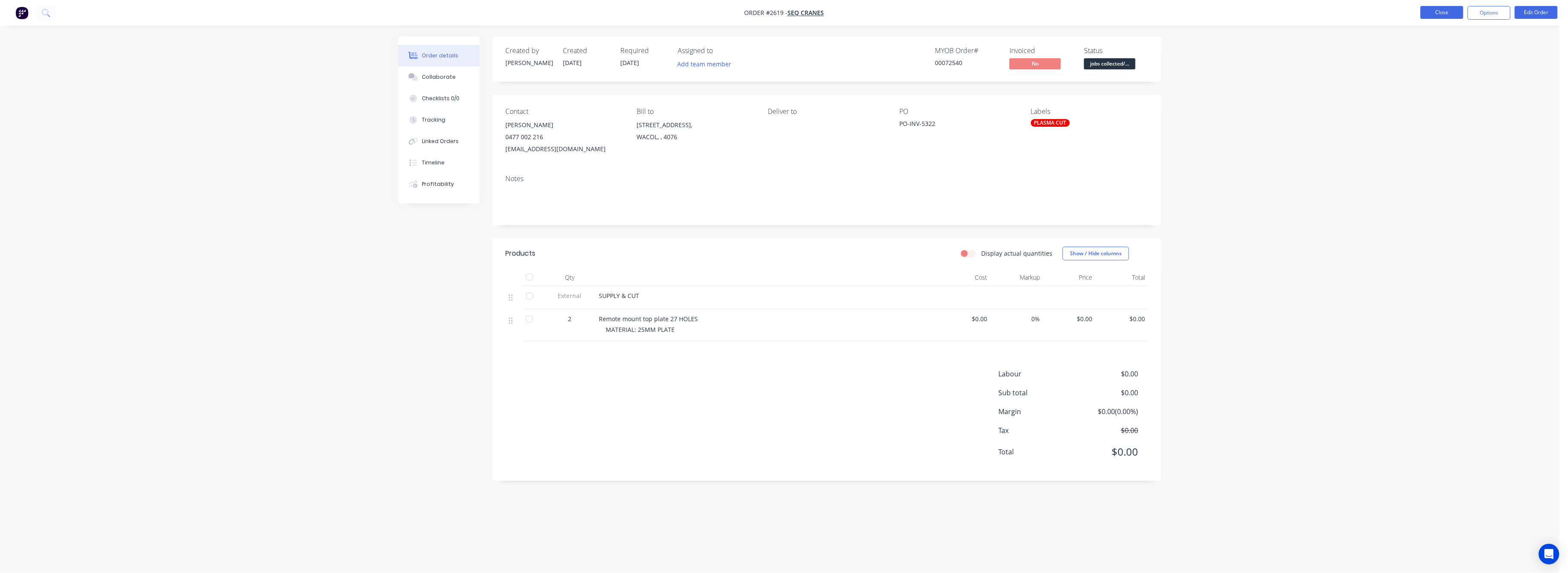
click at [1435, 13] on button "Close" at bounding box center [1442, 12] width 43 height 13
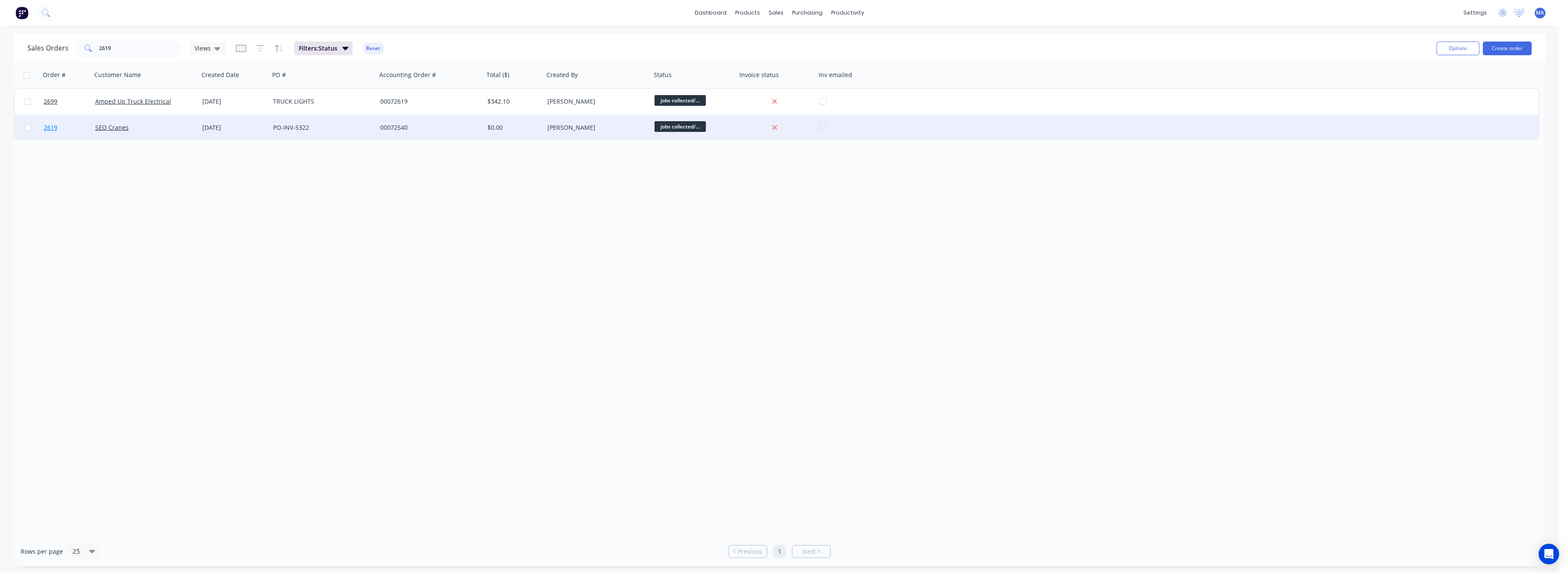
click at [48, 125] on span "2619" at bounding box center [51, 128] width 14 height 9
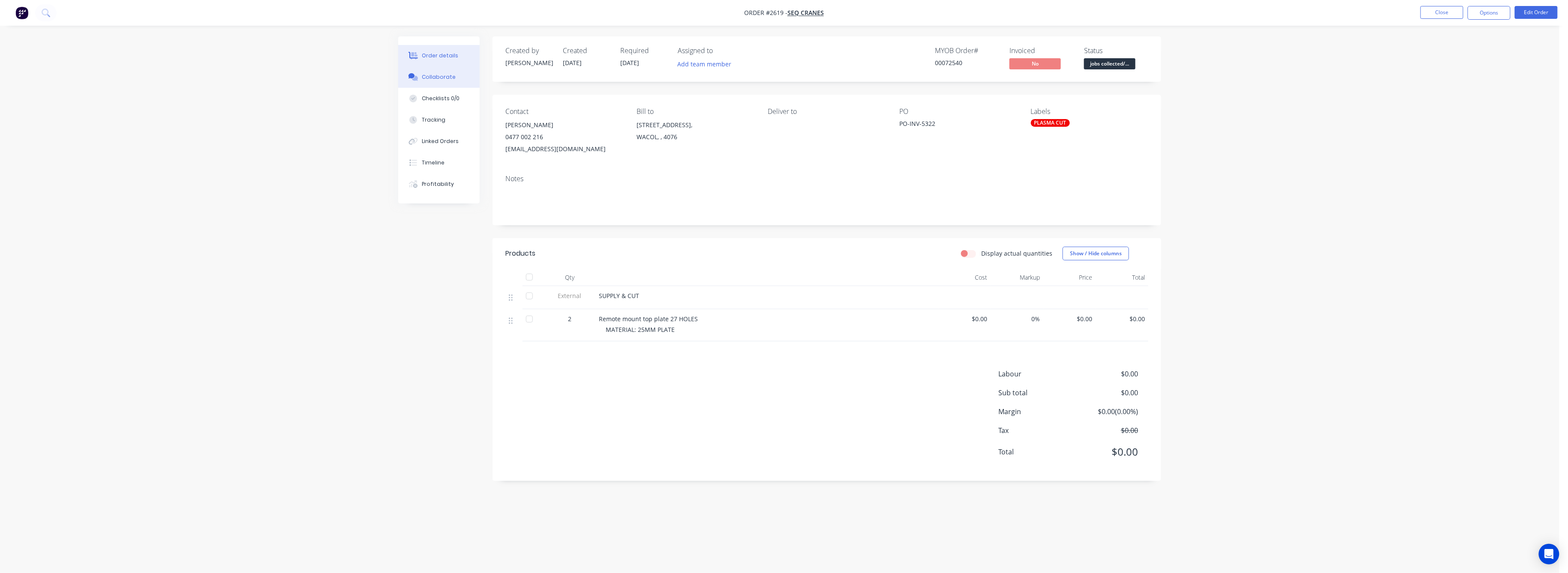
click at [439, 82] on button "Collaborate" at bounding box center [439, 77] width 82 height 21
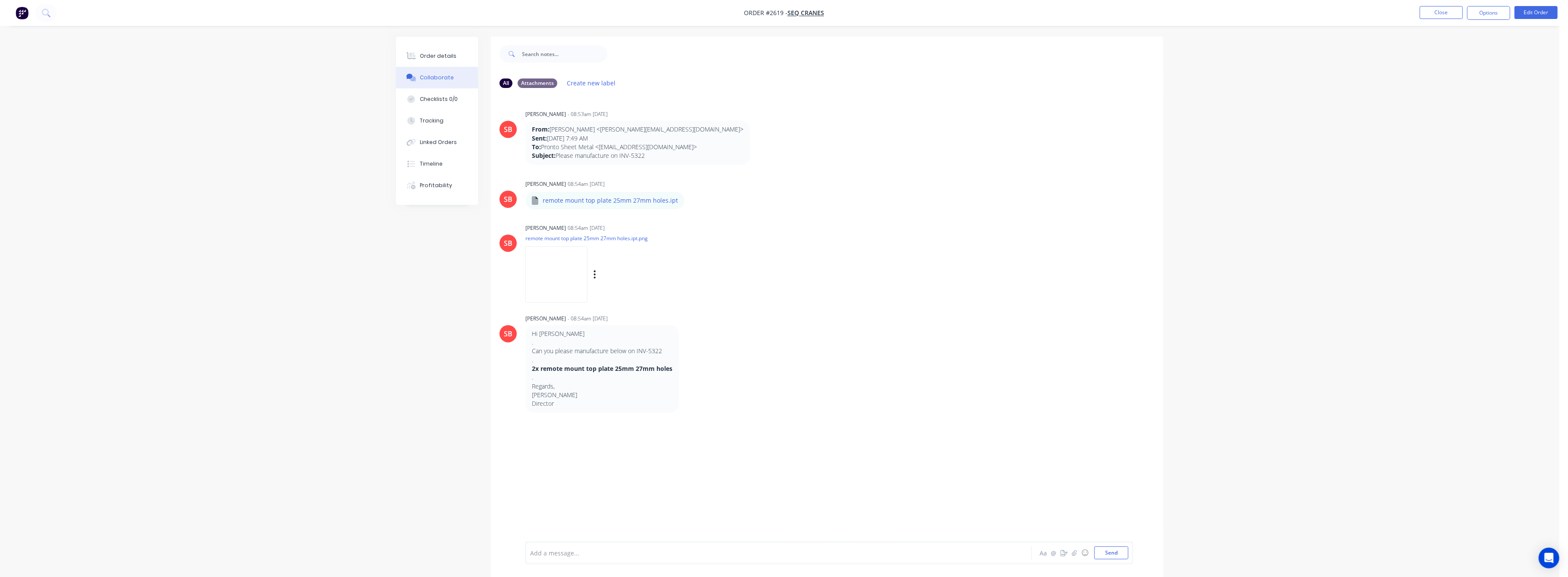
click at [569, 273] on img at bounding box center [556, 274] width 62 height 56
click at [431, 59] on div "Order details" at bounding box center [439, 56] width 37 height 8
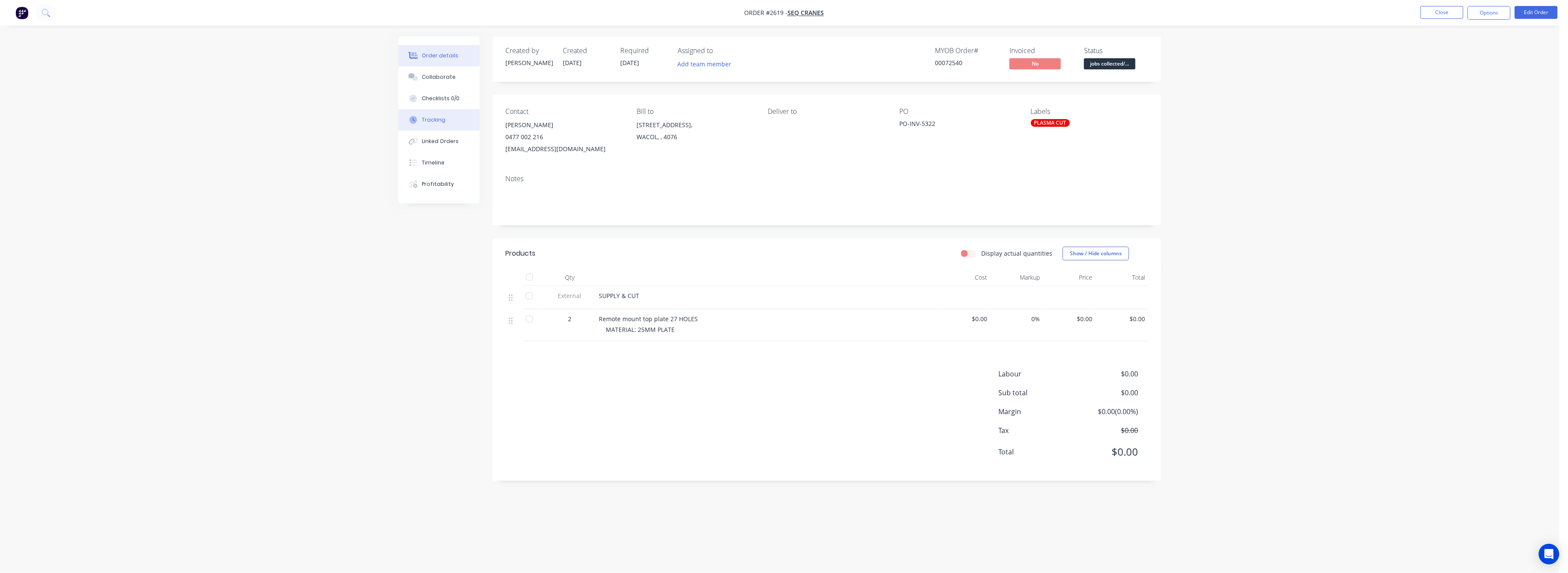
click at [434, 119] on div "Tracking" at bounding box center [434, 120] width 24 height 8
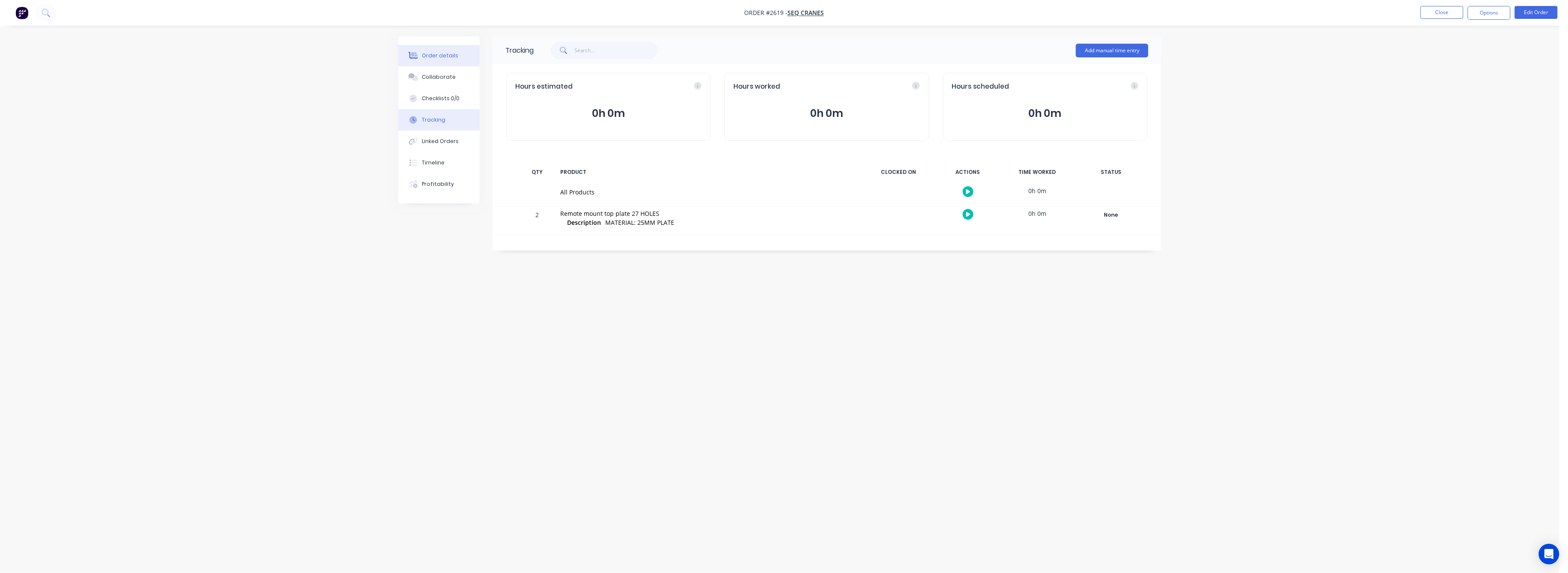
click at [432, 49] on button "Order details" at bounding box center [439, 55] width 82 height 21
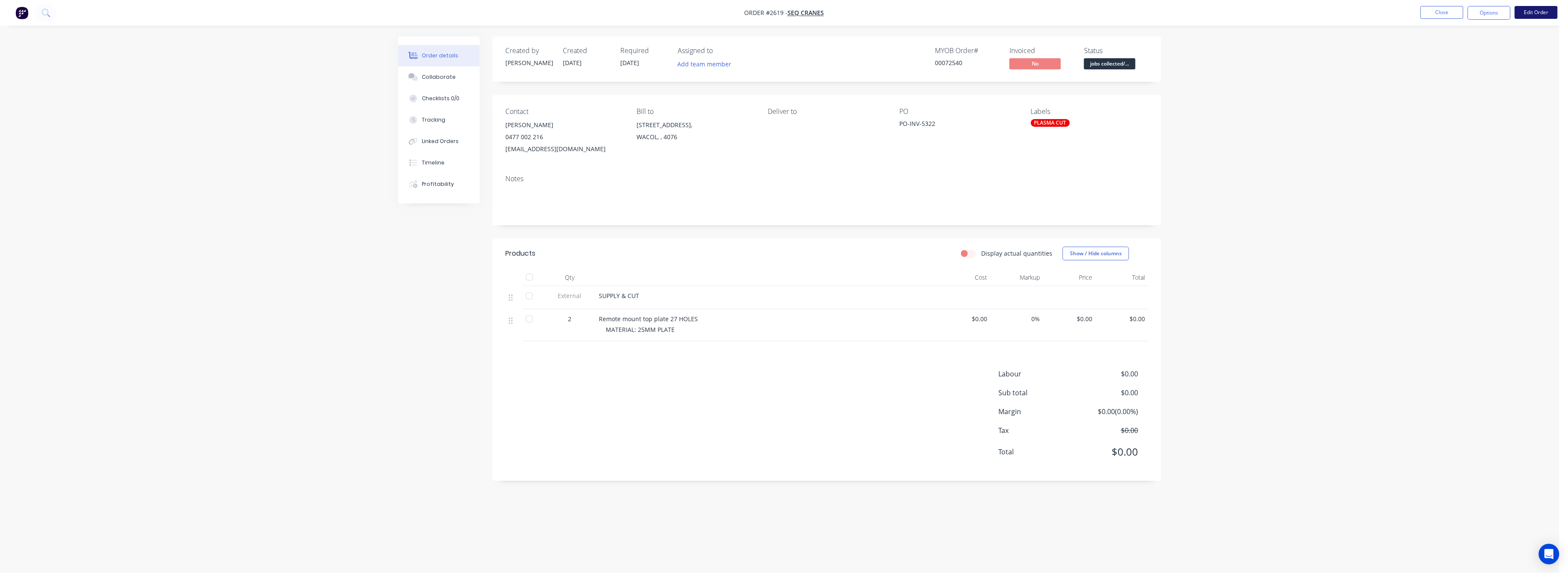
click at [1535, 12] on button "Edit Order" at bounding box center [1536, 12] width 43 height 13
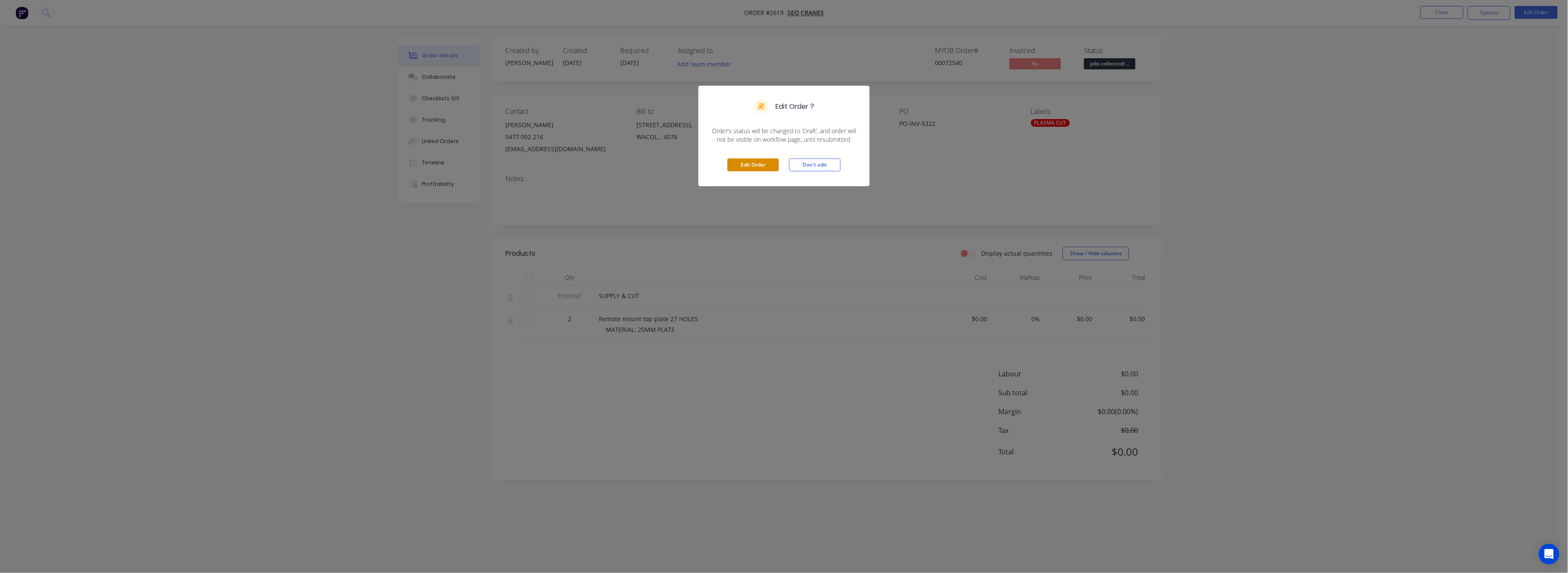
click at [746, 159] on button "Edit Order" at bounding box center [753, 165] width 52 height 13
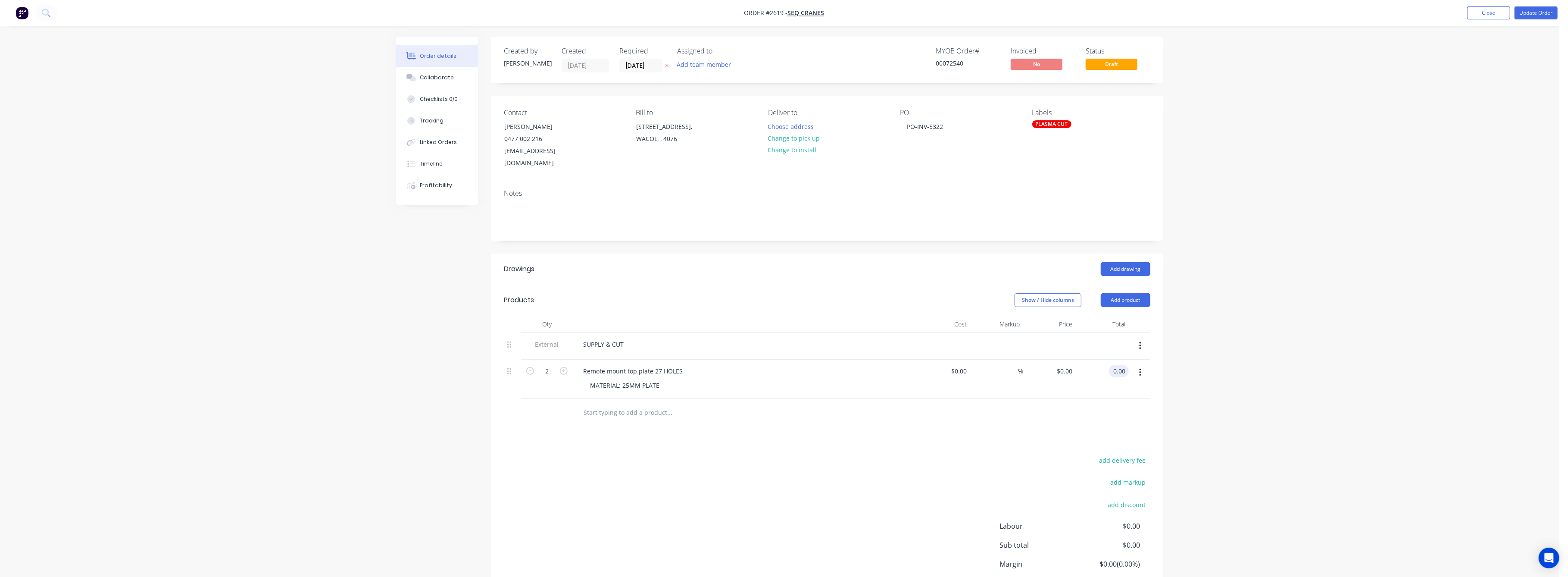
click at [1117, 365] on input "0.00" at bounding box center [1121, 371] width 17 height 12
type input "126"
type input "$63.00"
type input "$126.00"
click at [1315, 361] on div "Order details Collaborate Checklists 0/0 Tracking Linked Orders Timeline Profit…" at bounding box center [780, 323] width 1559 height 647
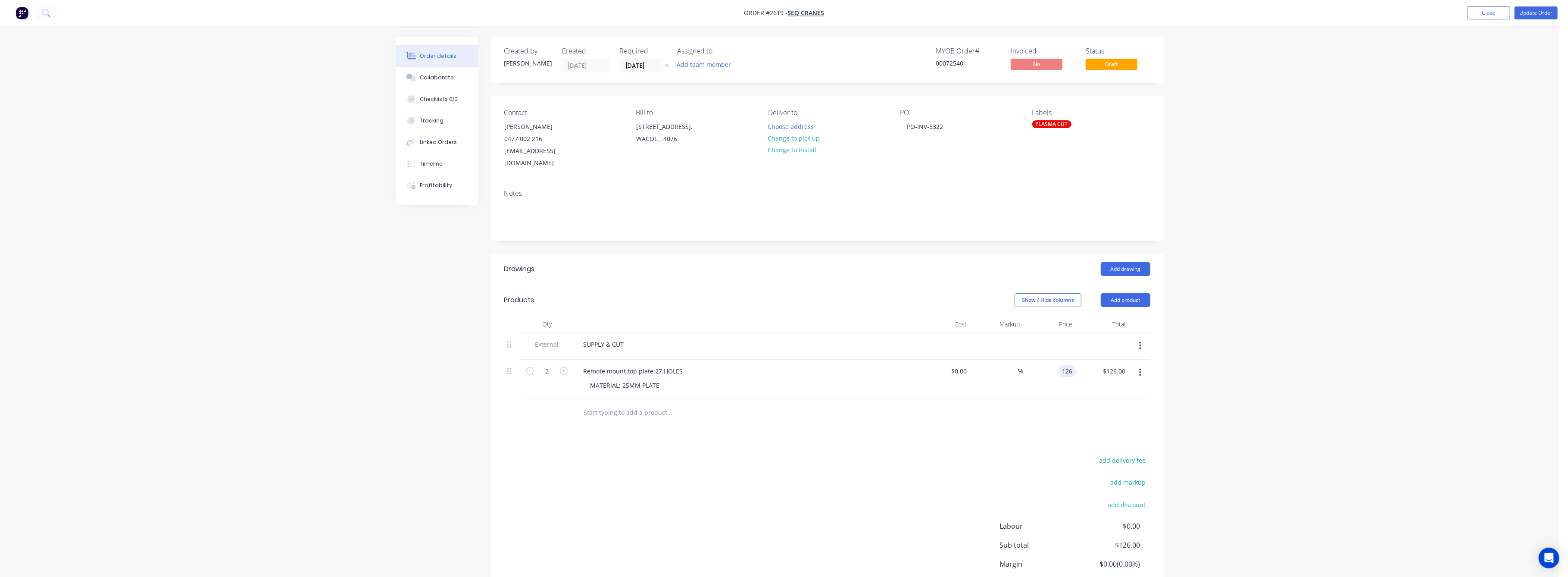
type input "$126.00"
type input "$252.00"
click at [1197, 391] on div "Order details Collaborate Checklists 0/0 Tracking Linked Orders Timeline Profit…" at bounding box center [780, 323] width 1559 height 647
click at [1537, 12] on button "Update Order" at bounding box center [1536, 13] width 43 height 13
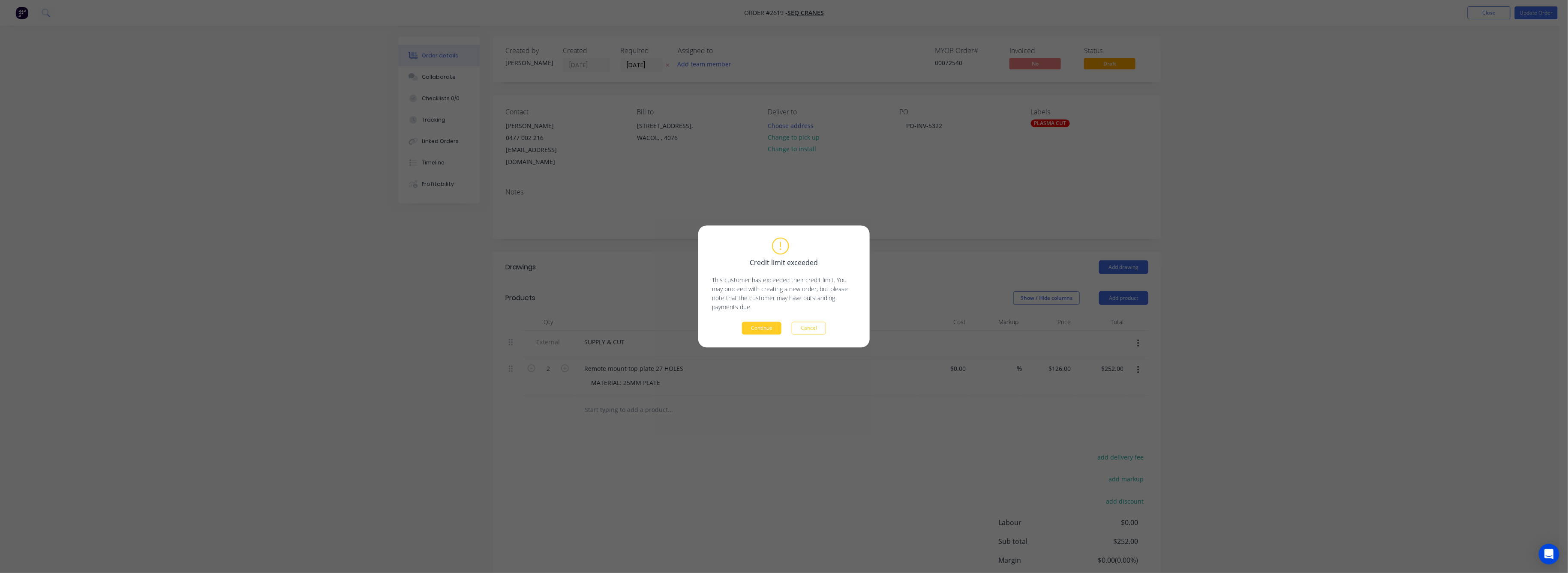
click at [762, 329] on button "Continue" at bounding box center [761, 328] width 40 height 13
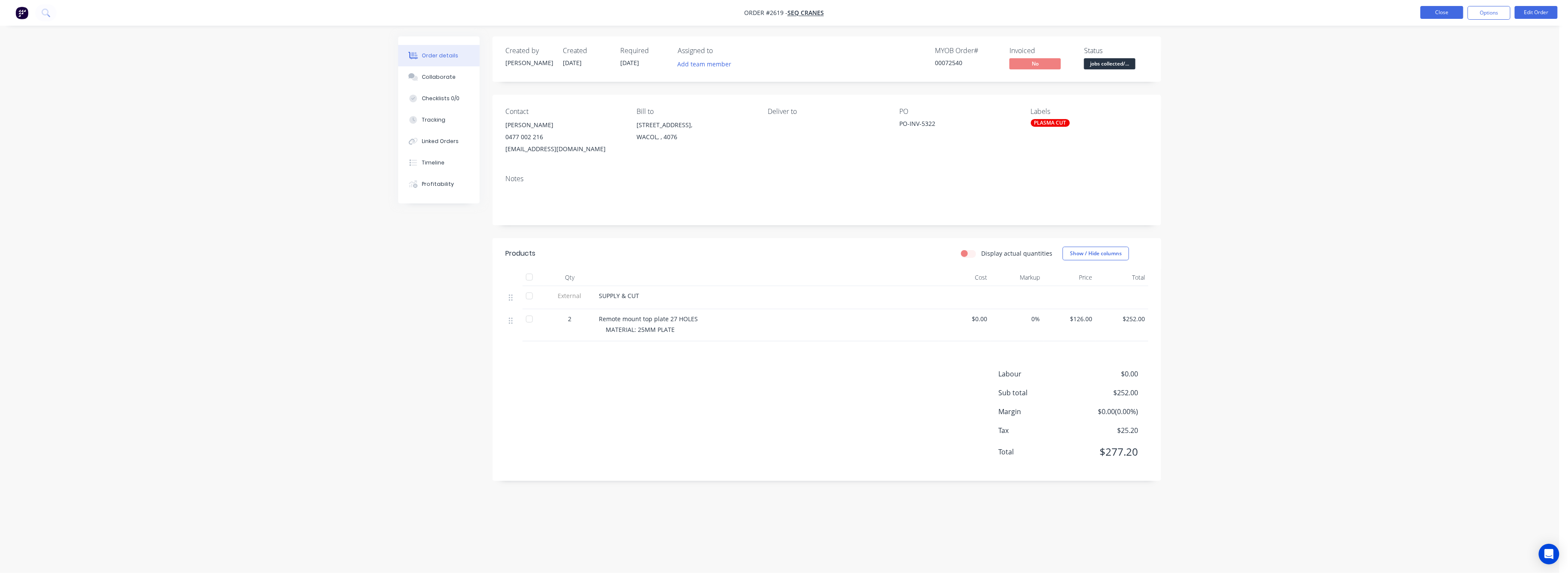
click at [1455, 12] on button "Close" at bounding box center [1442, 12] width 43 height 13
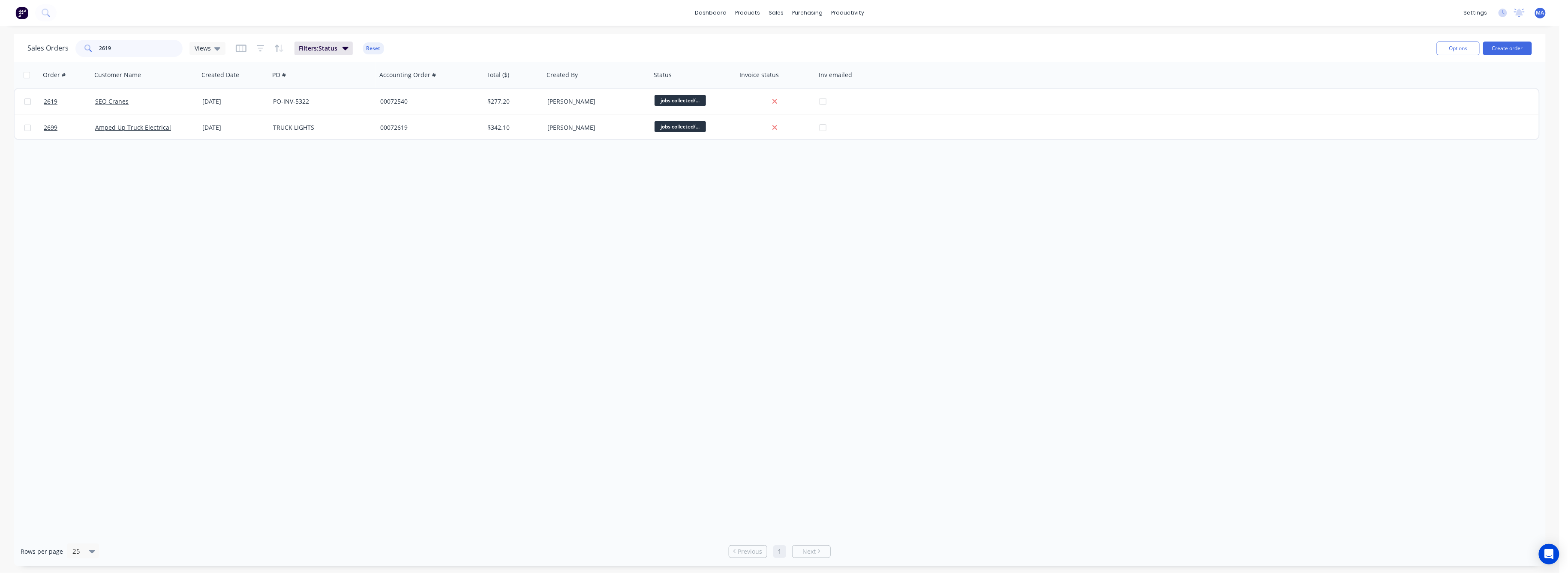
drag, startPoint x: 115, startPoint y: 52, endPoint x: 88, endPoint y: 49, distance: 27.2
click at [88, 49] on div "2619" at bounding box center [129, 48] width 107 height 17
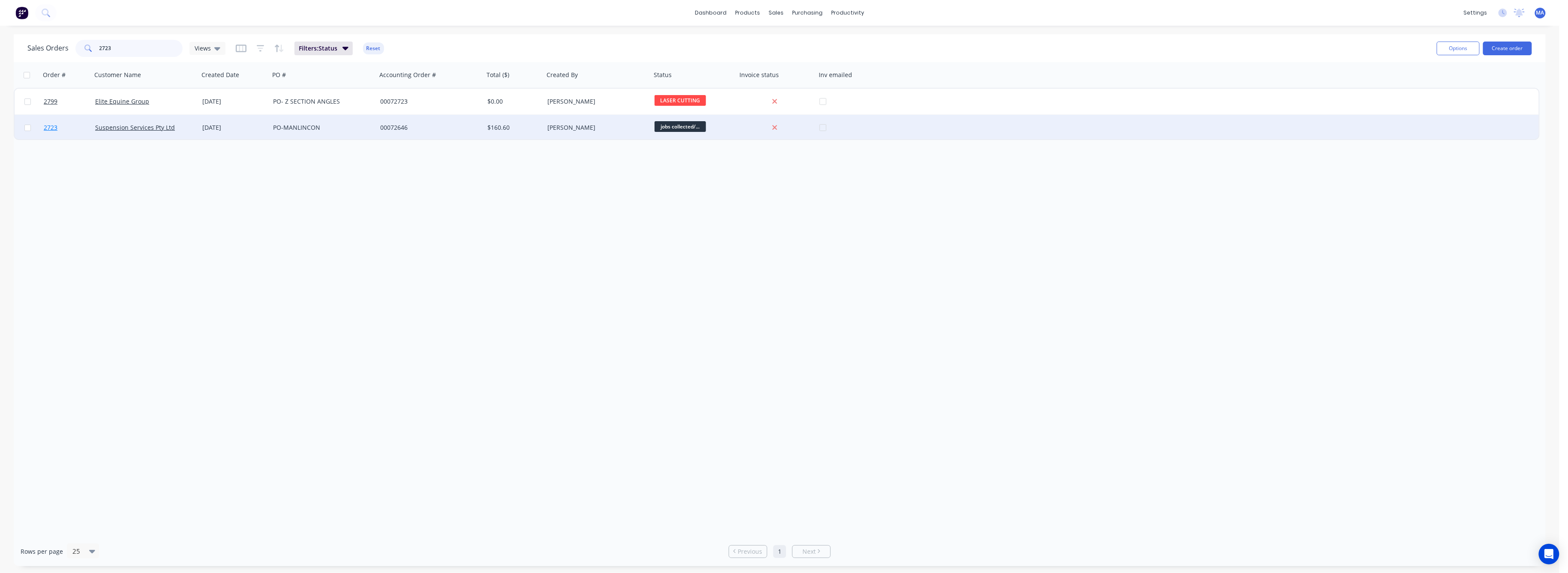
type input "2723"
click at [49, 126] on span "2723" at bounding box center [51, 128] width 14 height 9
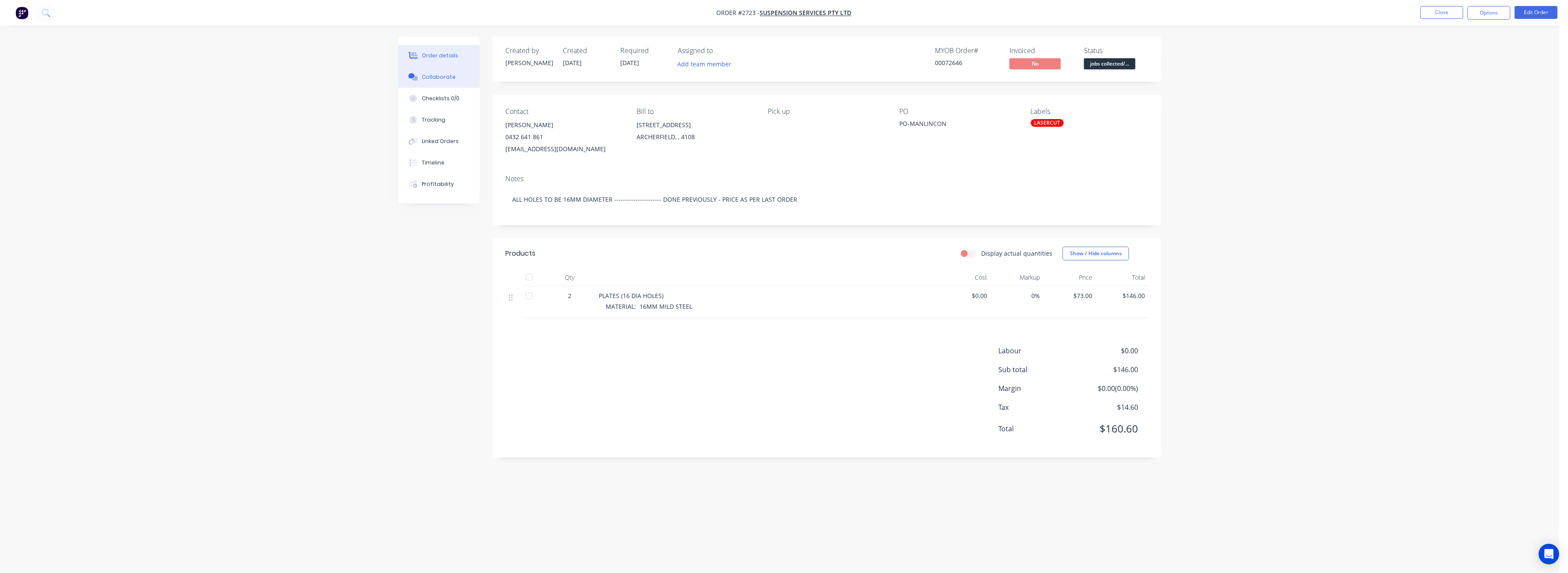
click at [439, 73] on div "Collaborate" at bounding box center [439, 77] width 34 height 8
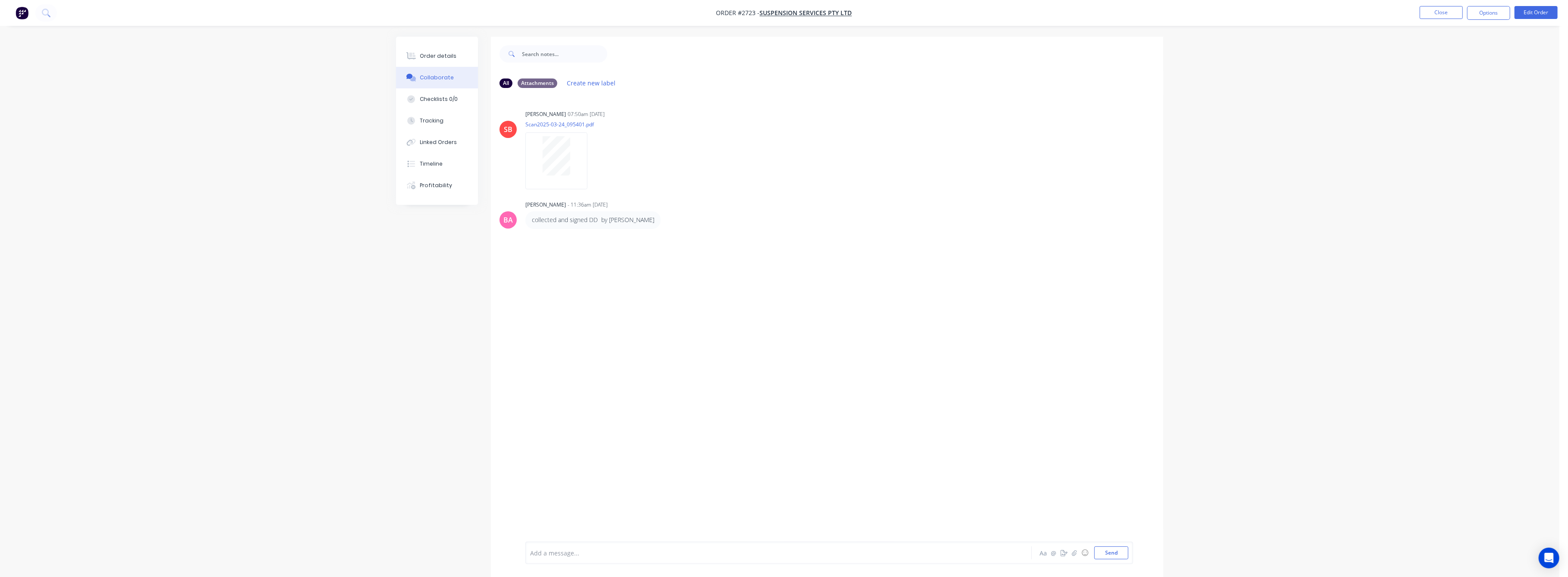
drag, startPoint x: 449, startPoint y: 52, endPoint x: 490, endPoint y: 89, distance: 55.2
click at [448, 53] on div "Order details" at bounding box center [439, 56] width 37 height 8
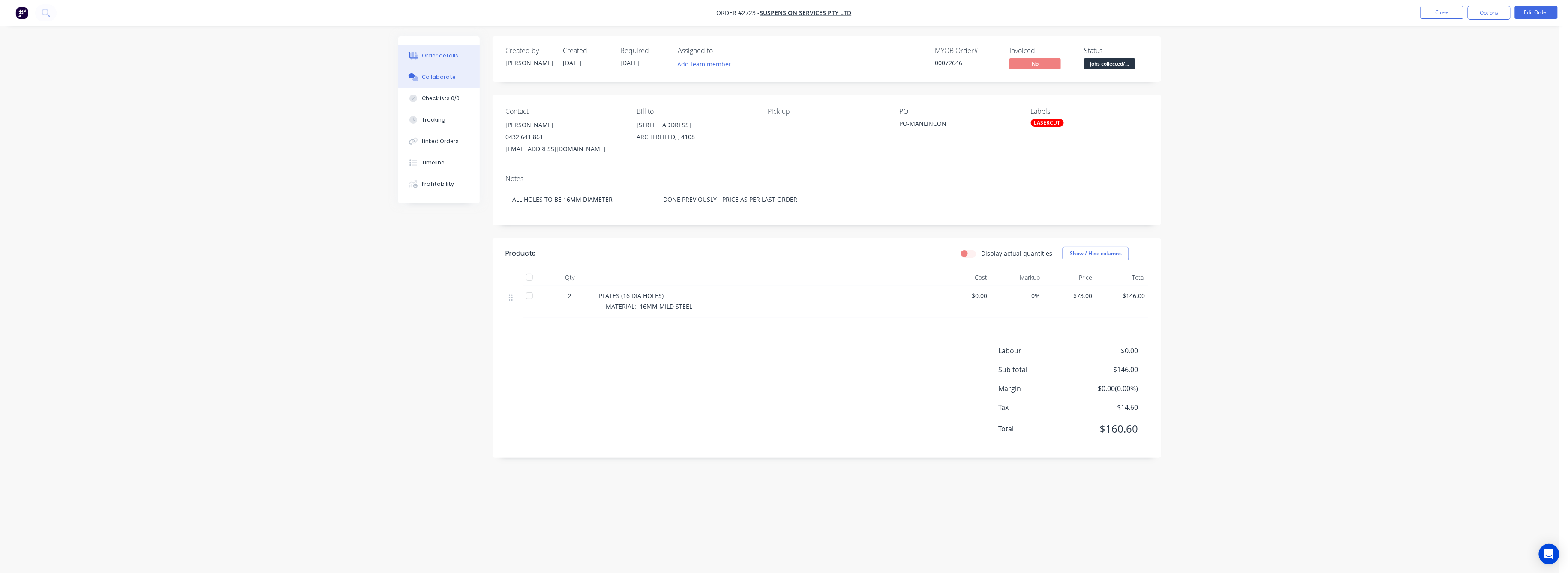
click at [434, 73] on div "Collaborate" at bounding box center [439, 77] width 34 height 8
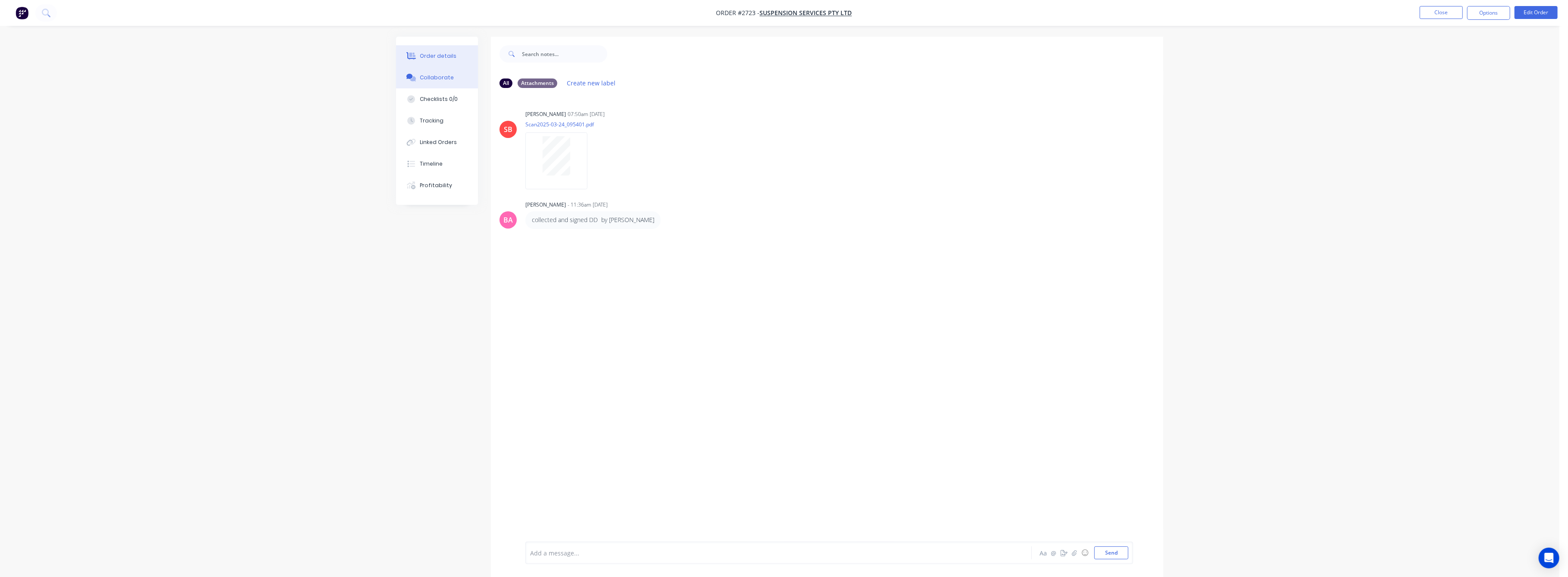
click at [435, 58] on div "Order details" at bounding box center [439, 56] width 37 height 8
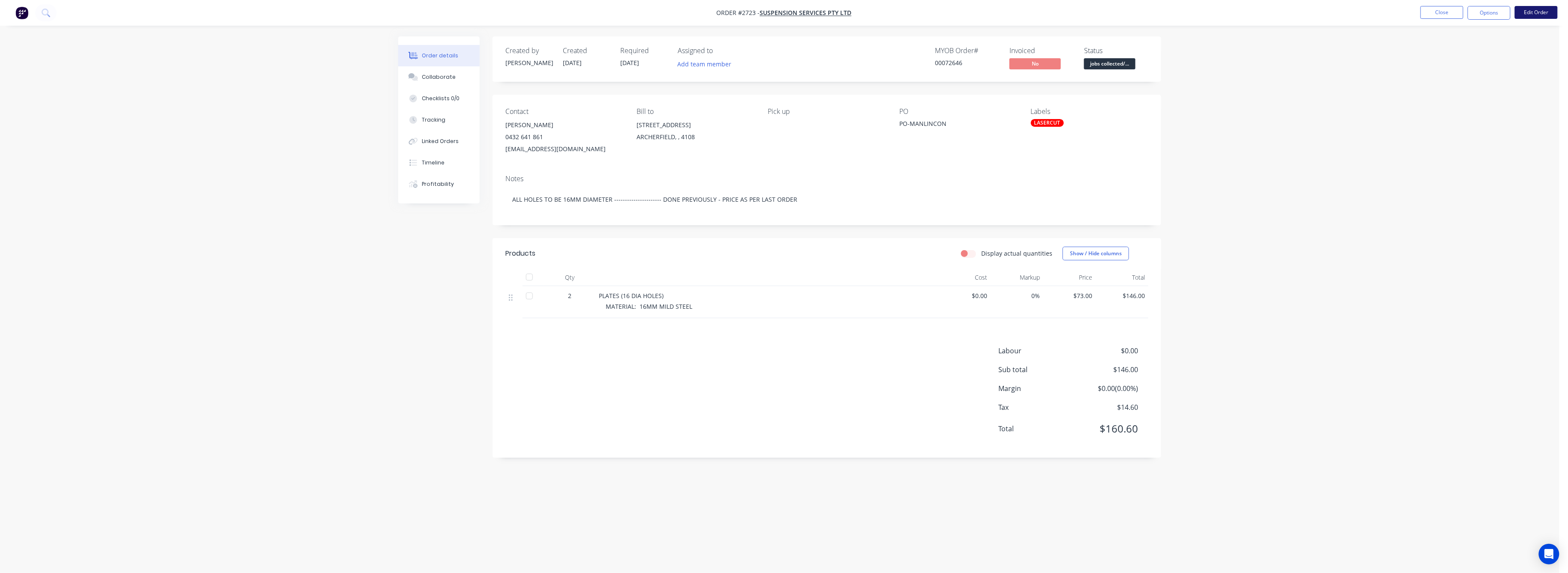
click at [1536, 9] on button "Edit Order" at bounding box center [1536, 12] width 43 height 13
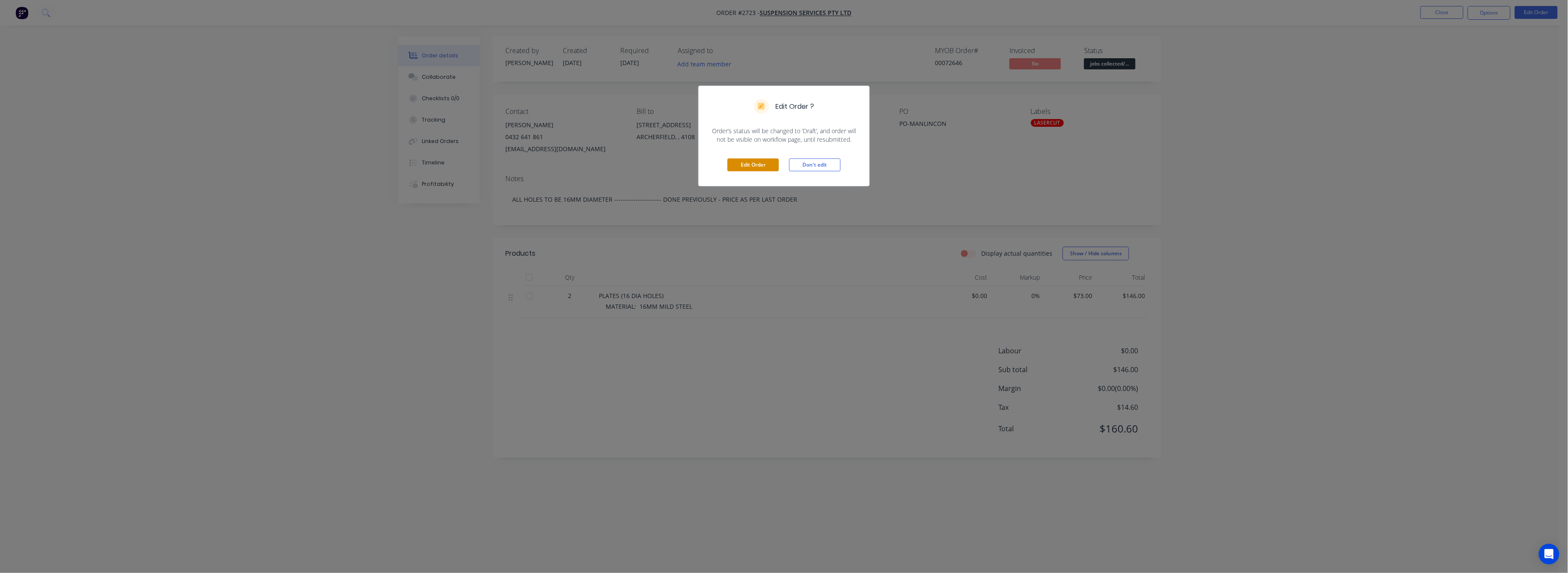
click at [749, 164] on button "Edit Order" at bounding box center [753, 165] width 52 height 13
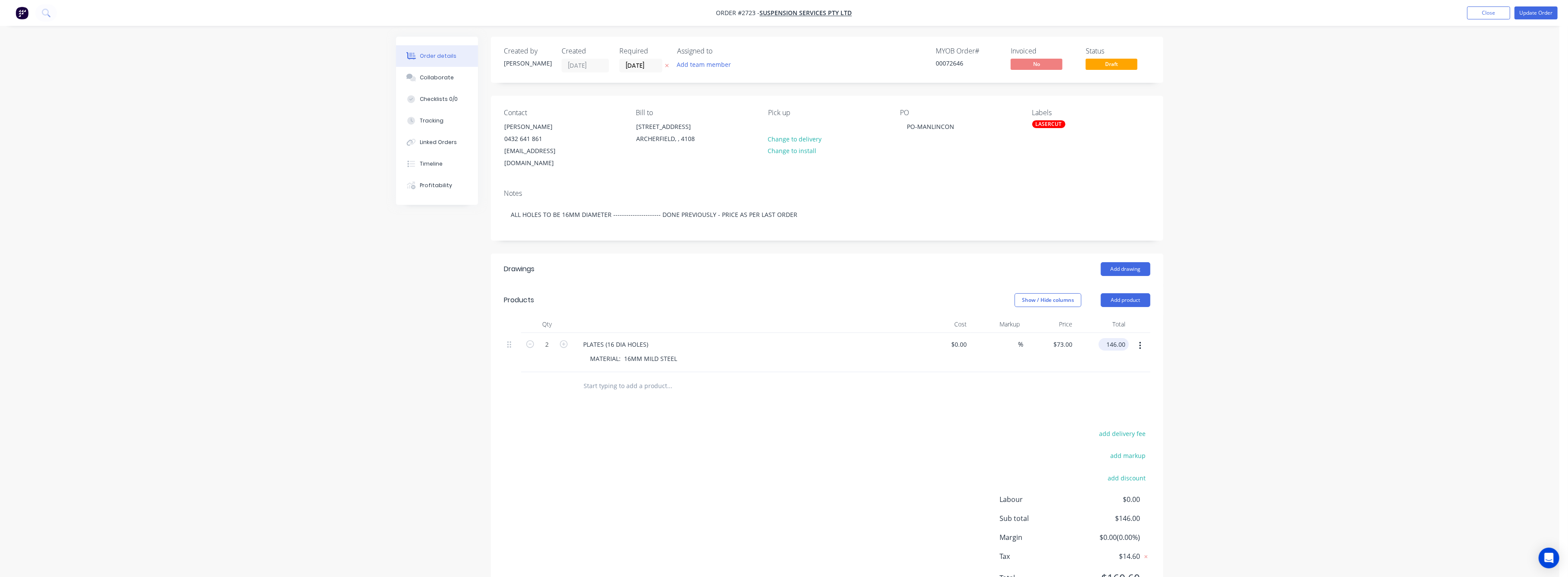
click at [1118, 338] on input "146.00" at bounding box center [1116, 344] width 27 height 12
type input "120"
type input "$60.00"
type input "$120.00"
drag, startPoint x: 1389, startPoint y: 358, endPoint x: 1370, endPoint y: 342, distance: 24.8
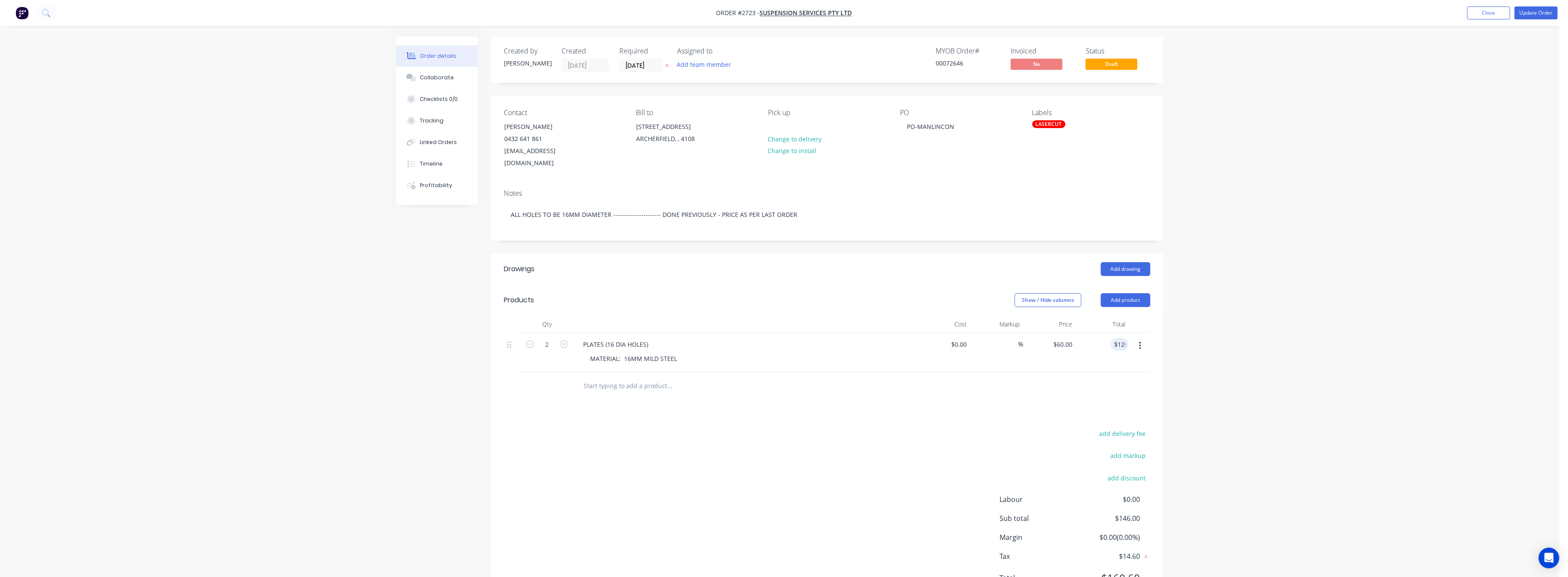
click at [1386, 353] on div "Order details Collaborate Checklists 0/0 Tracking Linked Orders Timeline Profit…" at bounding box center [780, 310] width 1559 height 620
click at [1539, 14] on button "Update Order" at bounding box center [1536, 13] width 43 height 13
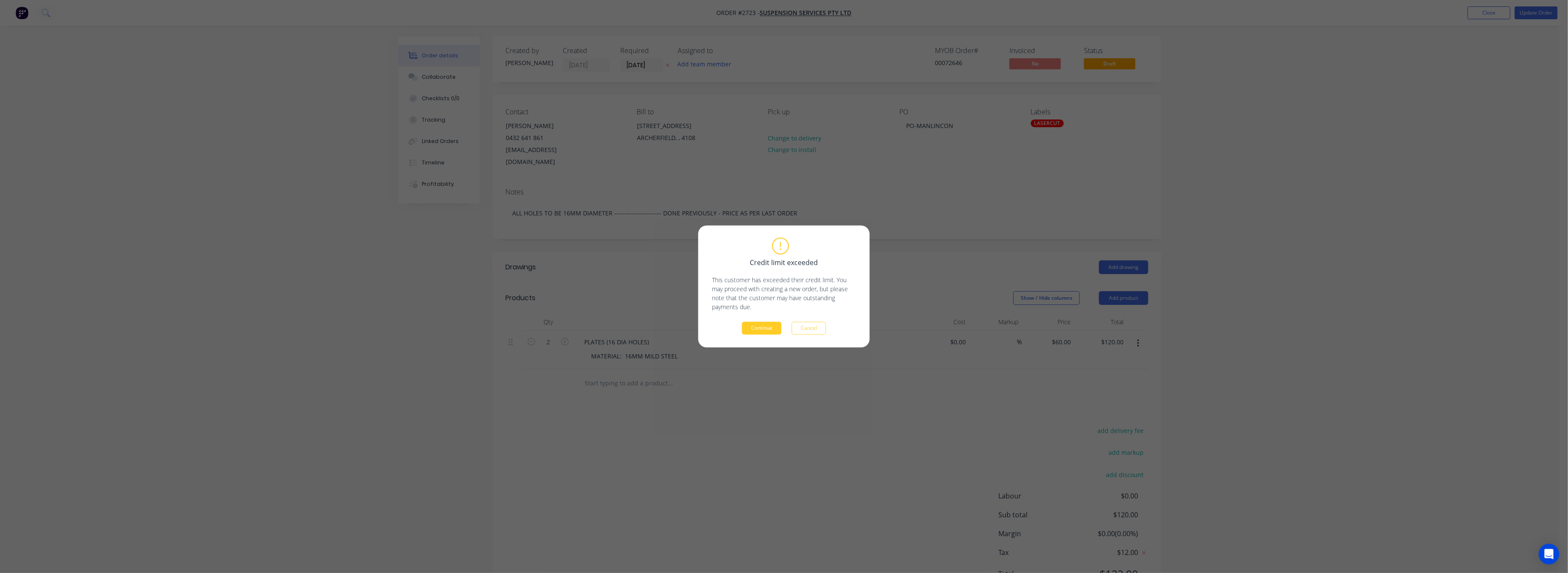
click at [774, 327] on button "Continue" at bounding box center [761, 328] width 40 height 13
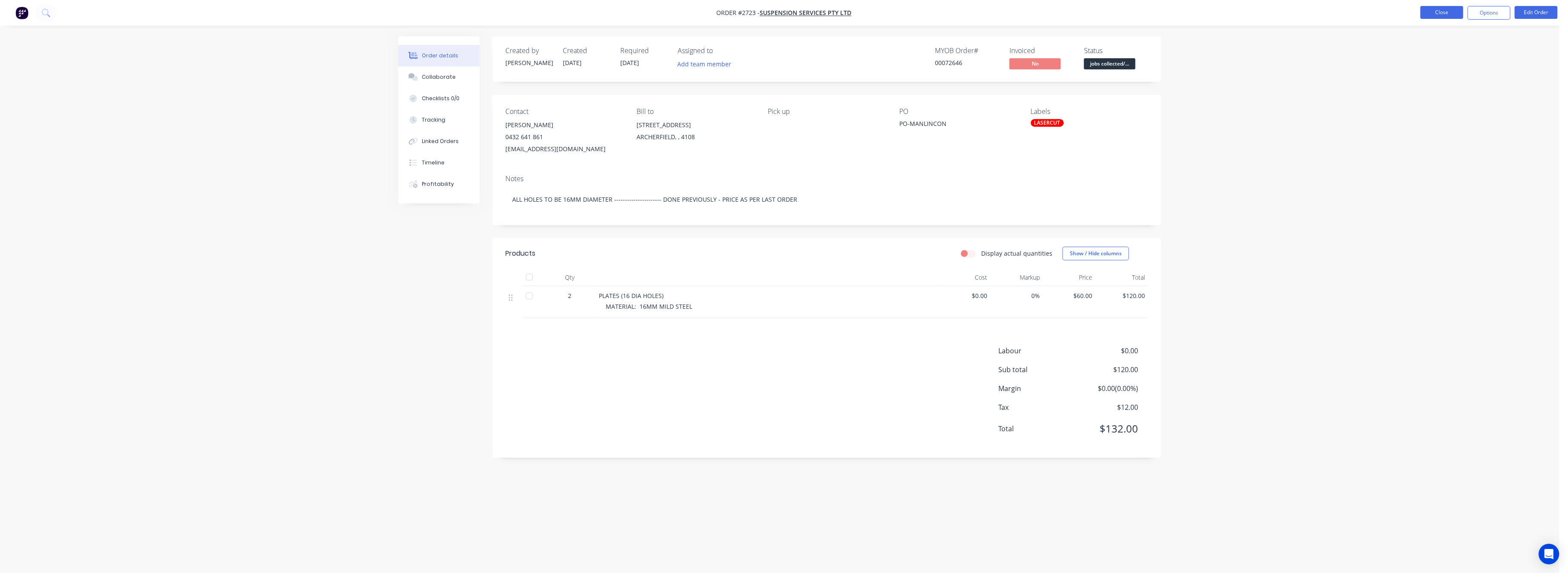
drag, startPoint x: 1451, startPoint y: 9, endPoint x: 1444, endPoint y: 9, distance: 7.0
click at [1444, 9] on button "Close" at bounding box center [1442, 12] width 43 height 13
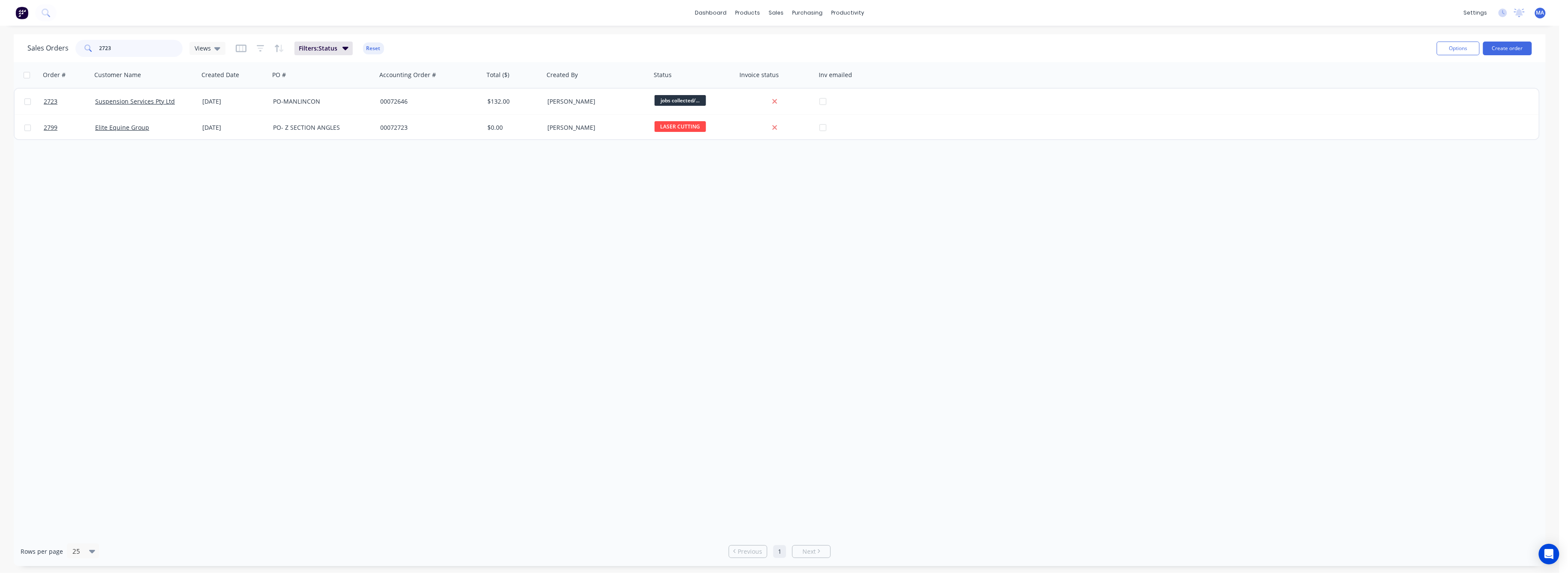
drag, startPoint x: 108, startPoint y: 46, endPoint x: 88, endPoint y: 53, distance: 21.2
click at [88, 49] on div "2723" at bounding box center [129, 48] width 107 height 17
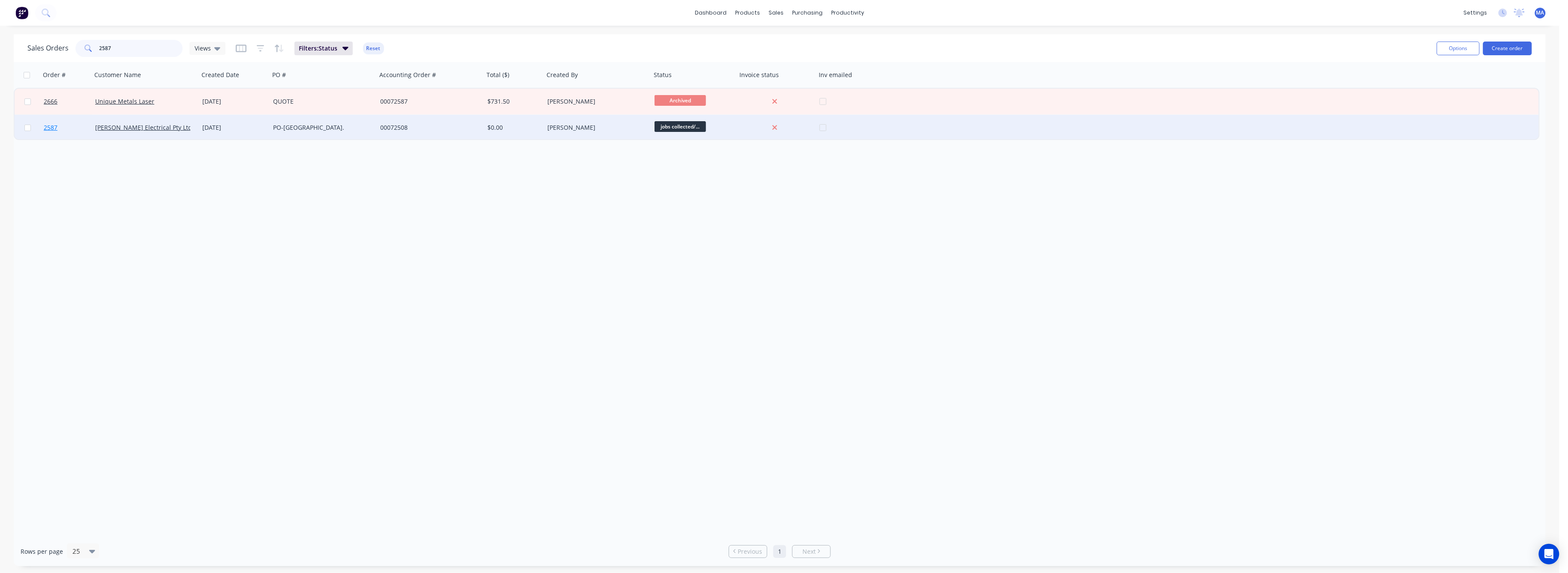
type input "2587"
click at [48, 125] on span "2587" at bounding box center [51, 128] width 14 height 9
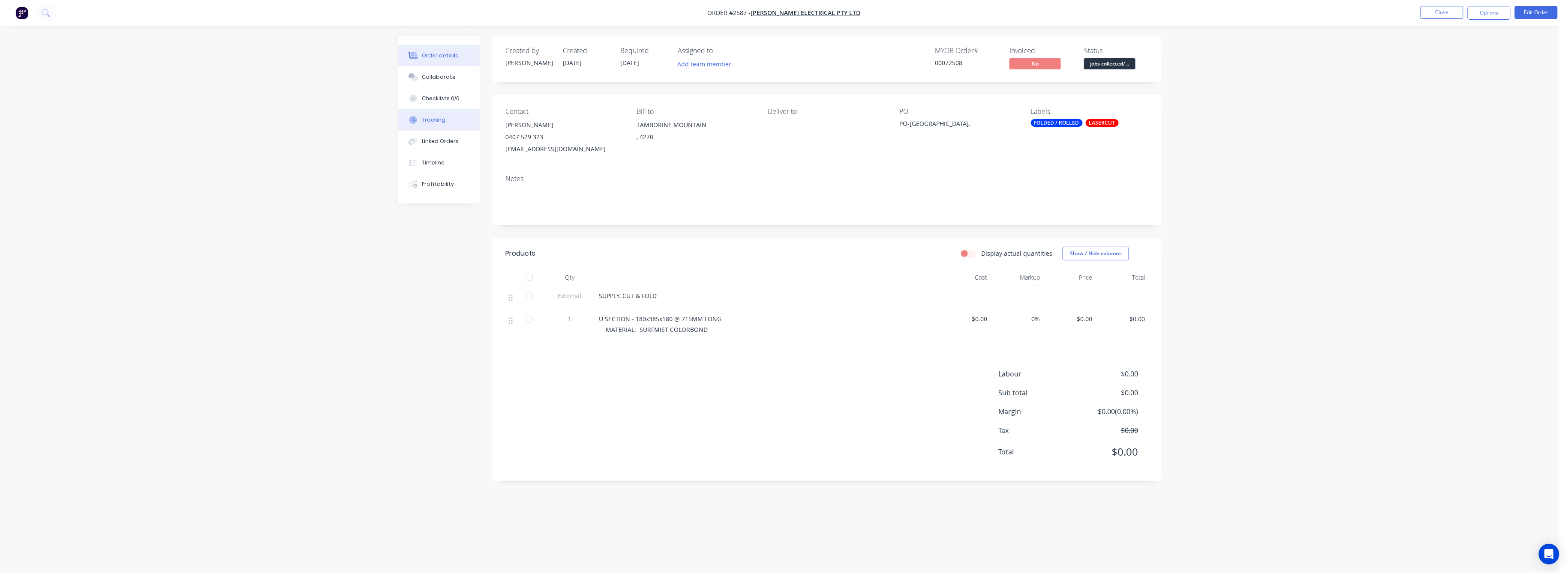
click at [433, 124] on button "Tracking" at bounding box center [439, 120] width 82 height 21
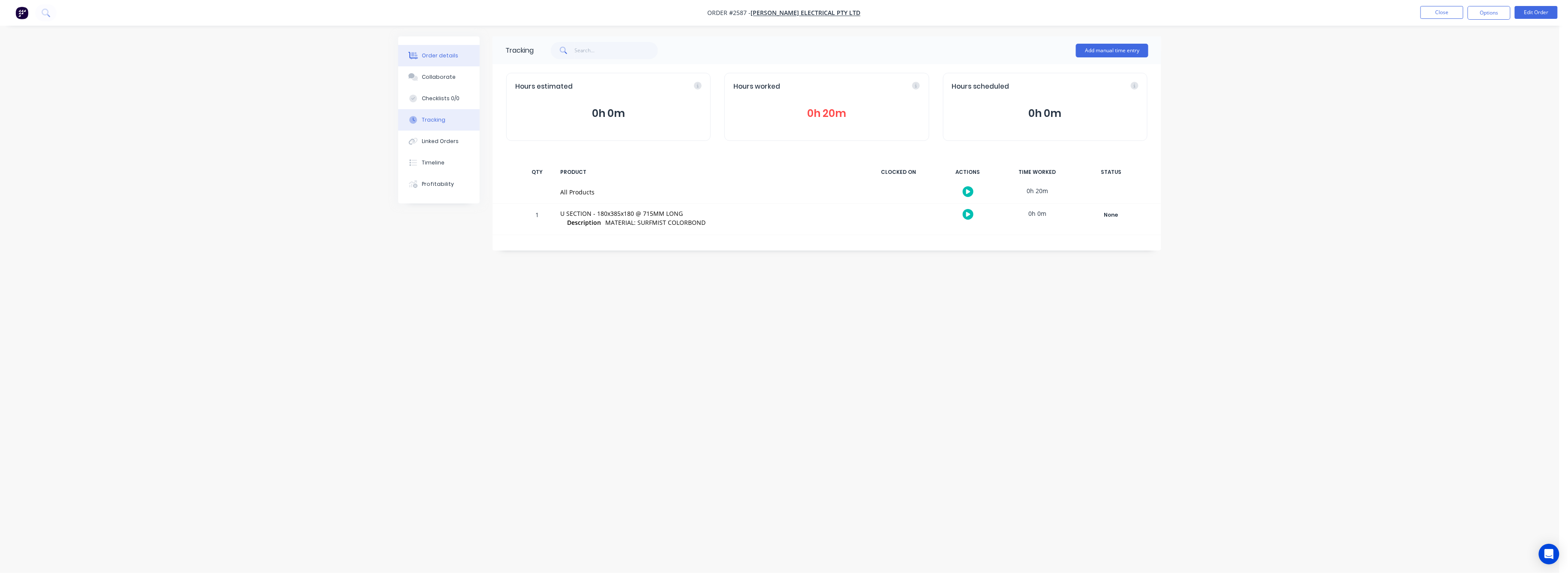
click at [442, 53] on div "Order details" at bounding box center [441, 55] width 37 height 8
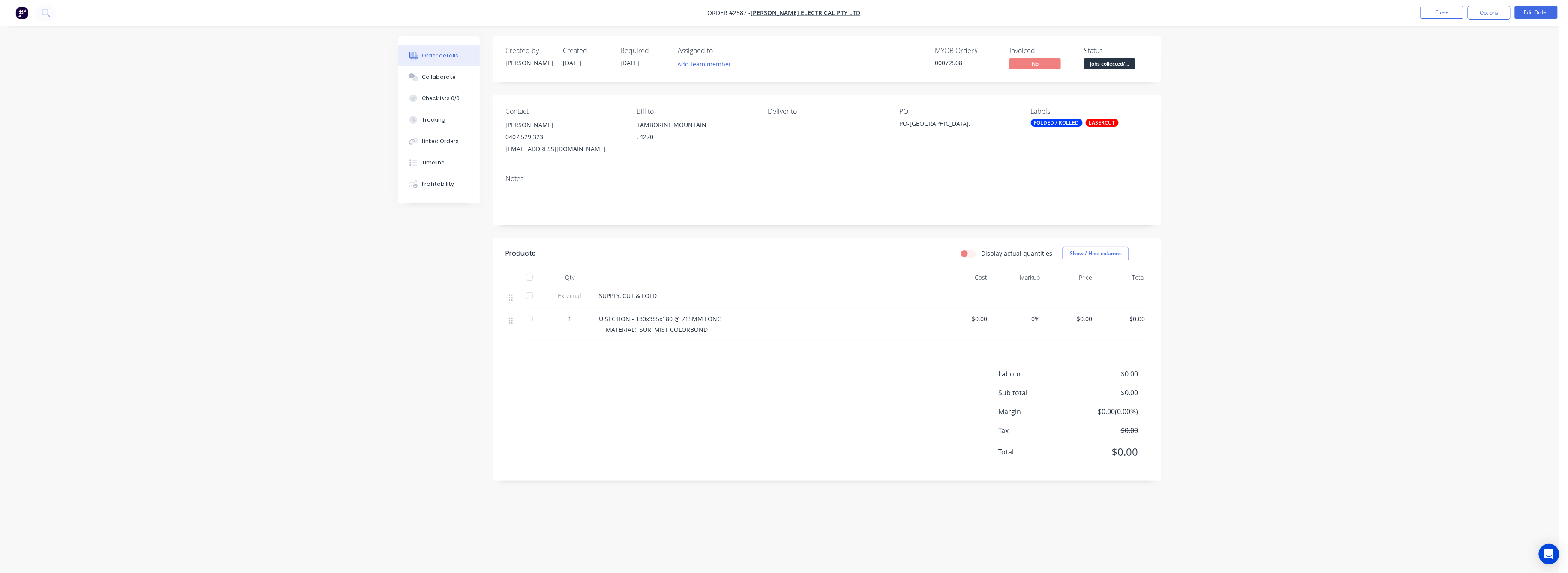
drag, startPoint x: 1144, startPoint y: 320, endPoint x: 1157, endPoint y: 332, distance: 17.7
click at [1147, 321] on div "$0.00" at bounding box center [1122, 325] width 53 height 32
click at [1528, 9] on button "Edit Order" at bounding box center [1536, 12] width 43 height 13
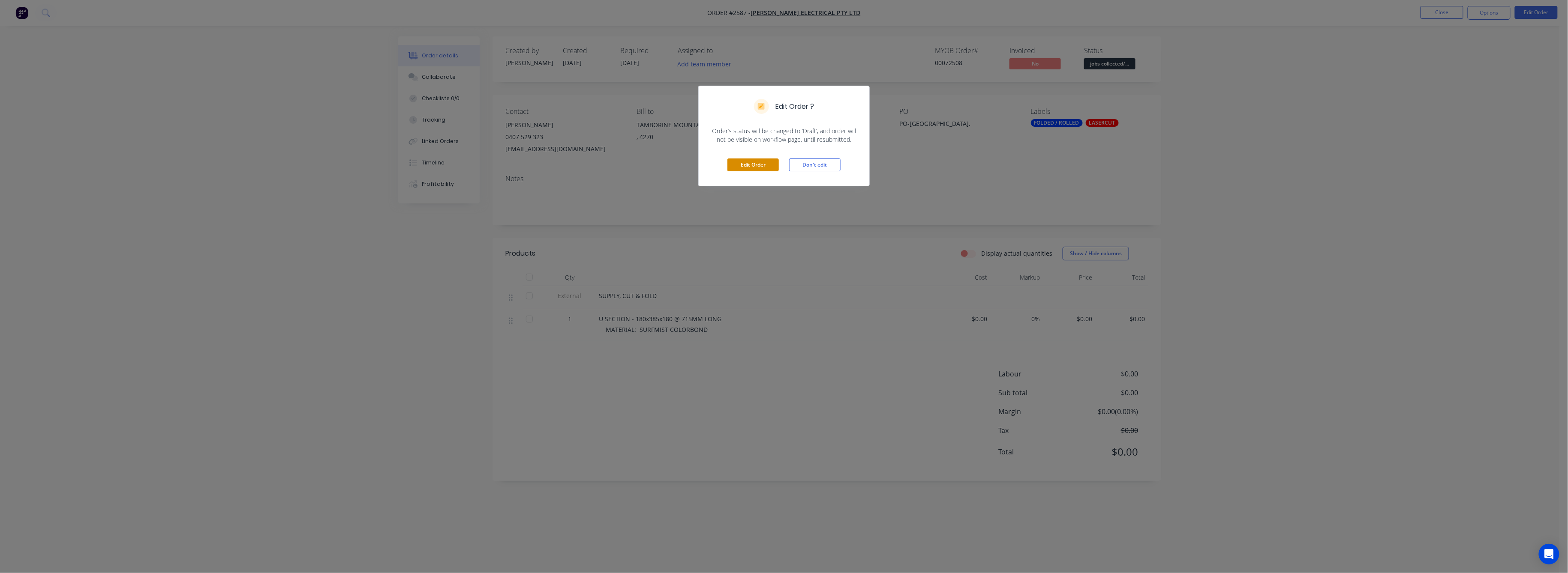
click at [766, 163] on button "Edit Order" at bounding box center [753, 165] width 52 height 13
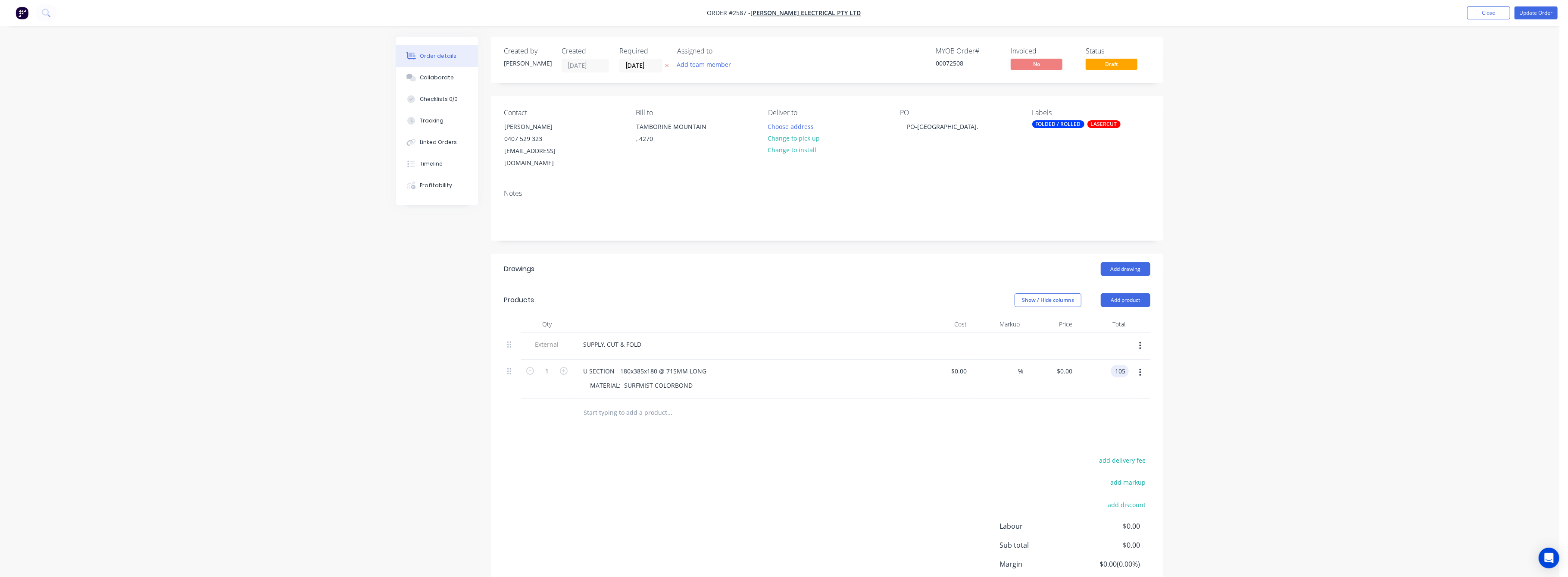
type input "105"
type input "$105.00"
drag, startPoint x: 1249, startPoint y: 431, endPoint x: 1248, endPoint y: 424, distance: 7.1
click at [1248, 429] on div "Order details Collaborate Checklists 0/0 Tracking Linked Orders Timeline Profit…" at bounding box center [780, 323] width 1559 height 647
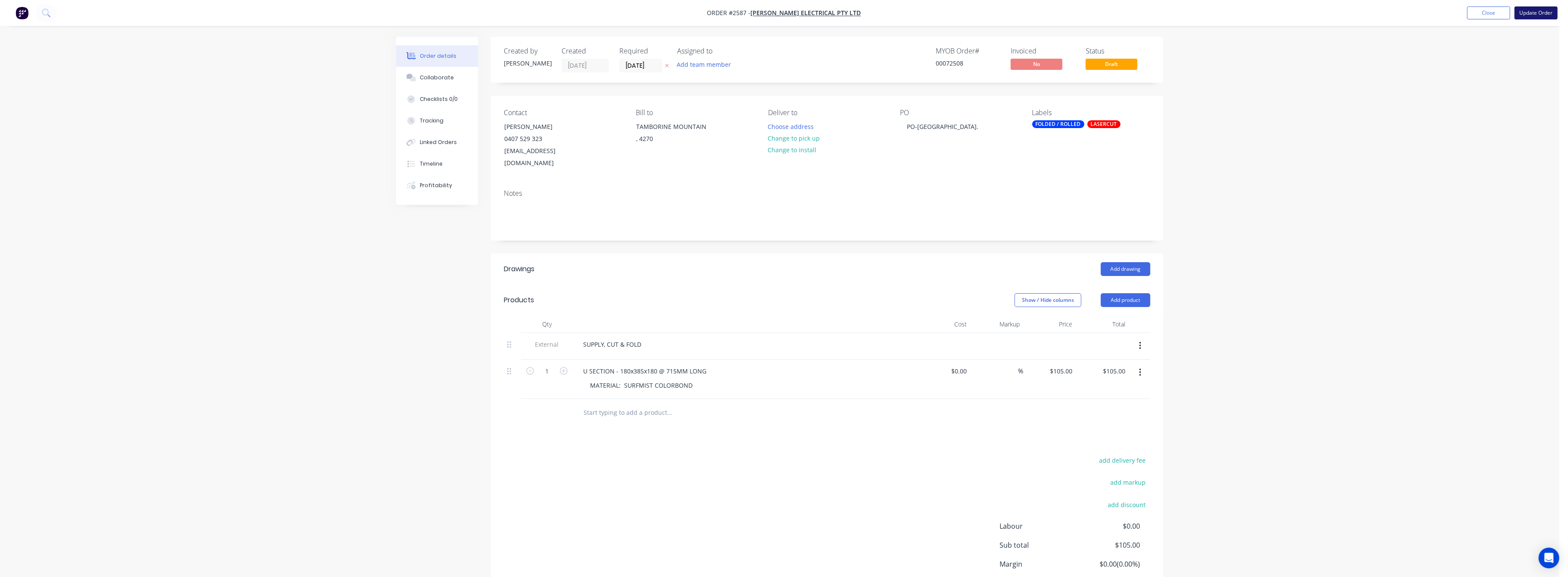
click at [1545, 9] on button "Update Order" at bounding box center [1536, 13] width 43 height 13
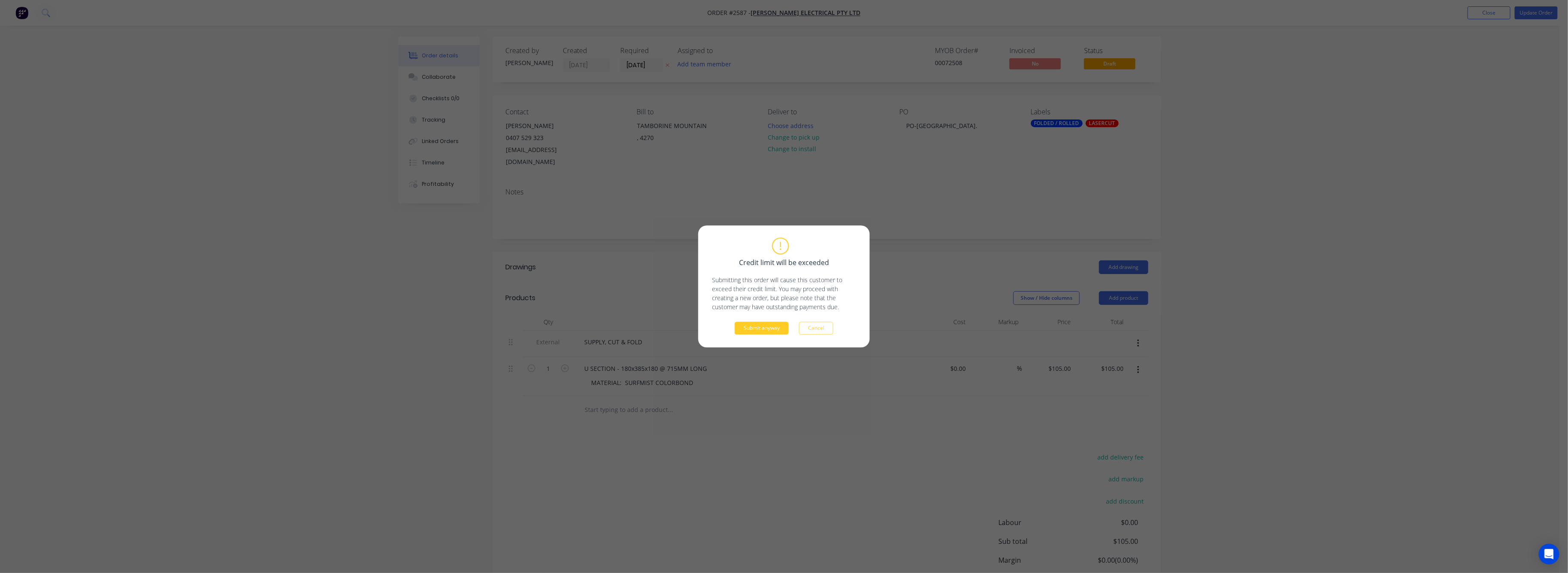
click at [760, 333] on button "Submit anyway" at bounding box center [761, 328] width 54 height 13
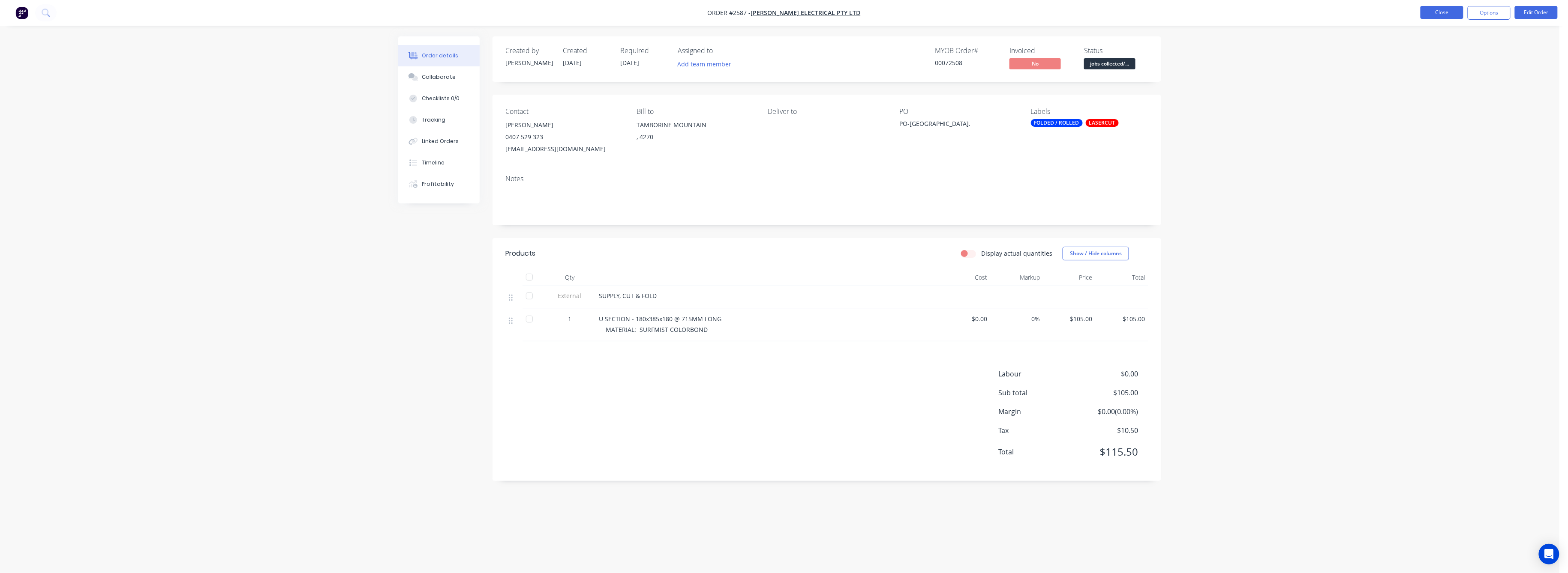
click at [1429, 12] on button "Close" at bounding box center [1442, 12] width 43 height 13
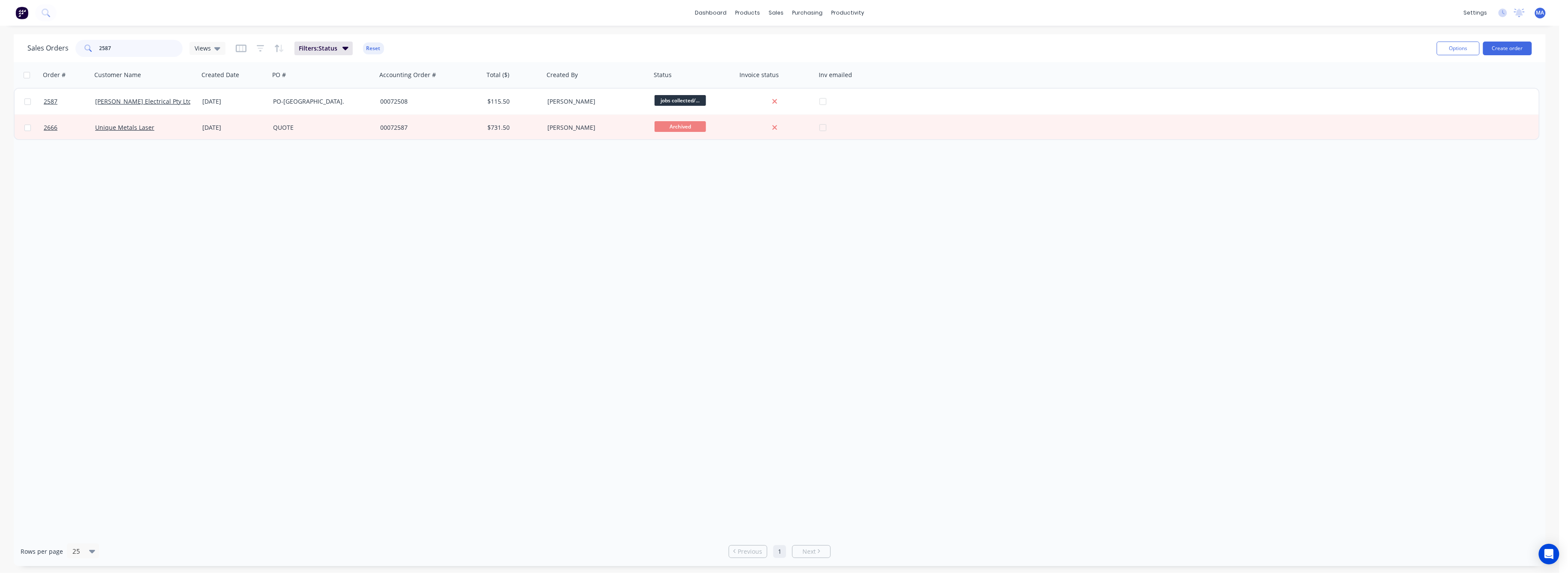
drag, startPoint x: 114, startPoint y: 44, endPoint x: 85, endPoint y: 60, distance: 33.1
click at [86, 54] on div "2587" at bounding box center [129, 48] width 107 height 17
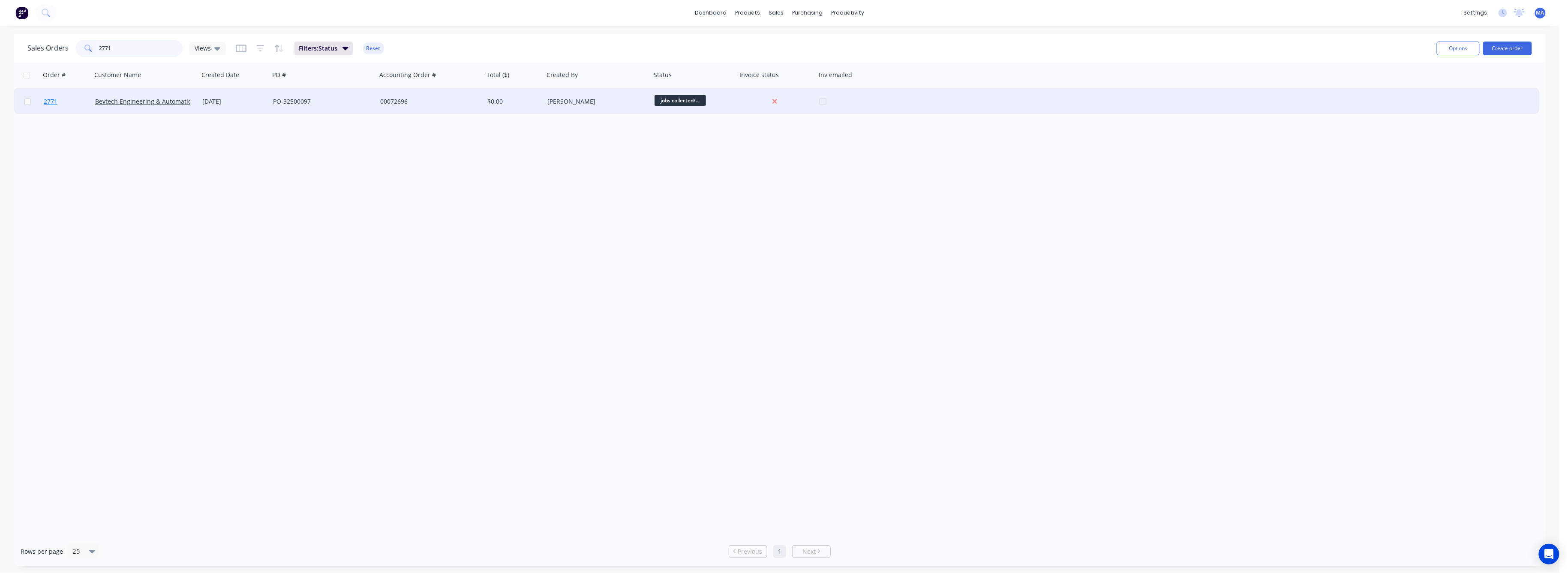
type input "2771"
click at [44, 98] on span "2771" at bounding box center [51, 102] width 14 height 9
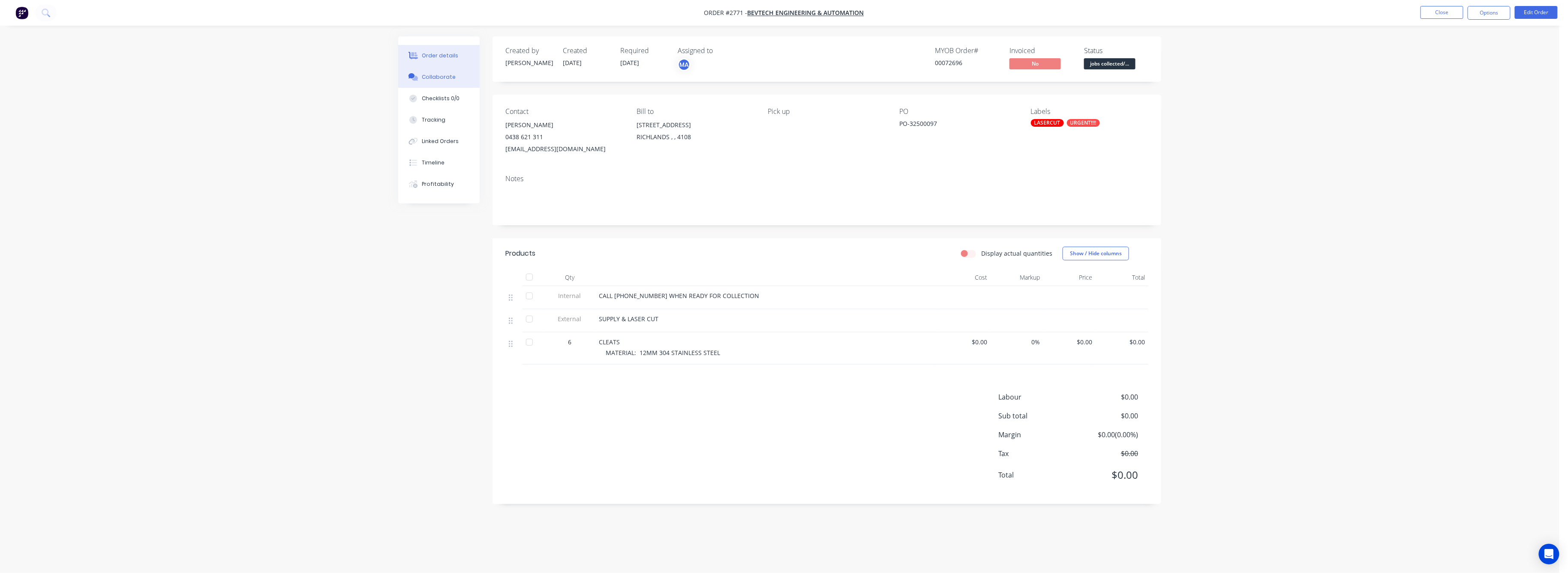
click at [444, 70] on button "Collaborate" at bounding box center [439, 77] width 82 height 21
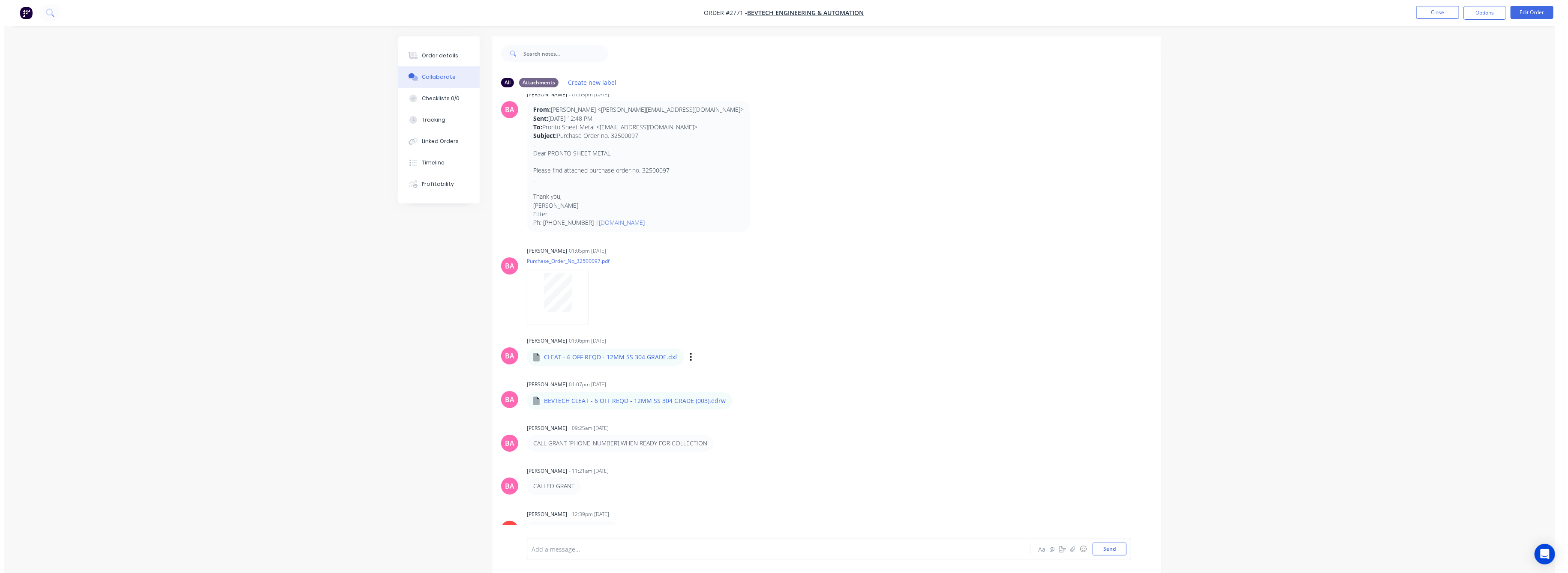
scroll to position [18, 0]
click at [685, 357] on icon "button" at bounding box center [687, 358] width 2 height 10
click at [714, 380] on button "Download" at bounding box center [743, 381] width 96 height 19
drag, startPoint x: 424, startPoint y: 56, endPoint x: 461, endPoint y: 60, distance: 37.2
click at [427, 56] on div "Order details" at bounding box center [436, 55] width 37 height 8
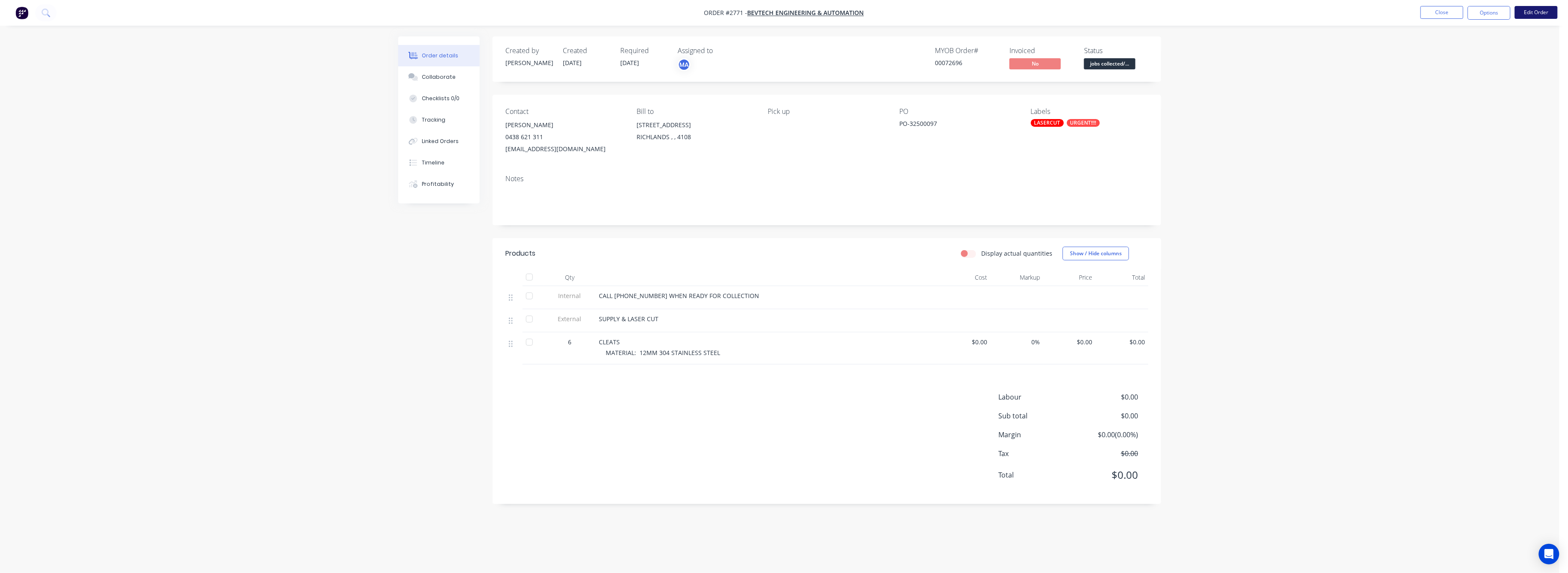
click at [1534, 14] on button "Edit Order" at bounding box center [1536, 12] width 43 height 13
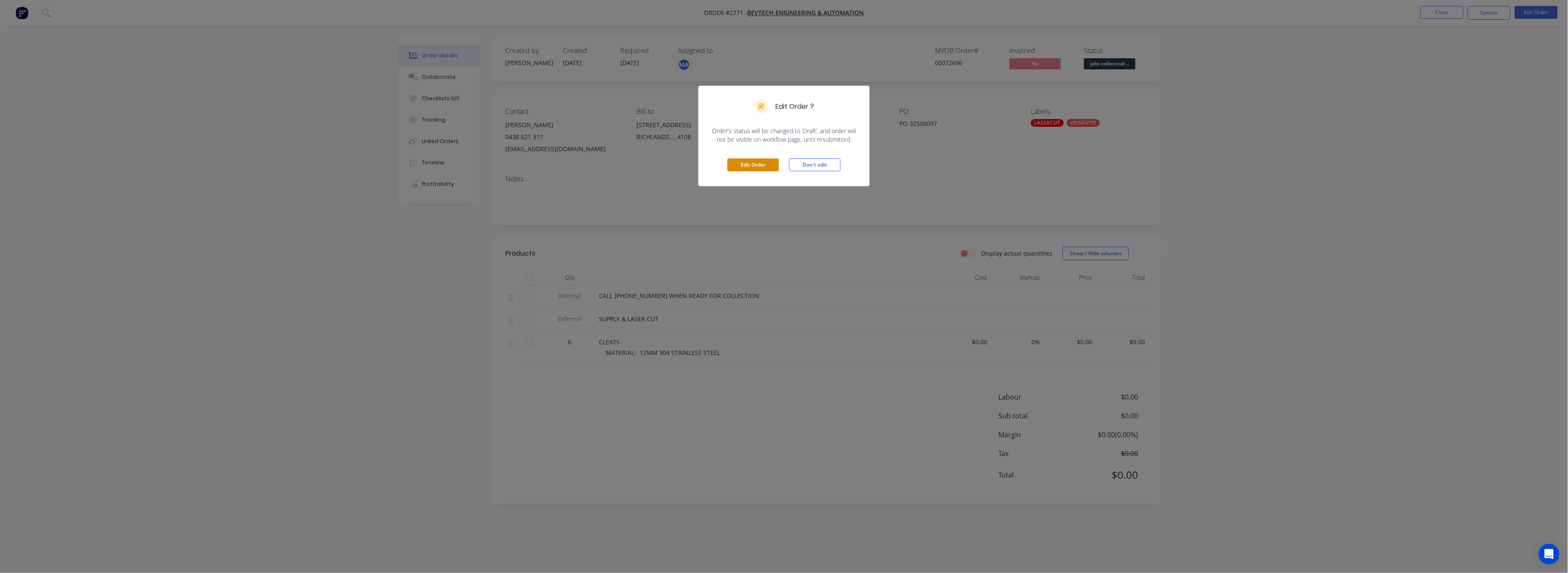
drag, startPoint x: 740, startPoint y: 167, endPoint x: 791, endPoint y: 190, distance: 55.9
click at [749, 165] on button "Edit Order" at bounding box center [753, 165] width 52 height 13
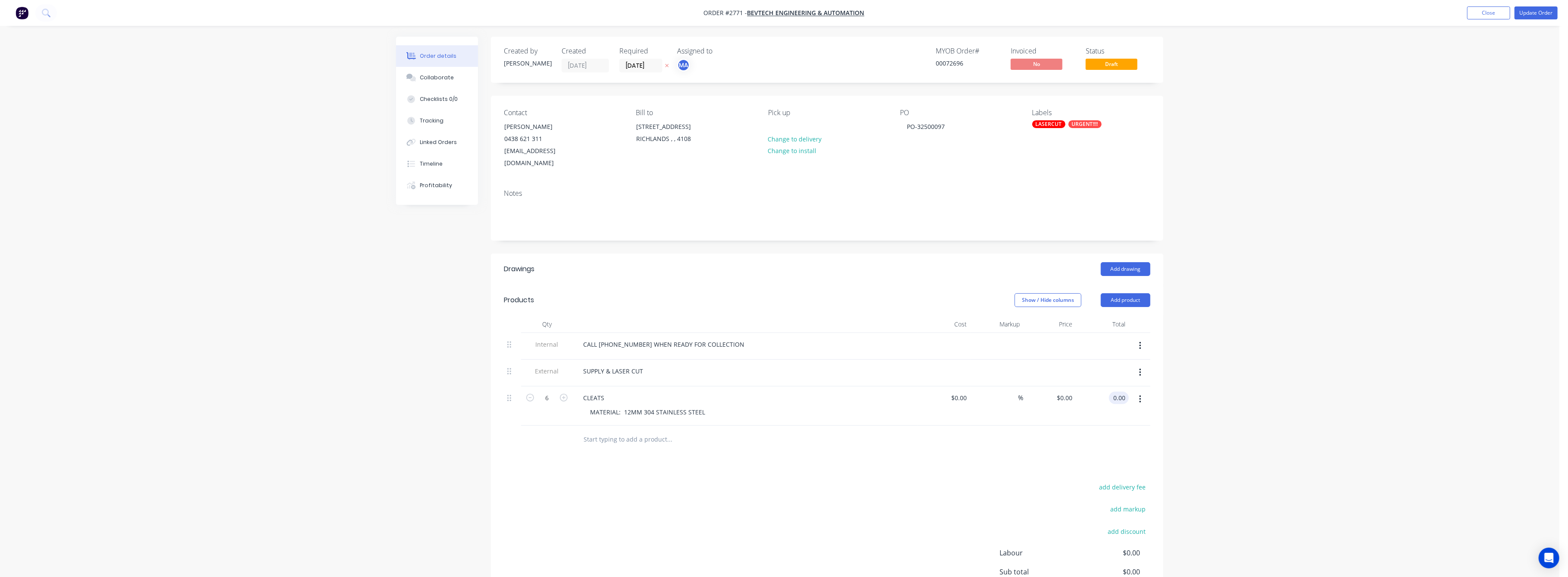
click at [1118, 391] on input "0.00" at bounding box center [1121, 398] width 17 height 12
type input "246"
type input "$41.00"
type input "$246.00"
click at [1260, 396] on div "Order details Collaborate Checklists 0/0 Tracking Linked Orders Timeline Profit…" at bounding box center [780, 337] width 1559 height 674
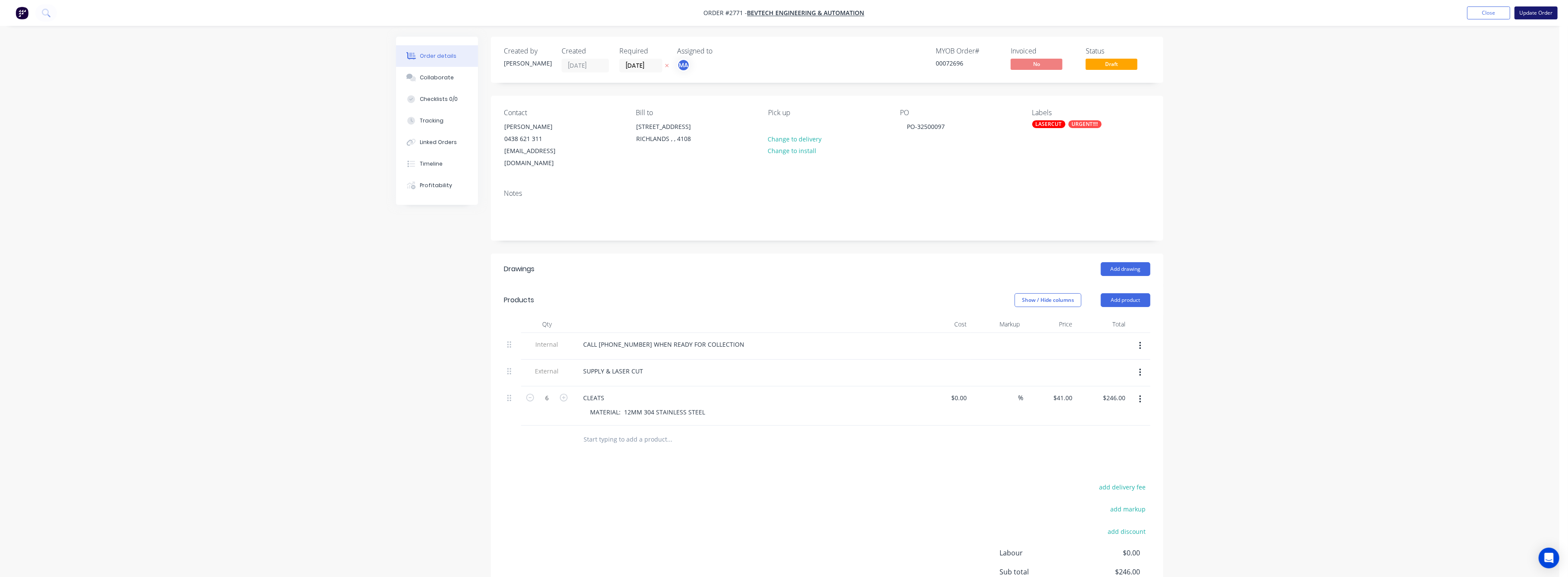
click at [1538, 9] on button "Update Order" at bounding box center [1536, 13] width 43 height 13
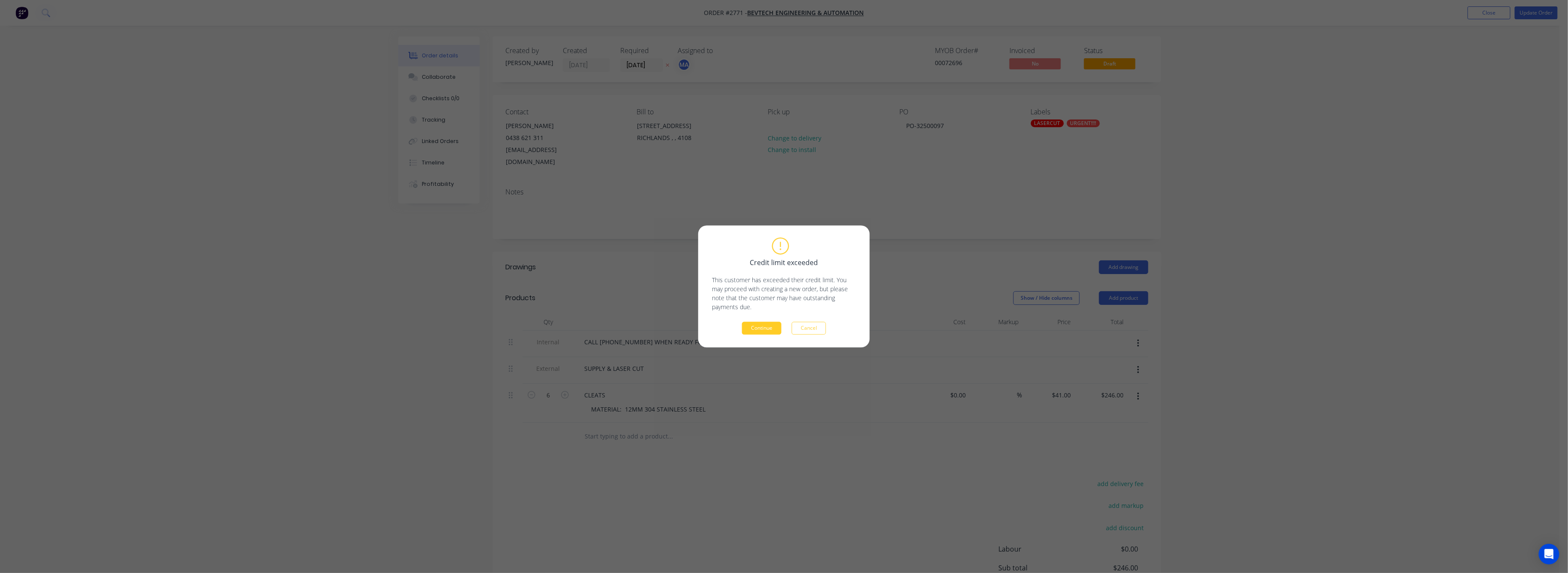
click at [766, 328] on button "Continue" at bounding box center [761, 328] width 40 height 13
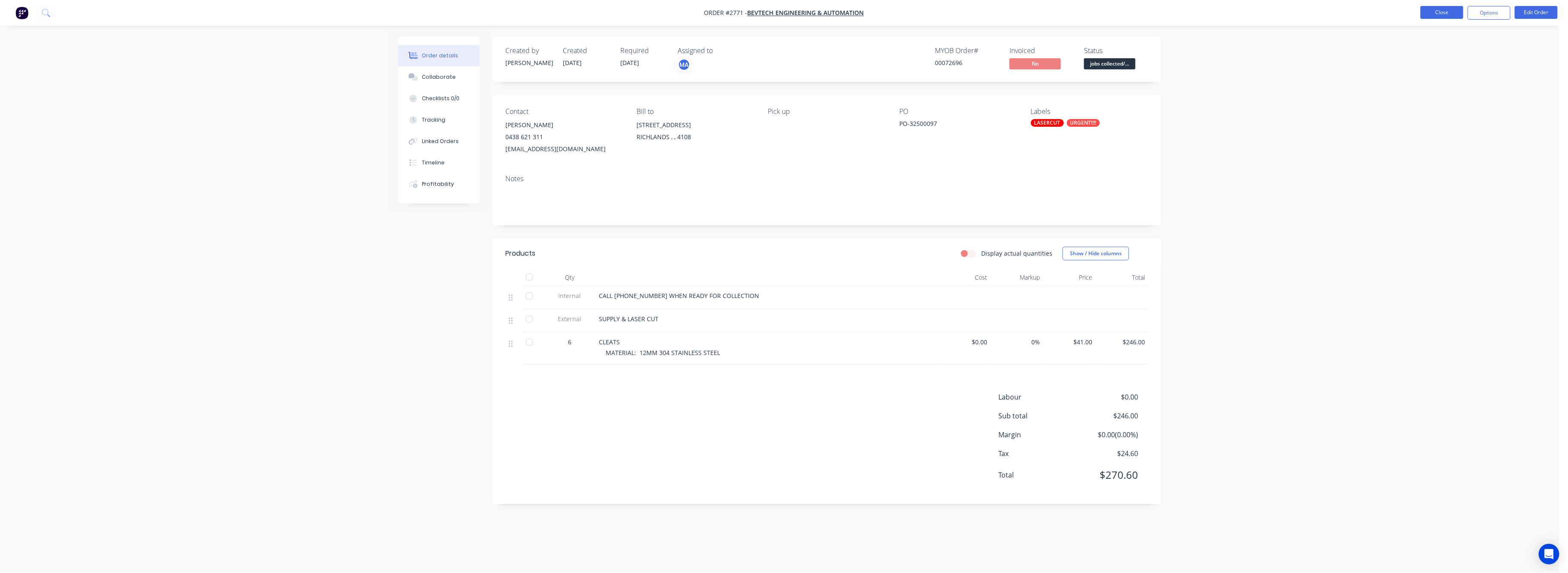
click at [1445, 11] on button "Close" at bounding box center [1442, 12] width 43 height 13
